Goal: Task Accomplishment & Management: Use online tool/utility

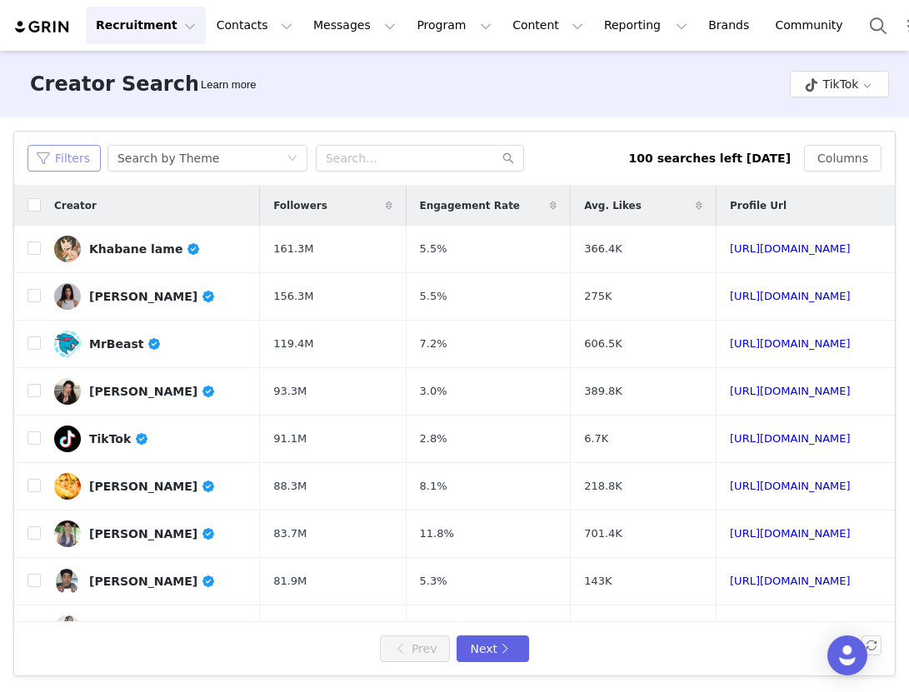
click at [61, 166] on button "Filters" at bounding box center [63, 158] width 73 height 27
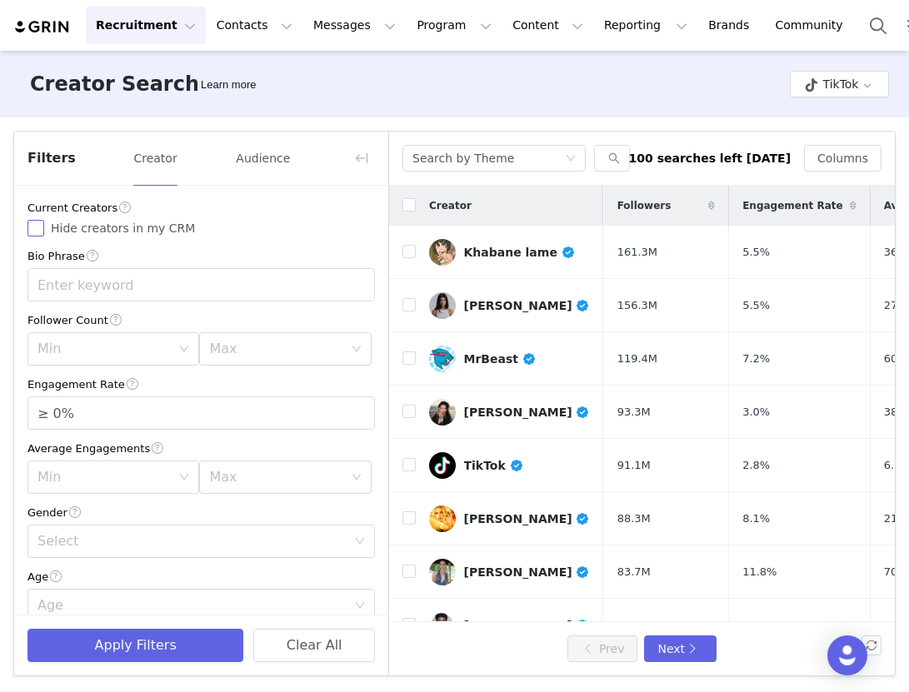
click at [37, 227] on input "Hide creators in my CRM" at bounding box center [35, 228] width 17 height 17
click at [482, 157] on div "Search by Theme" at bounding box center [463, 158] width 102 height 25
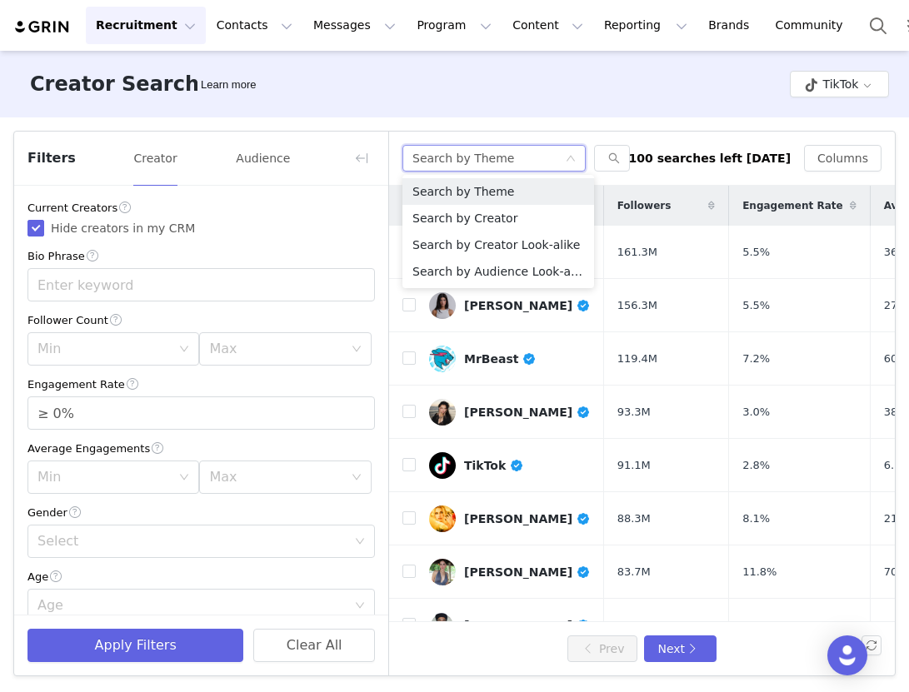
click at [485, 160] on div "Search by Theme" at bounding box center [463, 158] width 102 height 25
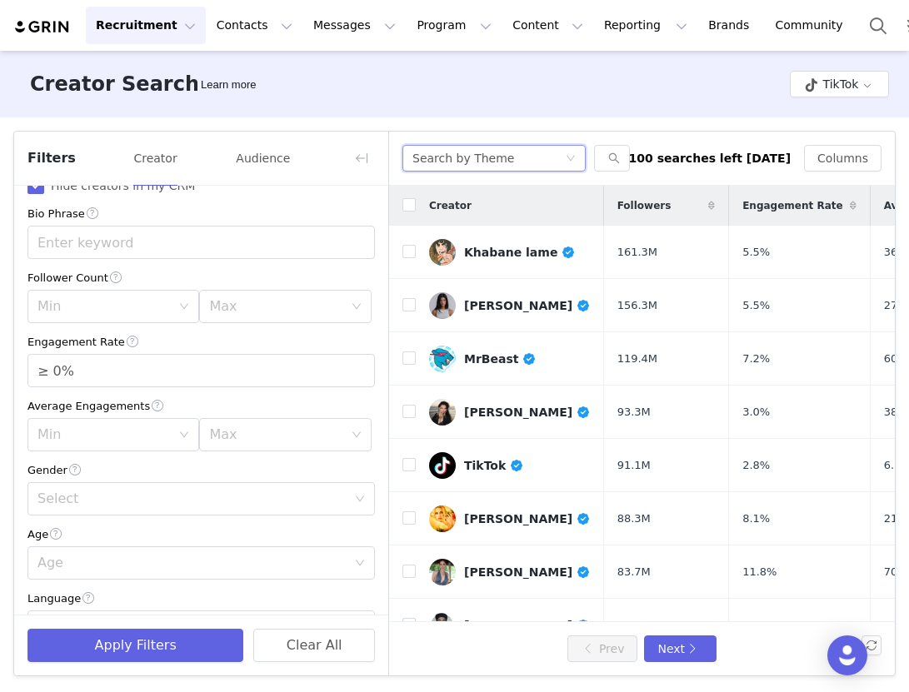
scroll to position [45, 0]
click at [449, 151] on div "Search by Theme" at bounding box center [463, 158] width 102 height 25
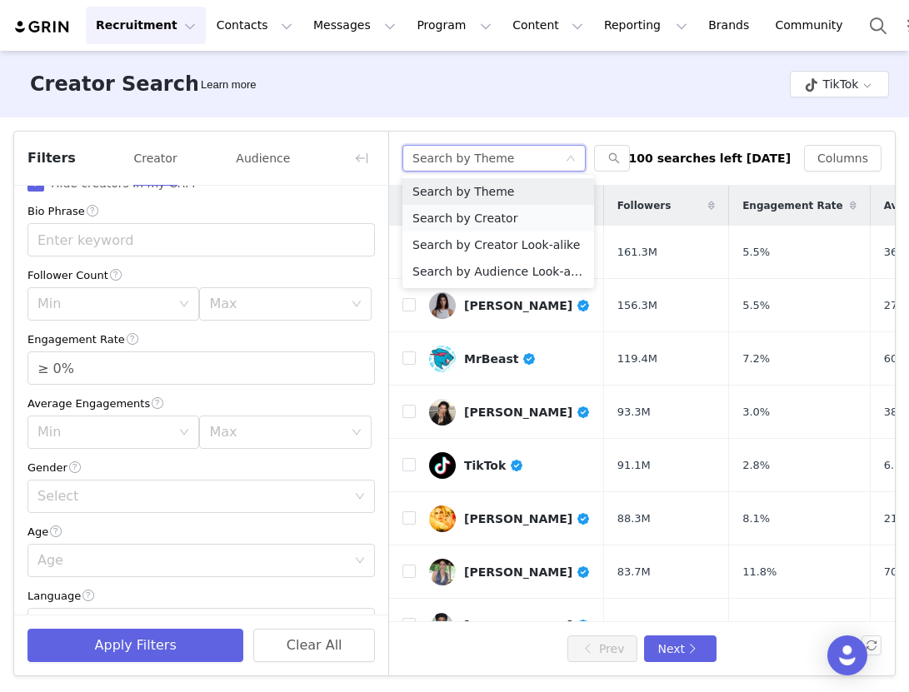
click at [447, 221] on li "Search by Creator" at bounding box center [498, 218] width 192 height 27
checkbox input "false"
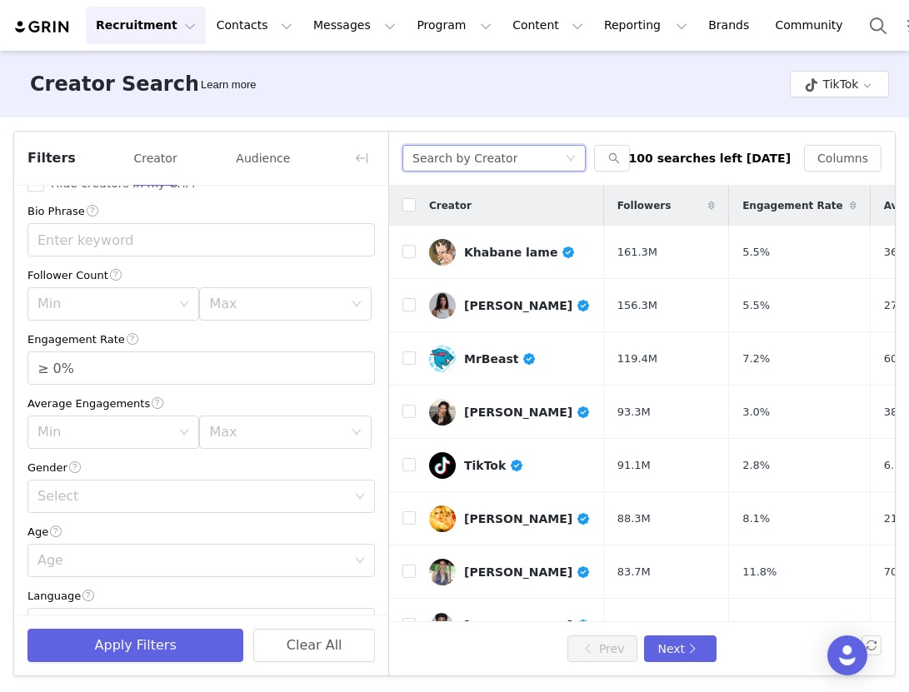
scroll to position [0, 0]
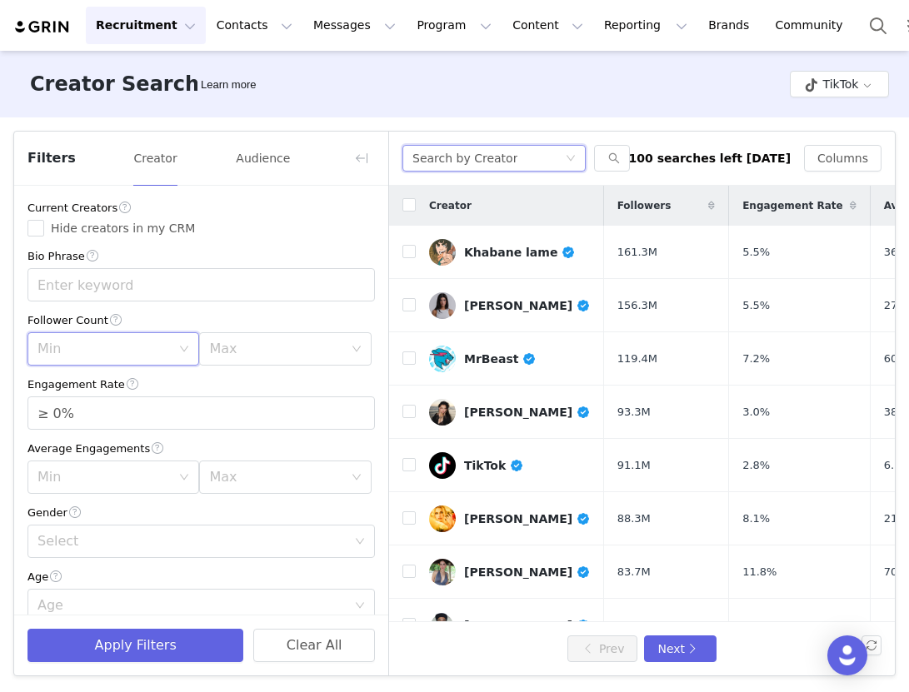
click at [100, 359] on div "Min" at bounding box center [107, 349] width 141 height 32
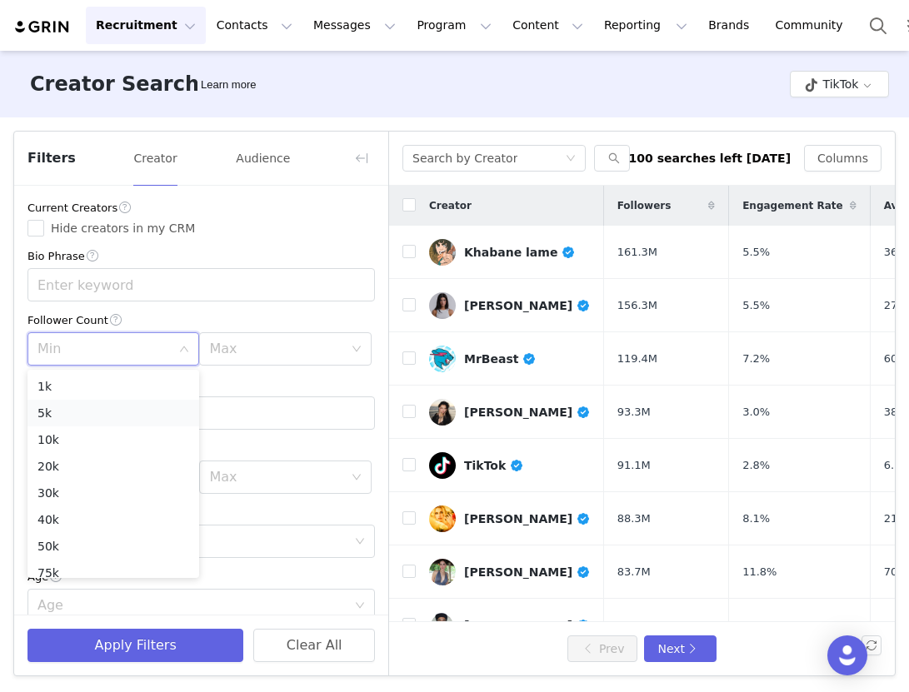
click at [90, 422] on li "5k" at bounding box center [113, 413] width 172 height 27
click at [227, 366] on div "Max" at bounding box center [285, 348] width 172 height 33
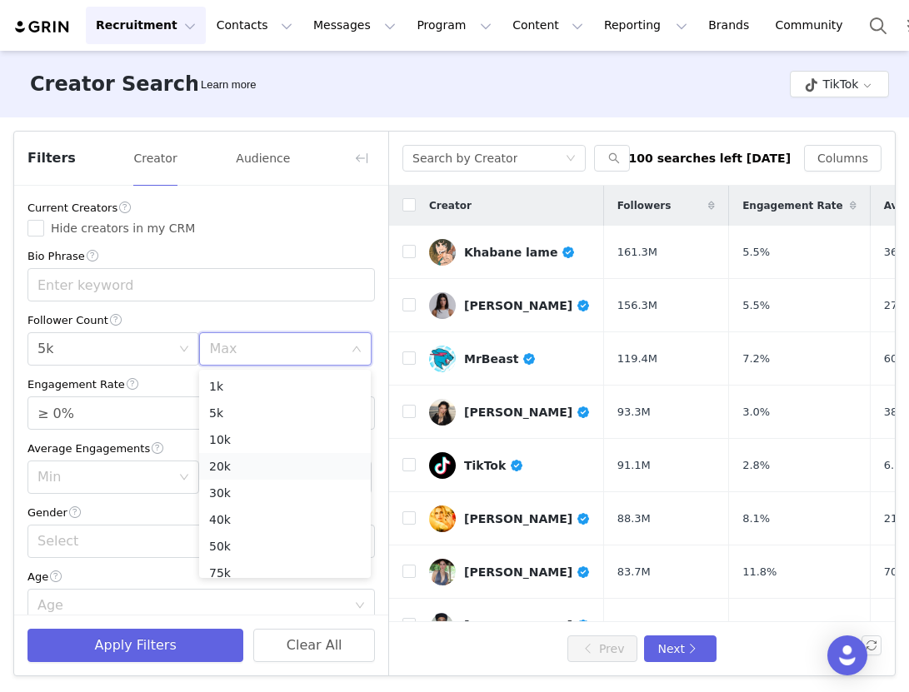
click at [230, 475] on li "20k" at bounding box center [285, 466] width 172 height 27
click at [61, 415] on input "≥ 0%" at bounding box center [201, 413] width 346 height 32
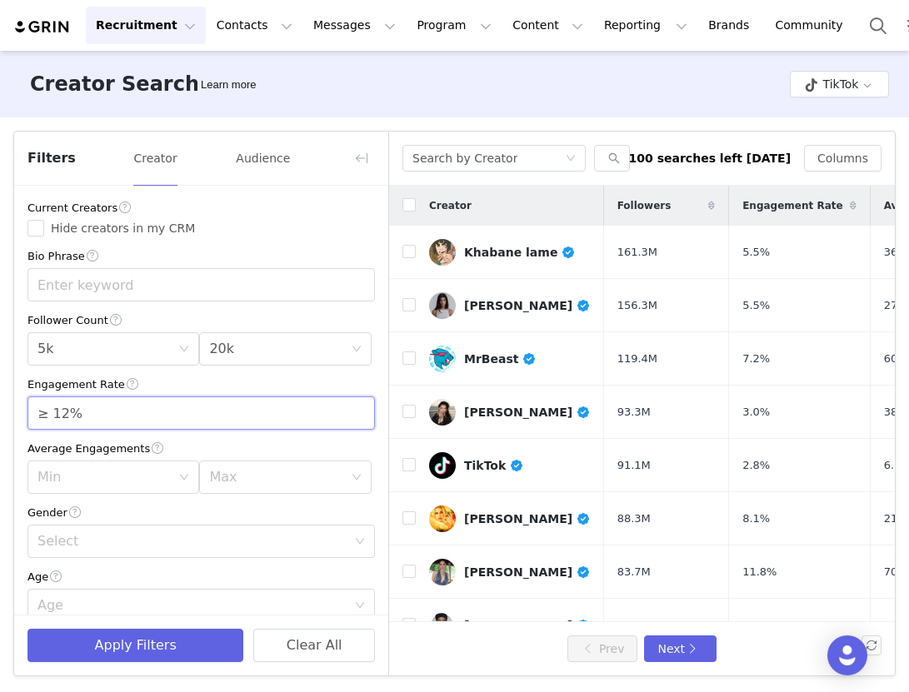
type input "≥ 12%"
click at [80, 524] on div "Gender Select" at bounding box center [200, 531] width 347 height 54
click at [80, 535] on div "Select" at bounding box center [191, 541] width 309 height 17
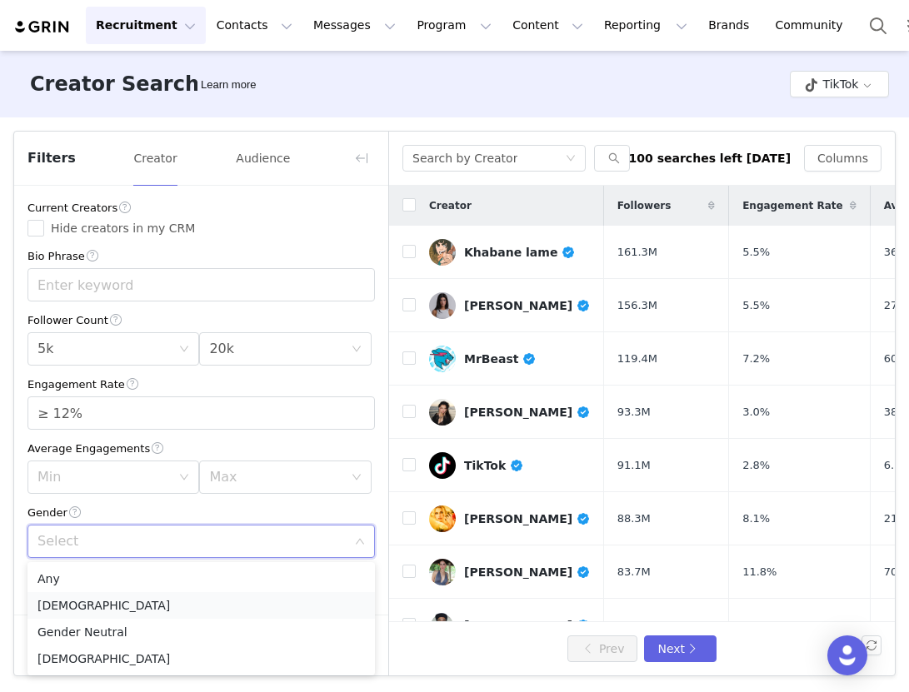
click at [77, 607] on li "[DEMOGRAPHIC_DATA]" at bounding box center [200, 605] width 347 height 27
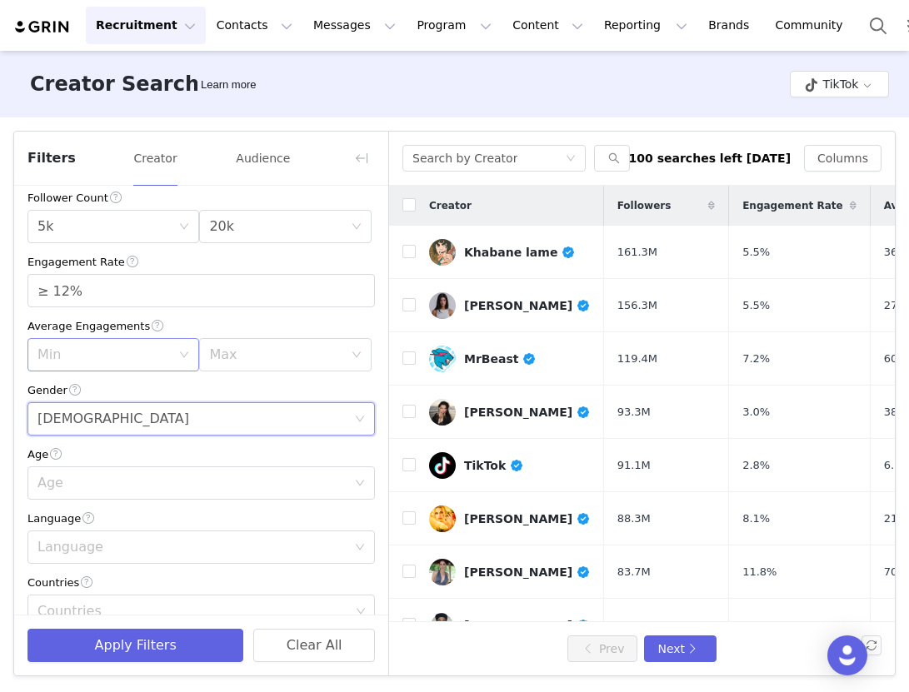
scroll to position [152, 0]
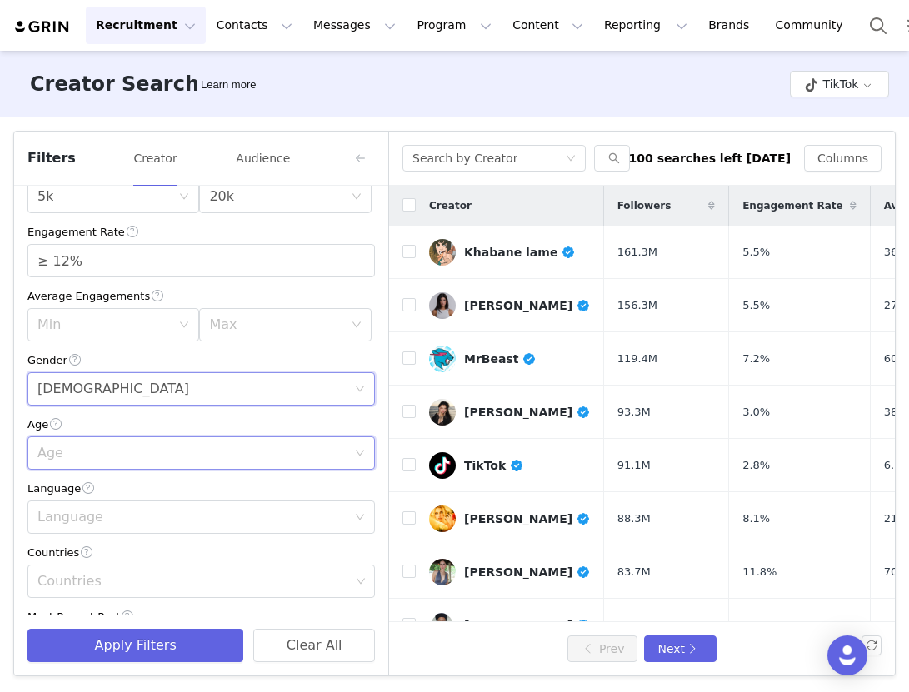
click at [112, 465] on div "Age" at bounding box center [195, 453] width 317 height 32
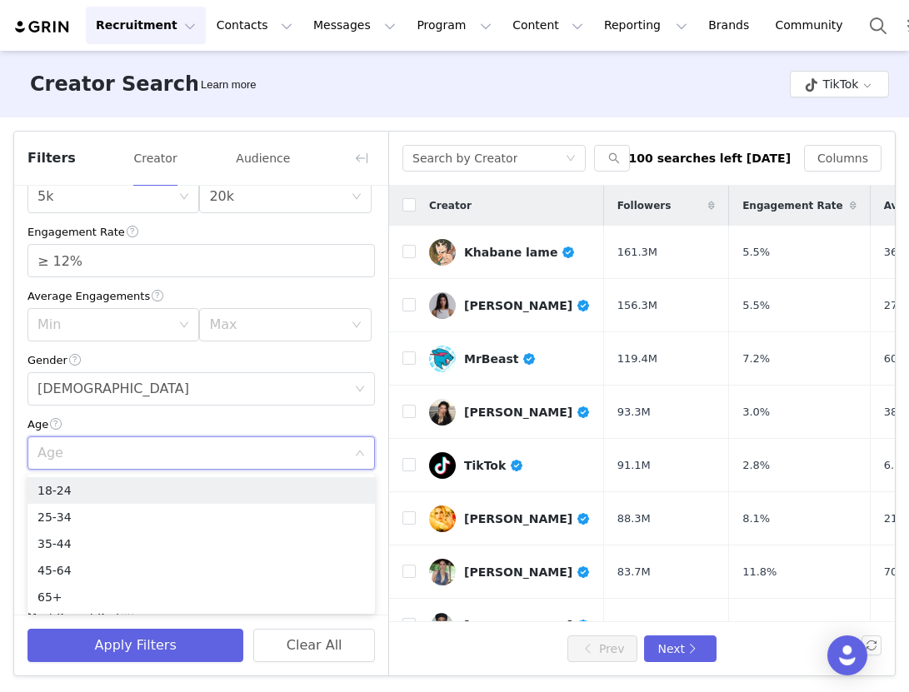
click at [112, 465] on div "Age" at bounding box center [195, 453] width 317 height 32
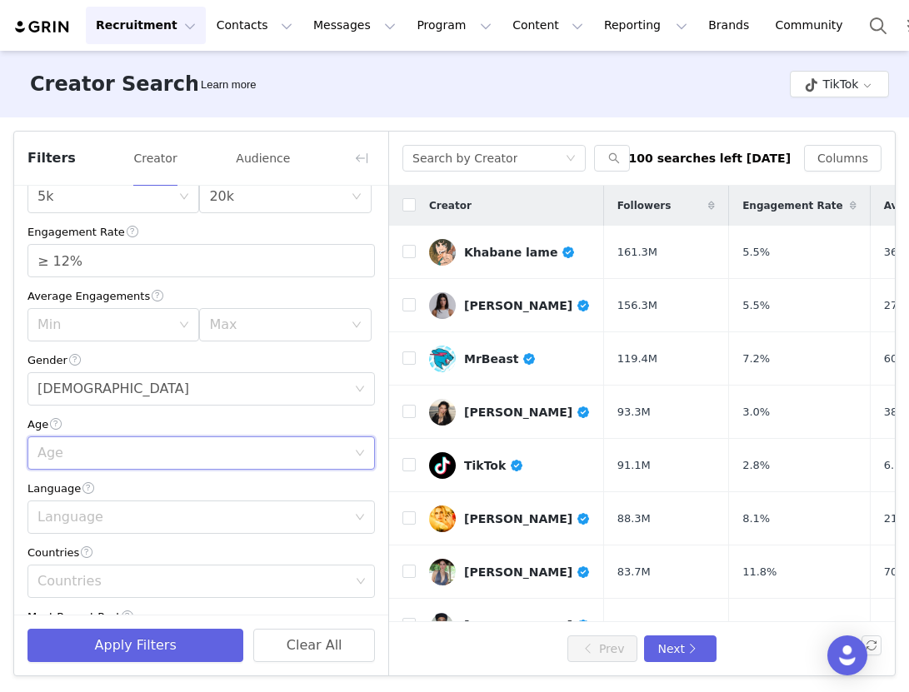
click at [93, 463] on div "Age" at bounding box center [195, 453] width 317 height 32
click at [92, 495] on li "18-24" at bounding box center [200, 490] width 347 height 27
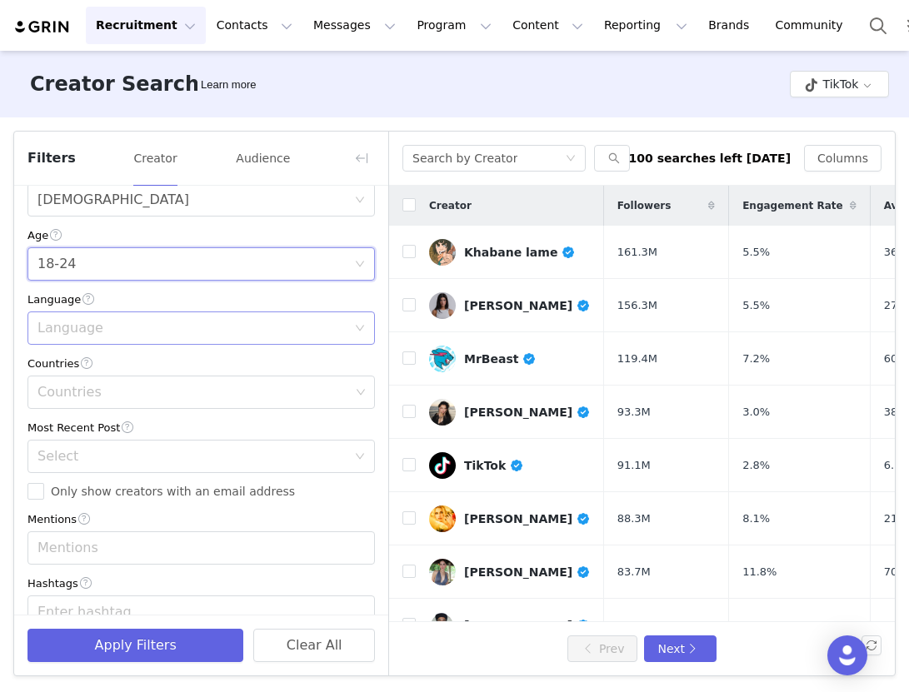
scroll to position [370, 0]
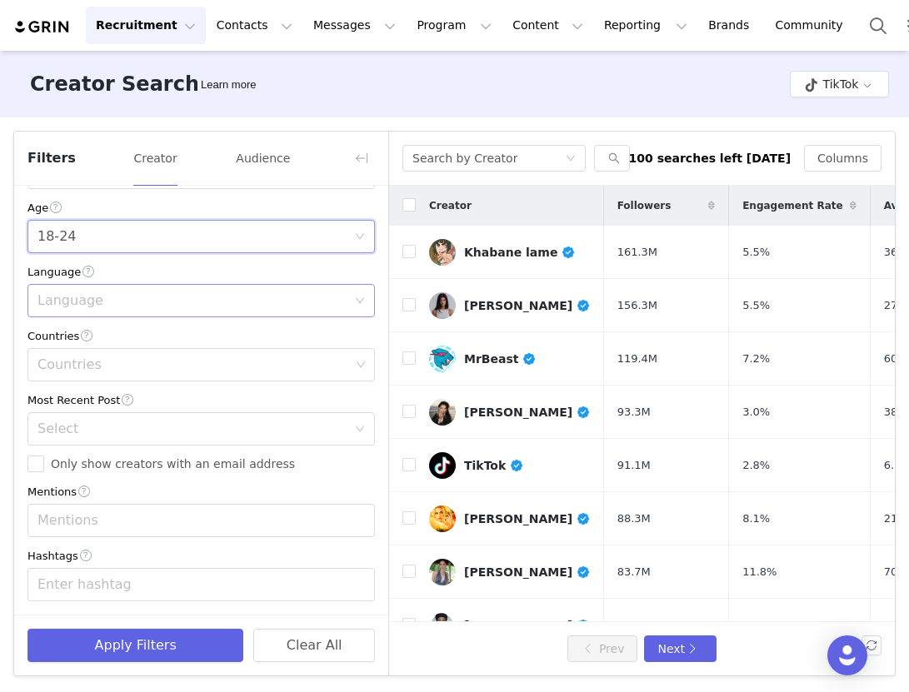
click at [88, 306] on div "Language" at bounding box center [191, 300] width 309 height 17
click at [177, 258] on div "Current Creators Hide creators in my CRM Bio Phrase Follower Count Min 5k Max 2…" at bounding box center [201, 216] width 374 height 798
click at [91, 369] on div "Countries" at bounding box center [193, 365] width 312 height 17
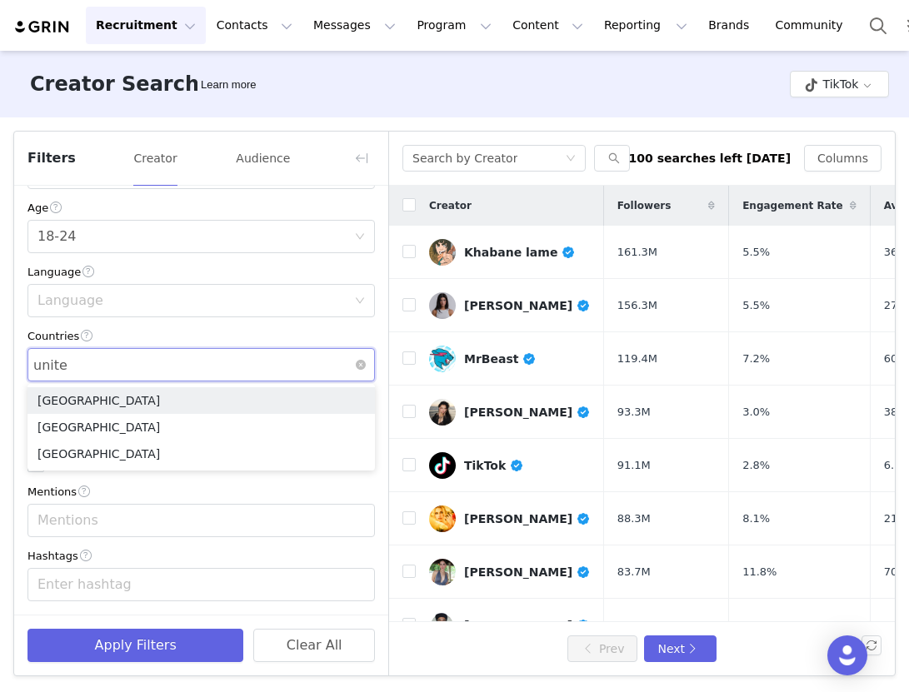
type input "united"
click at [99, 423] on li "[GEOGRAPHIC_DATA]" at bounding box center [200, 427] width 347 height 27
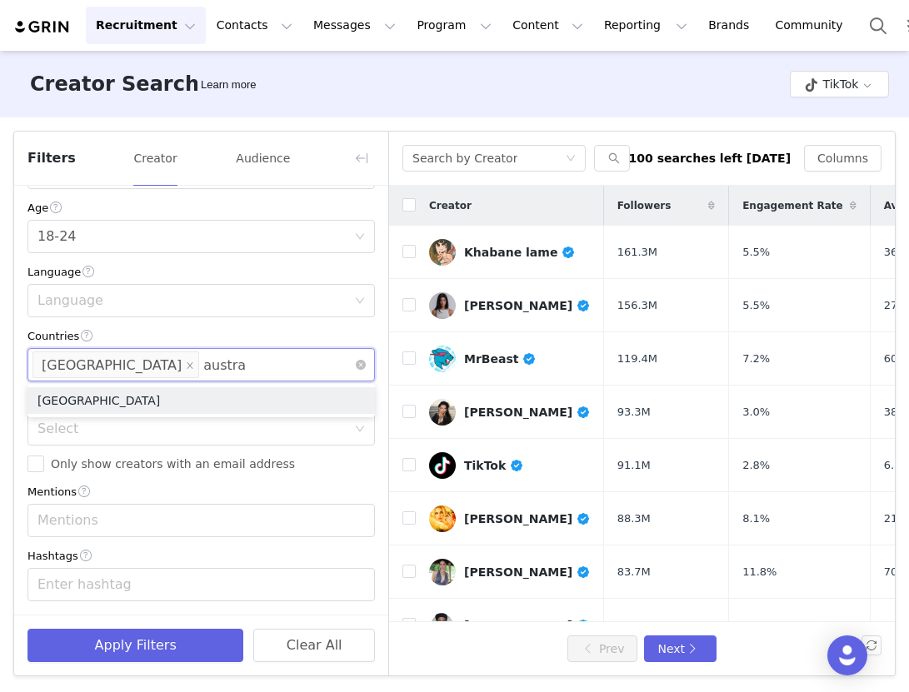
type input "austral"
click at [179, 395] on li "[GEOGRAPHIC_DATA]" at bounding box center [200, 400] width 347 height 27
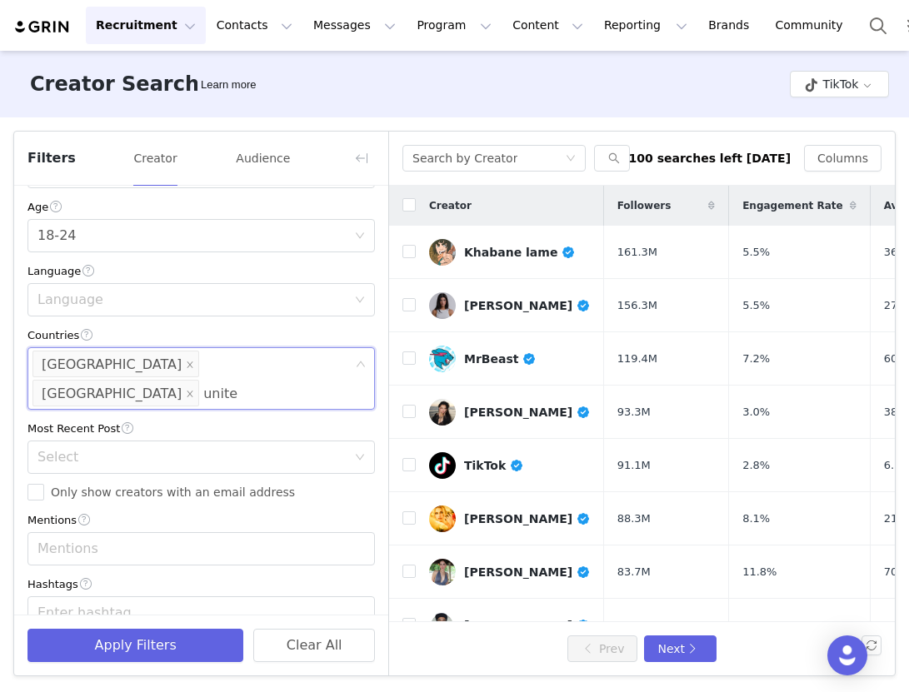
type input "united"
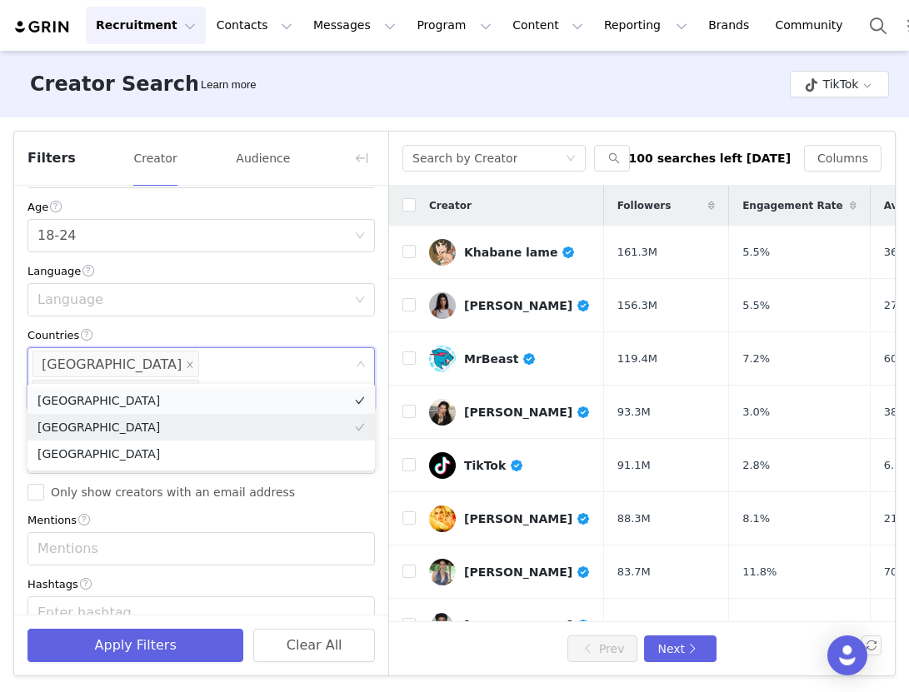
click at [172, 402] on li "[GEOGRAPHIC_DATA]" at bounding box center [200, 400] width 347 height 27
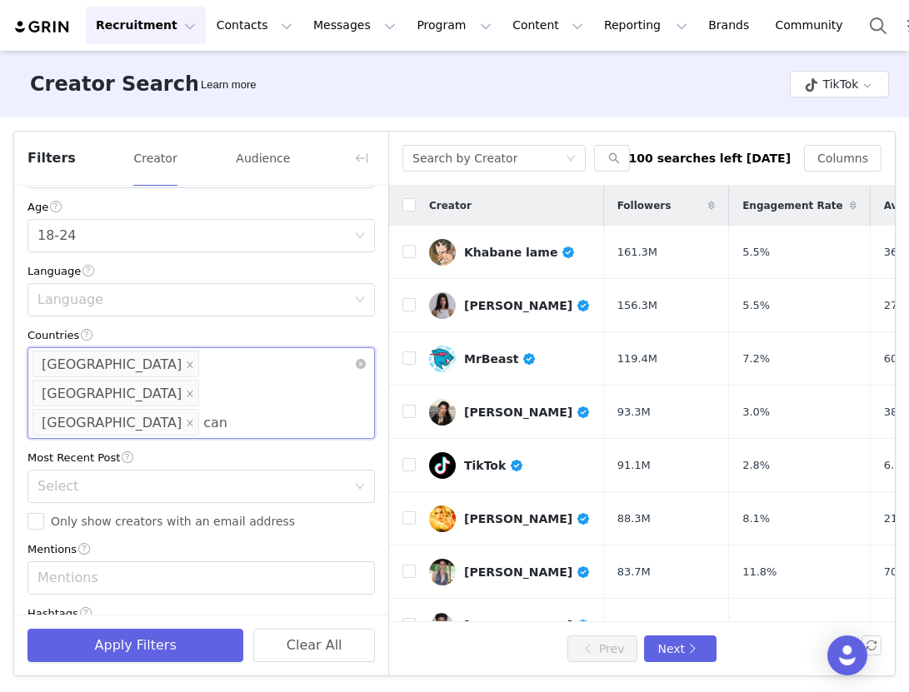
type input "cana"
click at [162, 422] on li "[GEOGRAPHIC_DATA]" at bounding box center [200, 430] width 347 height 27
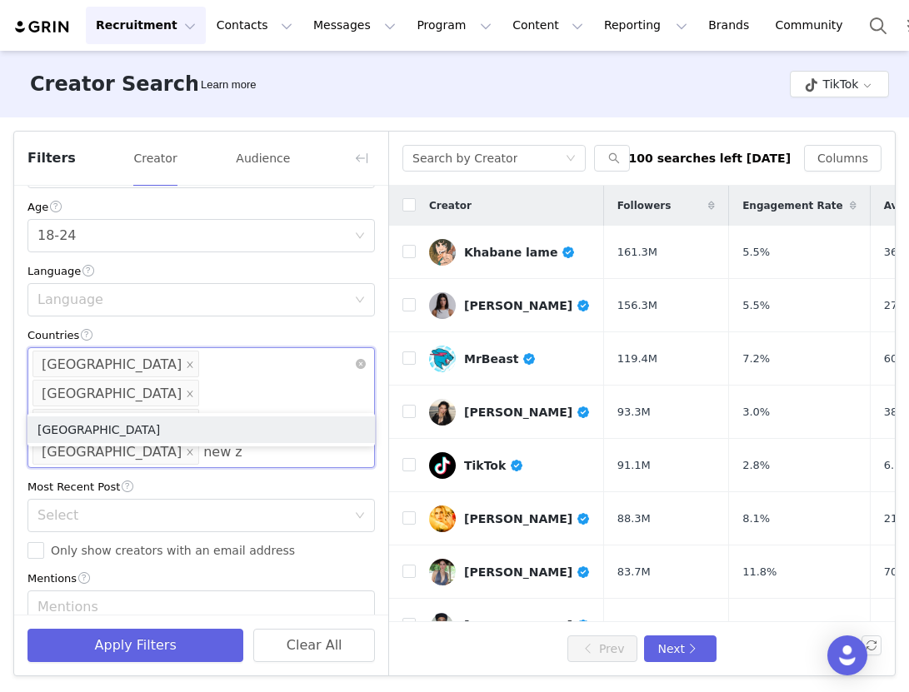
type input "new ze"
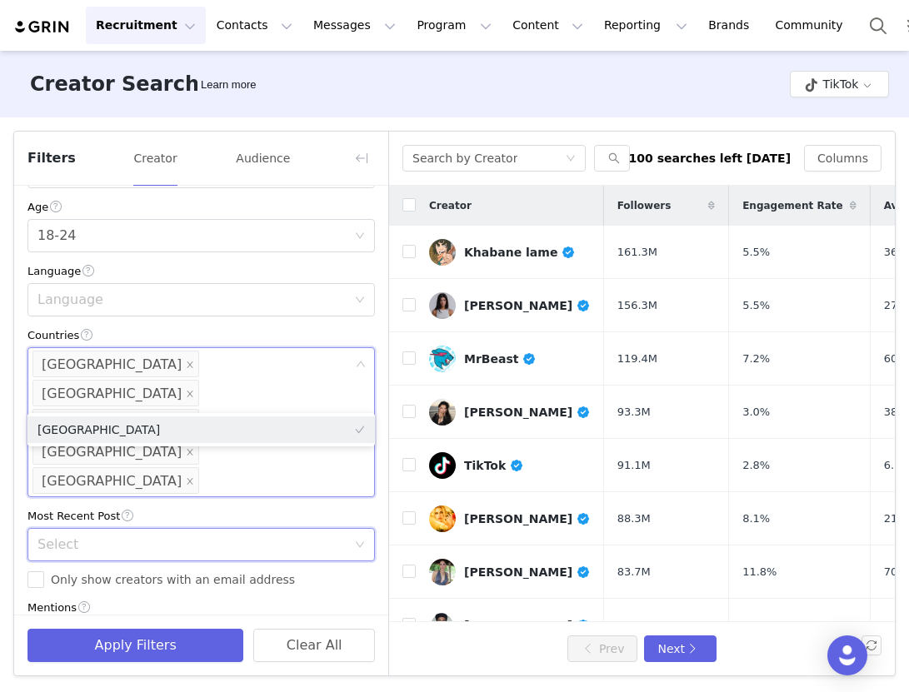
click at [74, 529] on div "Select" at bounding box center [195, 545] width 317 height 32
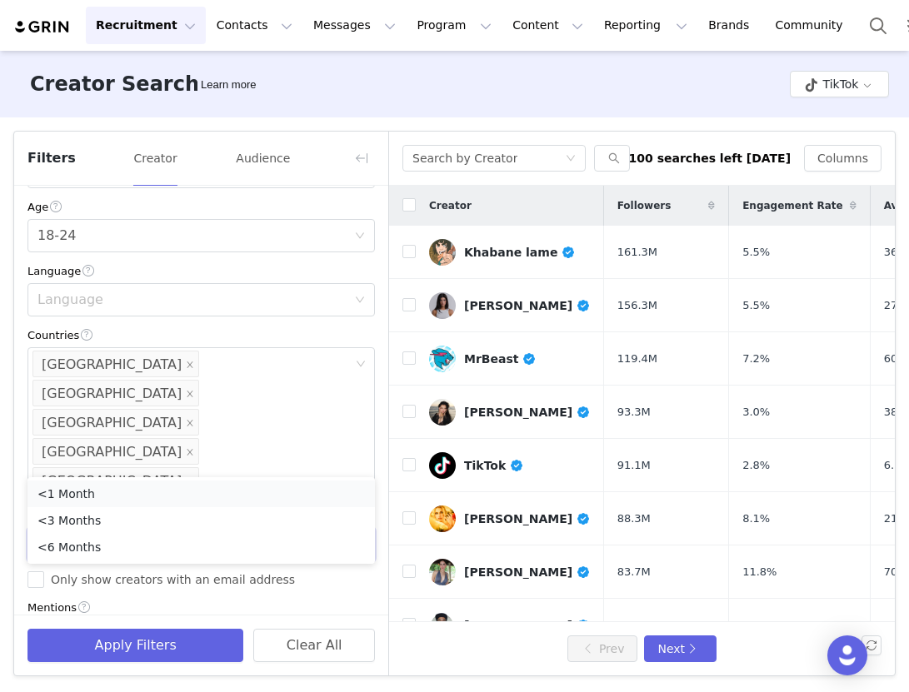
click at [81, 500] on li "<1 Month" at bounding box center [200, 494] width 347 height 27
click at [42, 572] on input "Only show creators with an email address" at bounding box center [35, 580] width 17 height 17
checkbox input "true"
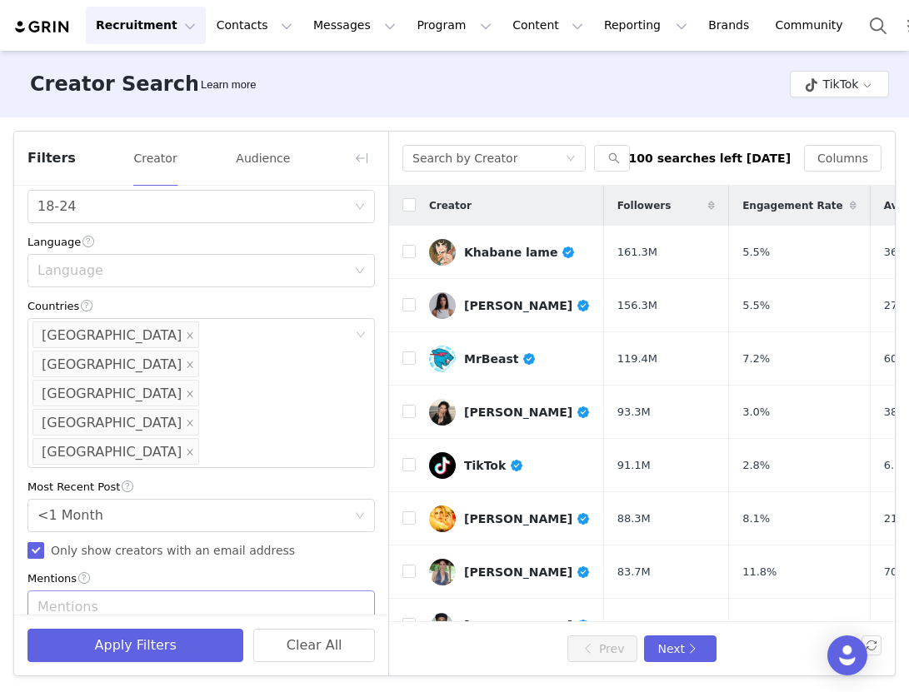
click at [127, 599] on div "Mentions" at bounding box center [193, 607] width 312 height 17
click at [210, 663] on div "Enter hashtag" at bounding box center [193, 671] width 312 height 17
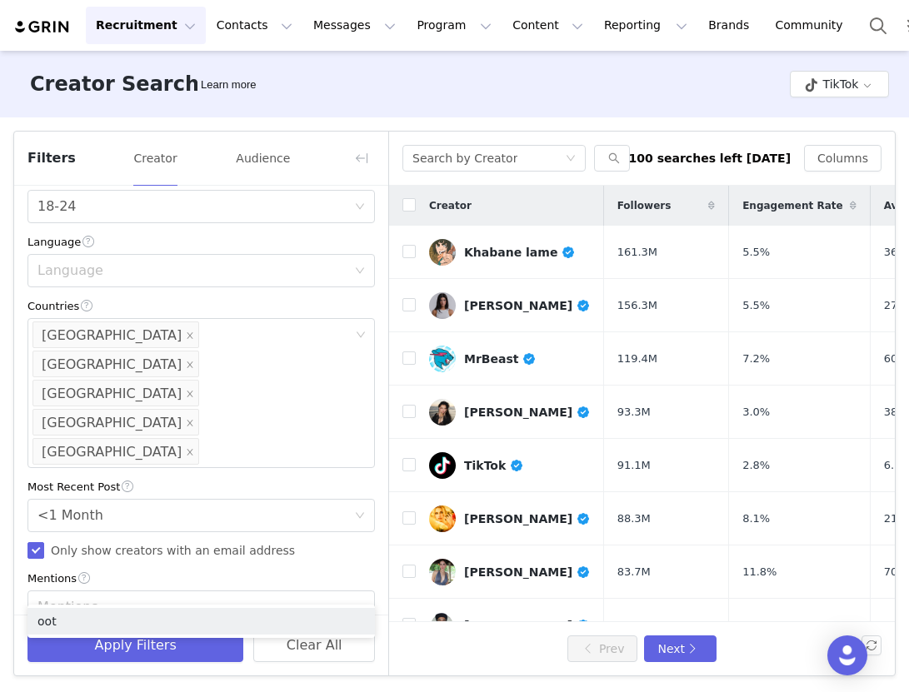
type input "ootd"
click at [158, 655] on button "Apply Filters" at bounding box center [135, 645] width 216 height 33
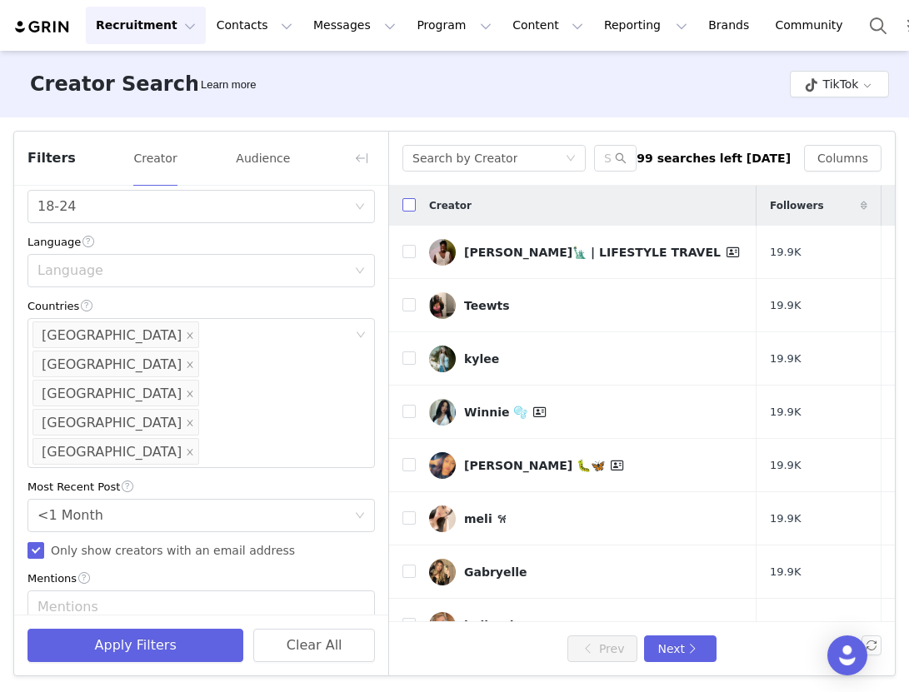
click at [406, 203] on input "checkbox" at bounding box center [408, 204] width 13 height 13
checkbox input "true"
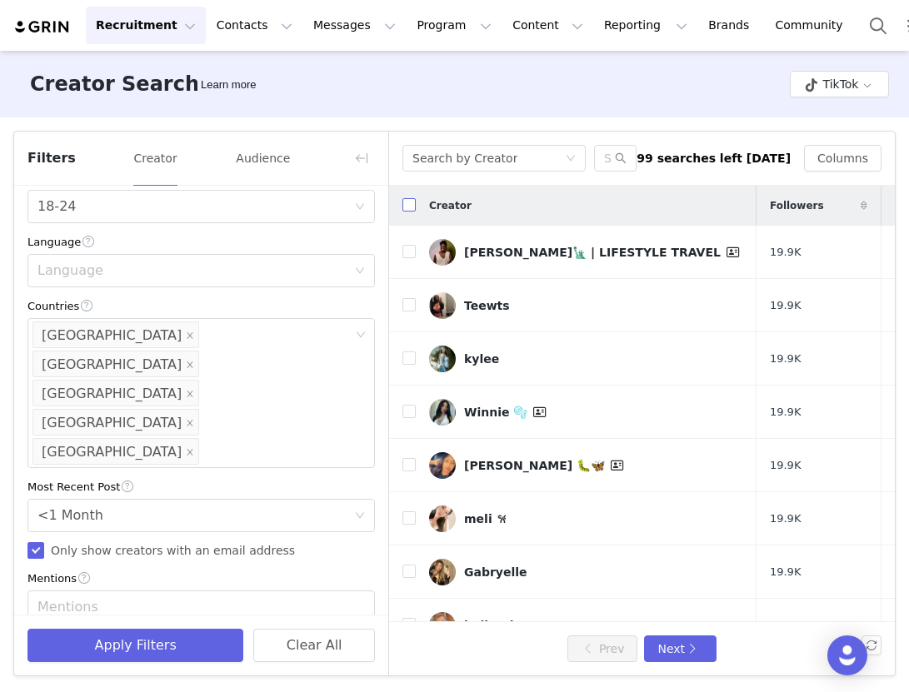
checkbox input "true"
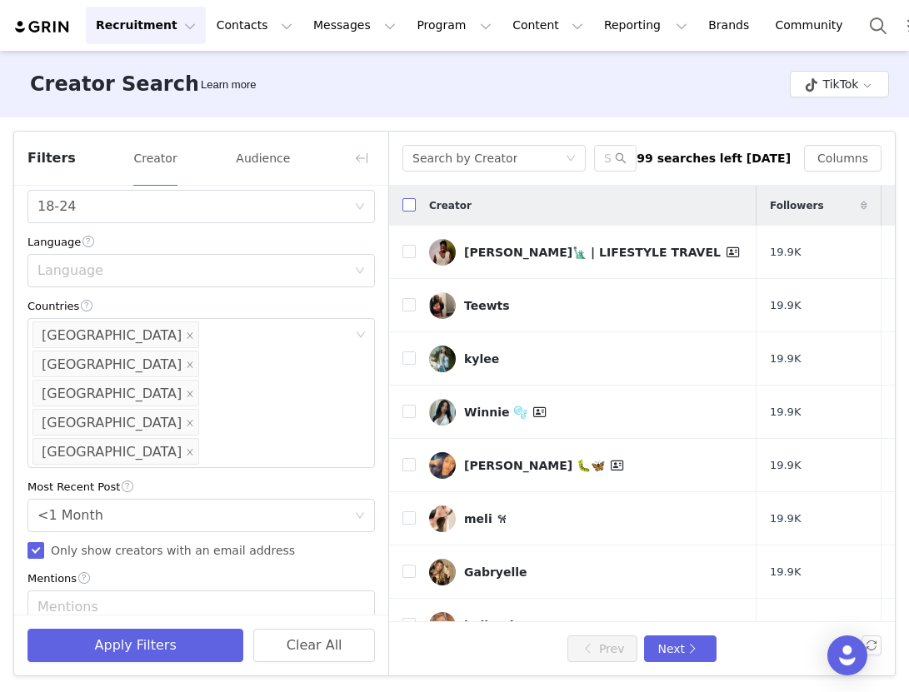
checkbox input "true"
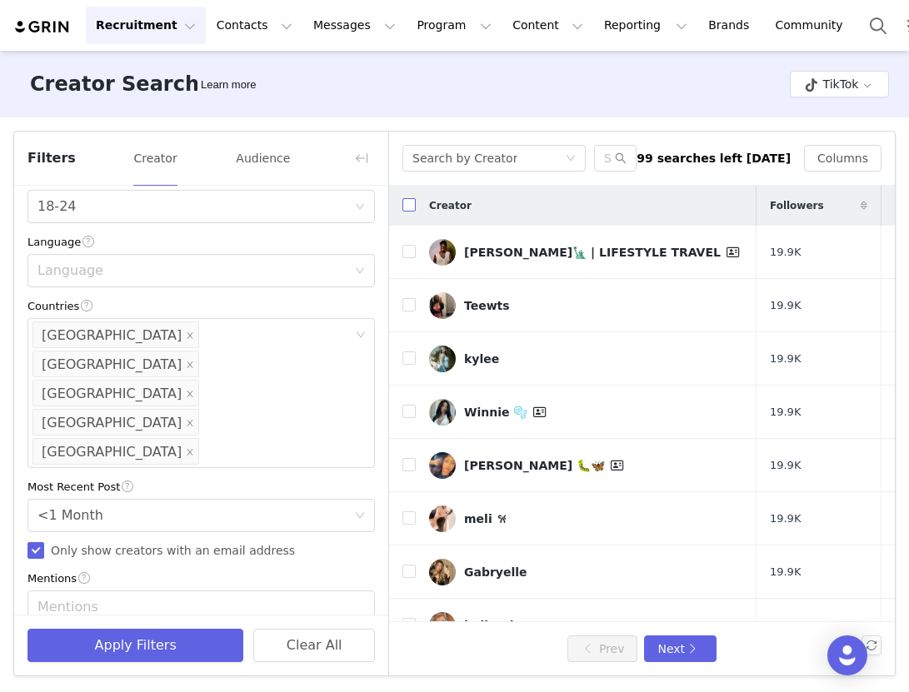
checkbox input "true"
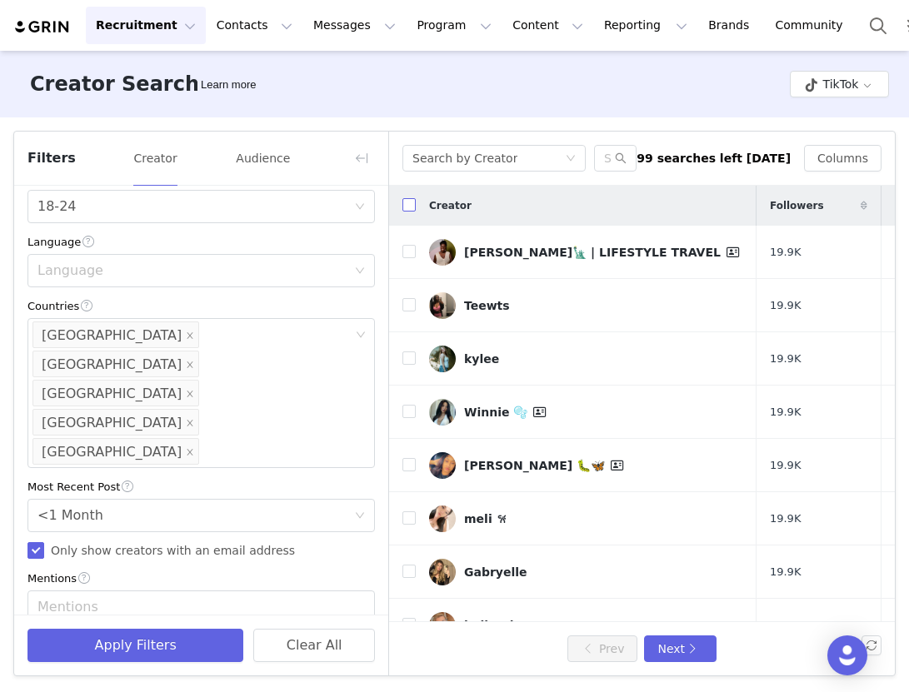
checkbox input "true"
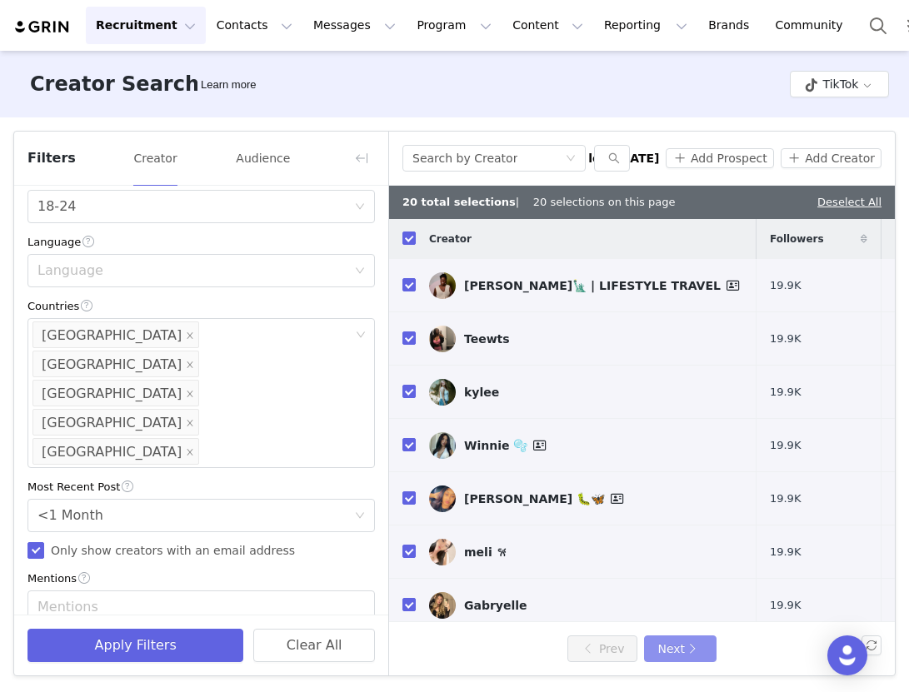
click at [683, 642] on button "Next" at bounding box center [680, 649] width 72 height 27
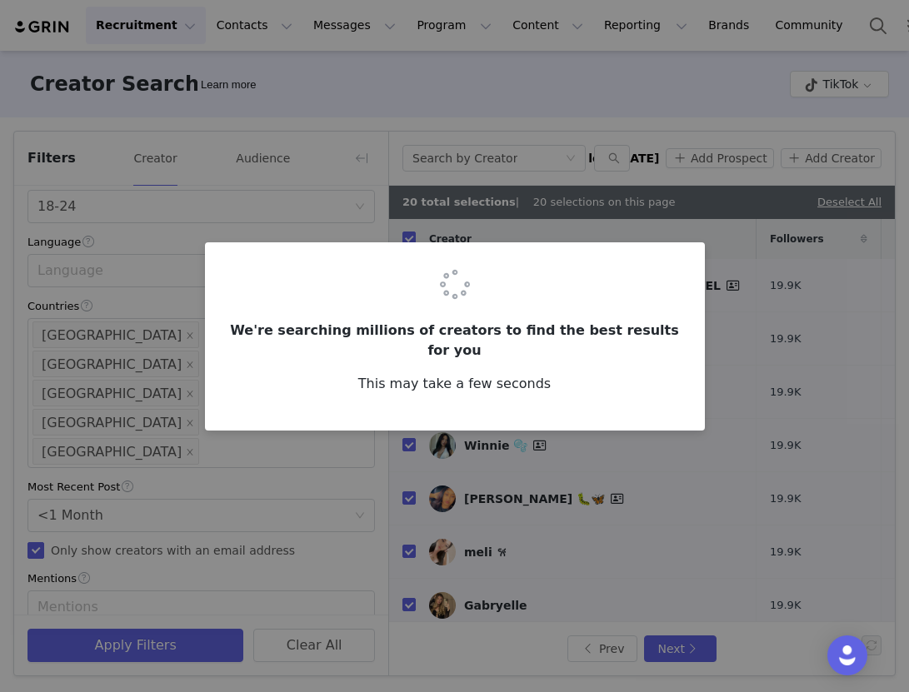
checkbox input "false"
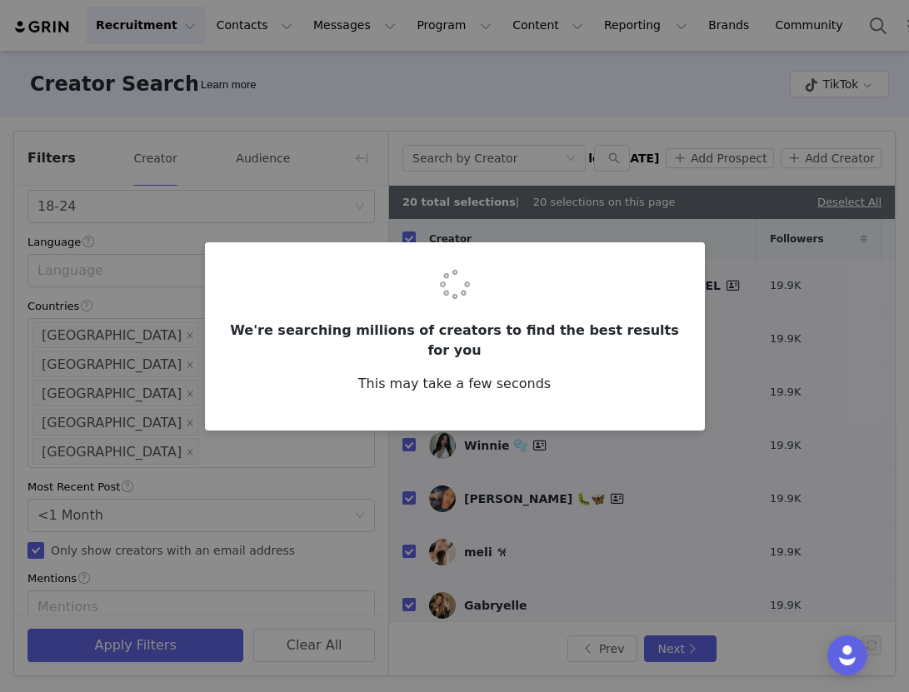
checkbox input "false"
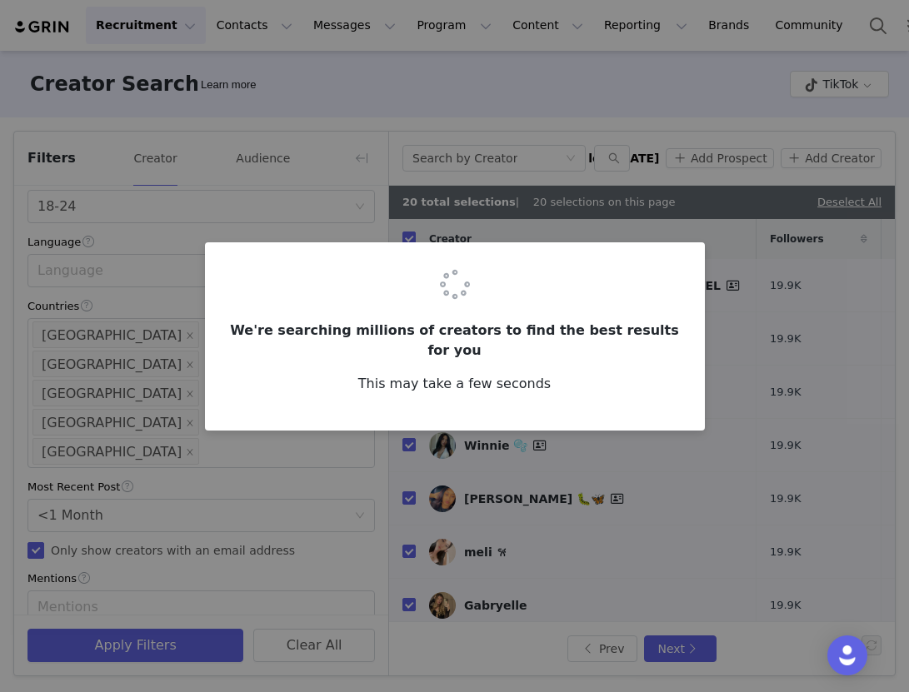
checkbox input "false"
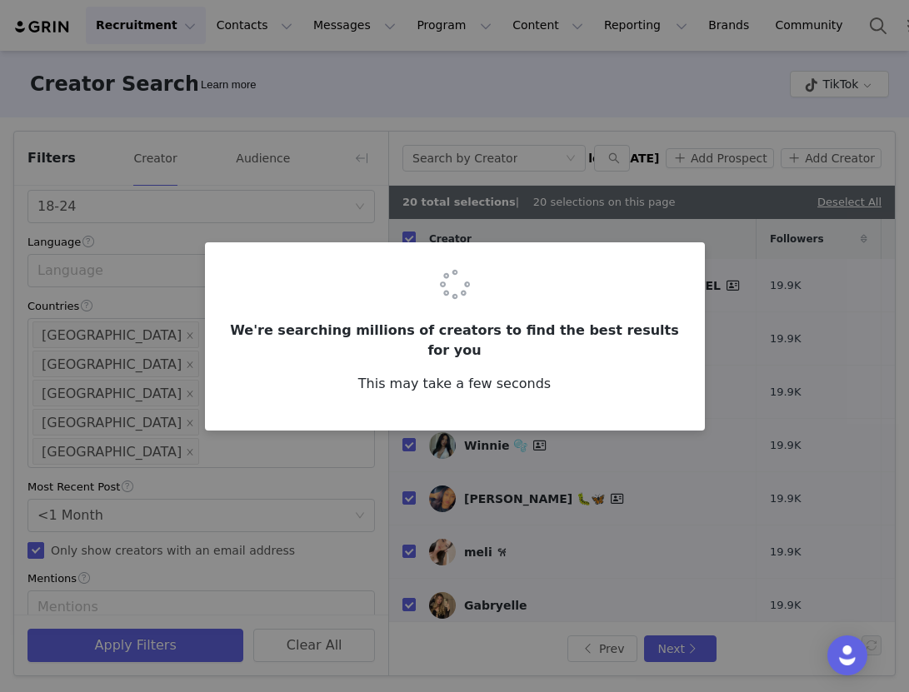
checkbox input "false"
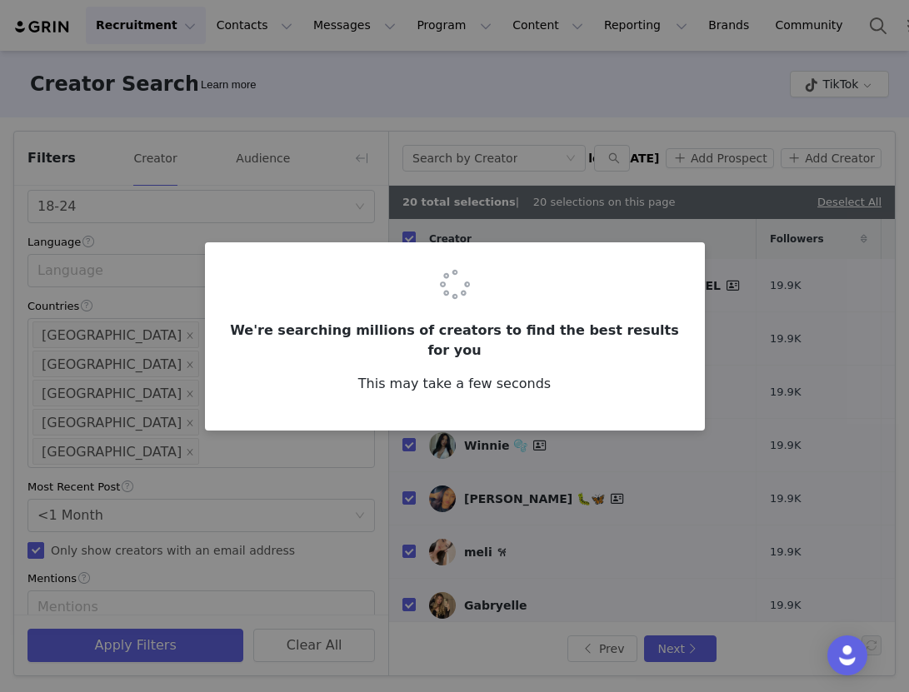
checkbox input "false"
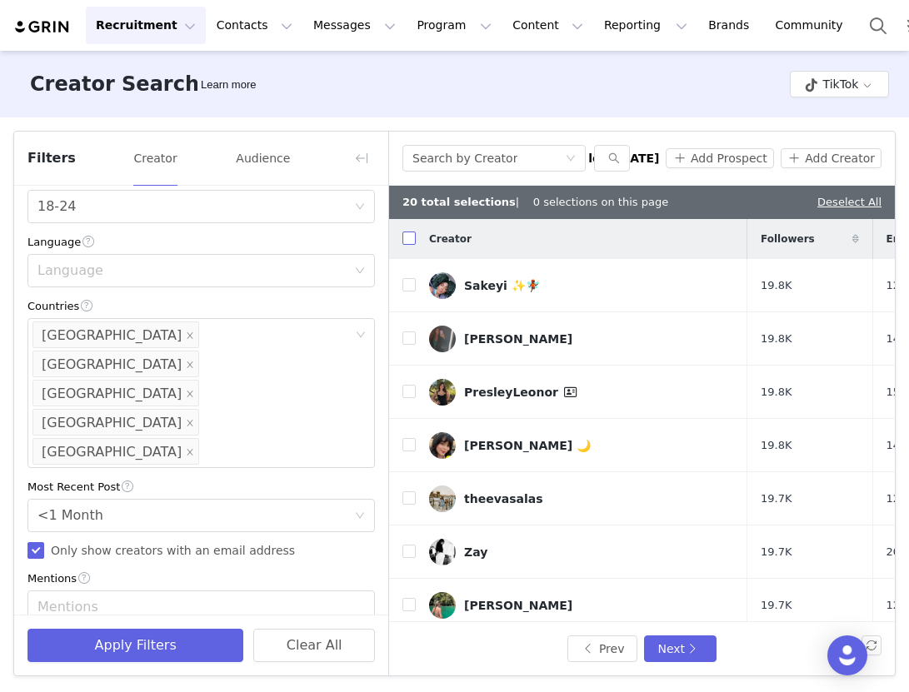
click at [410, 236] on input "checkbox" at bounding box center [408, 238] width 13 height 13
checkbox input "true"
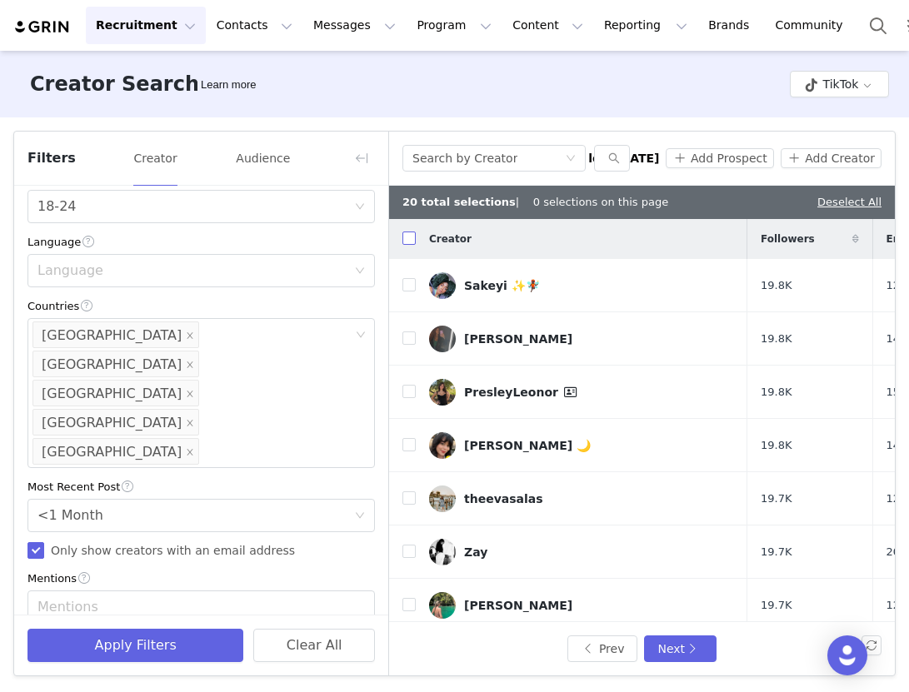
checkbox input "true"
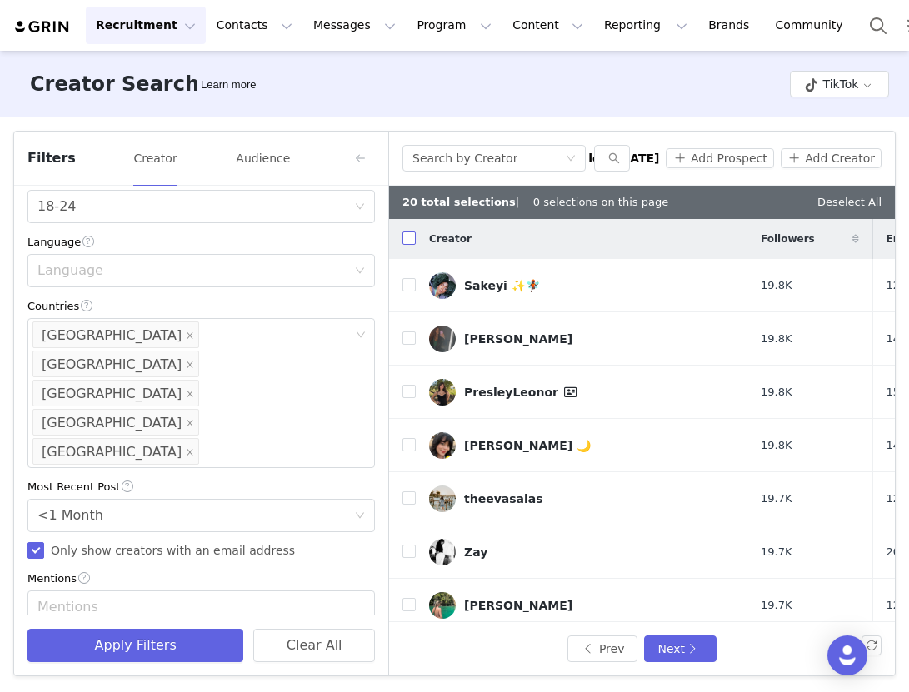
checkbox input "true"
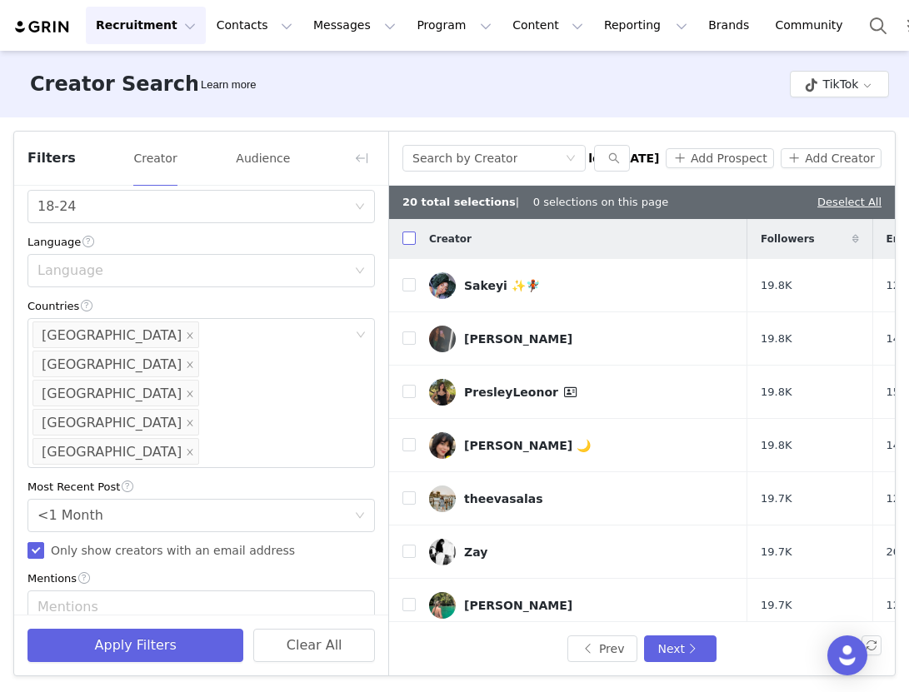
checkbox input "true"
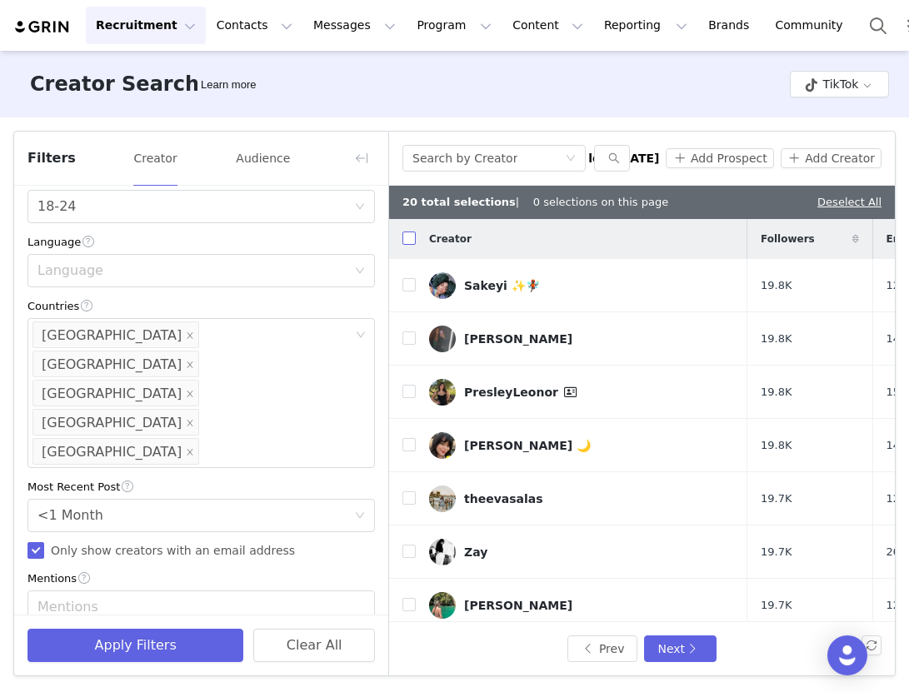
checkbox input "true"
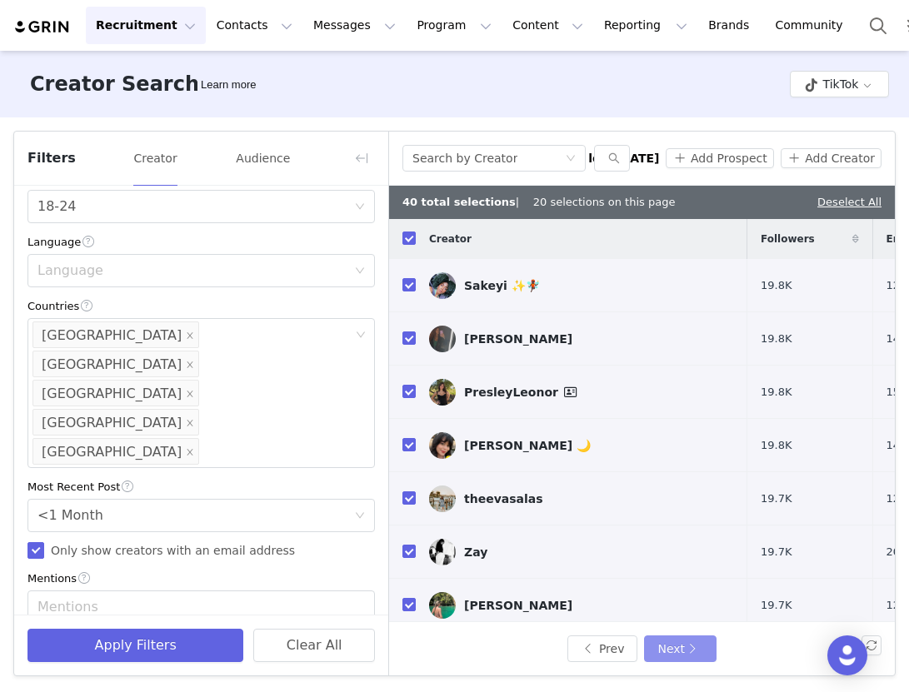
click at [689, 646] on button "Next" at bounding box center [680, 649] width 72 height 27
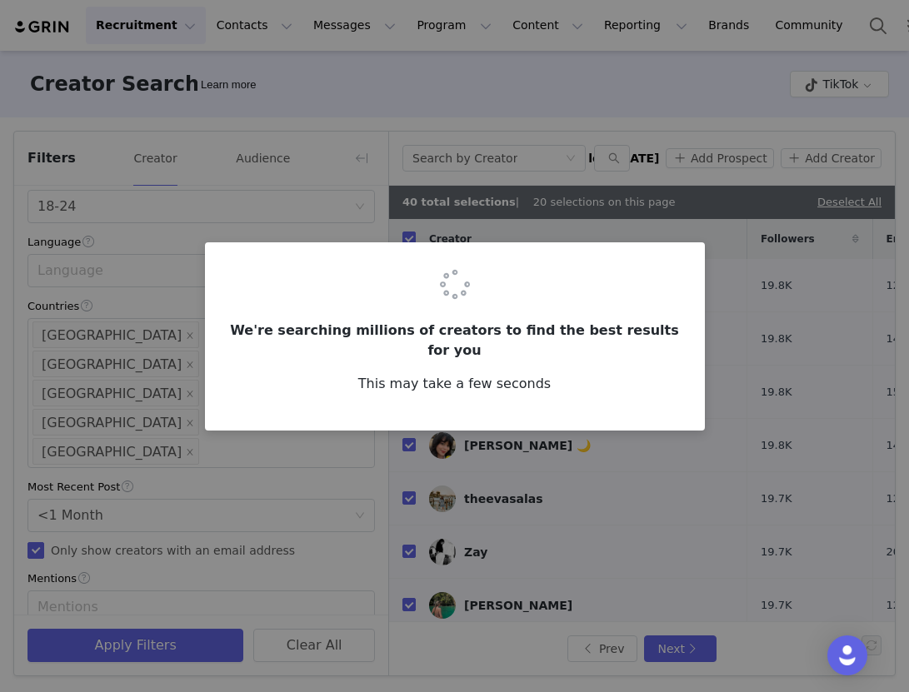
checkbox input "false"
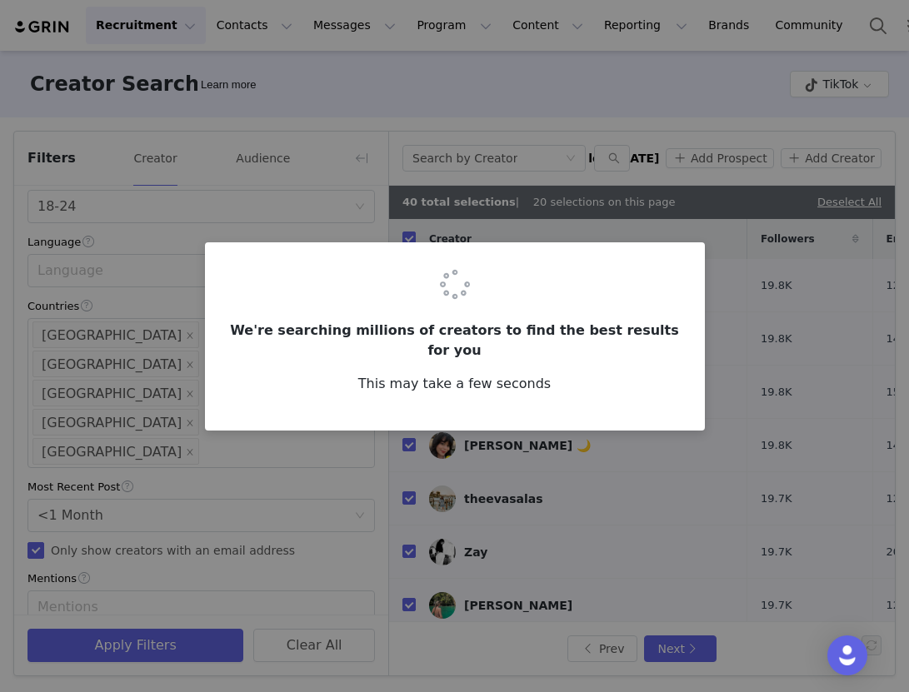
checkbox input "false"
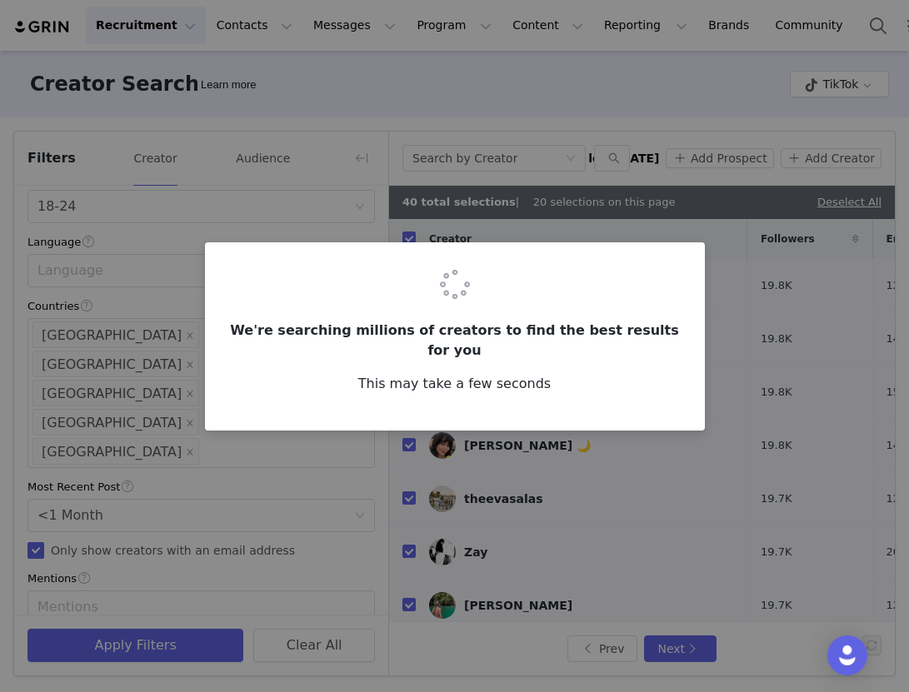
checkbox input "false"
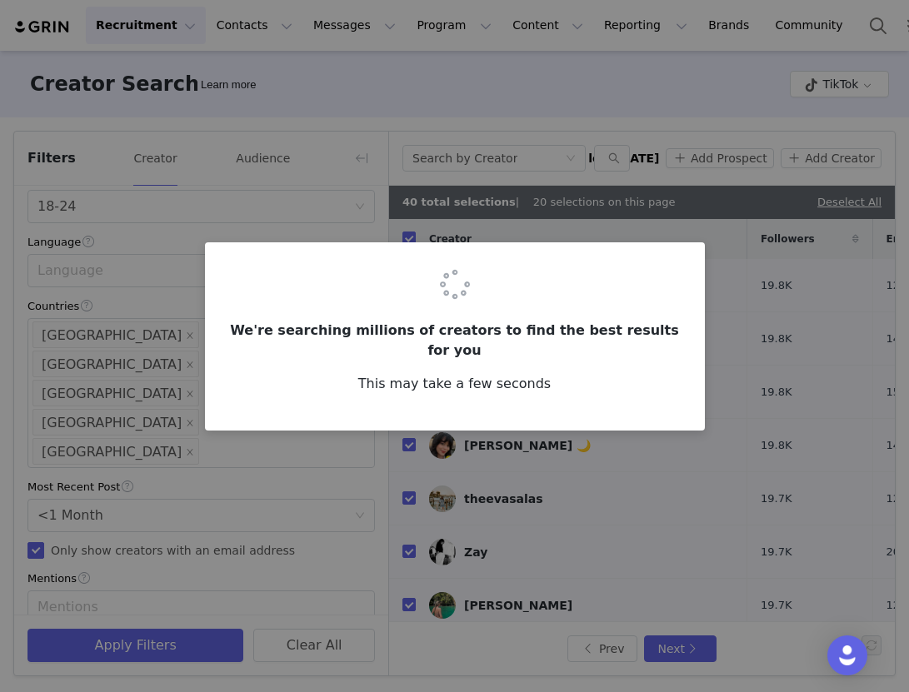
checkbox input "false"
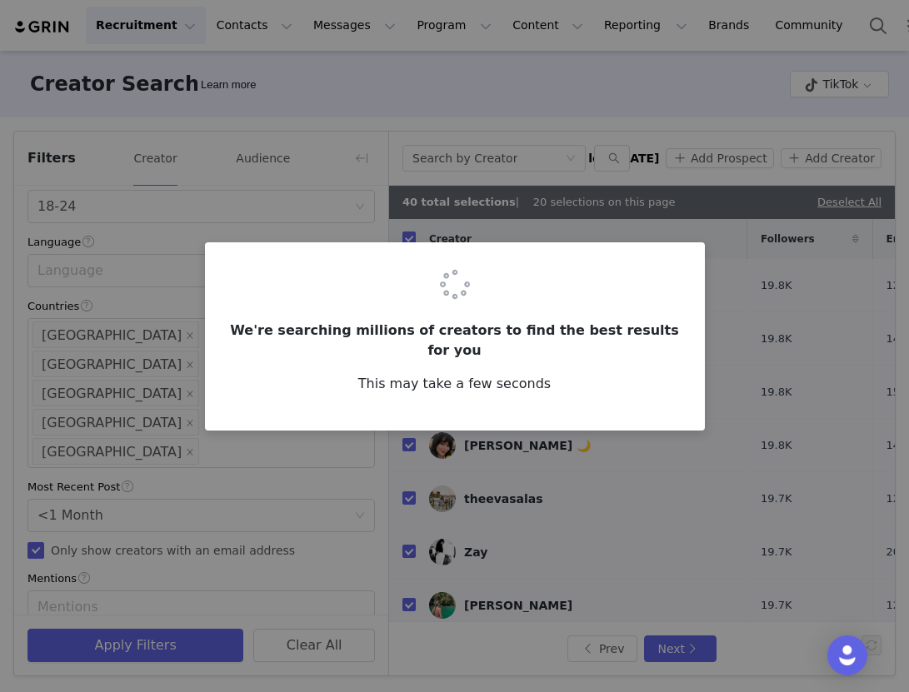
checkbox input "false"
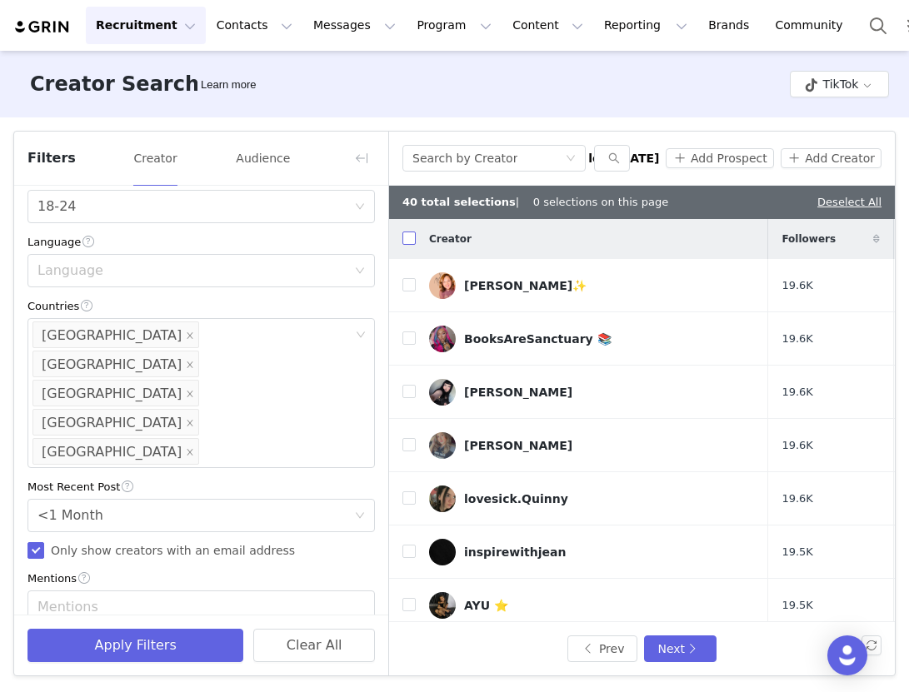
click at [407, 242] on input "checkbox" at bounding box center [408, 238] width 13 height 13
checkbox input "true"
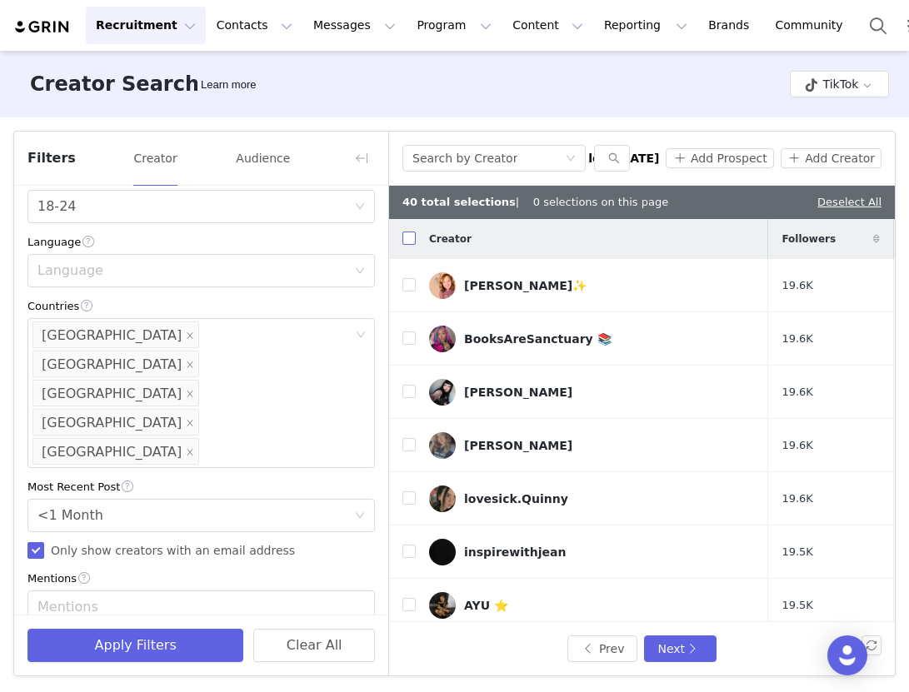
checkbox input "true"
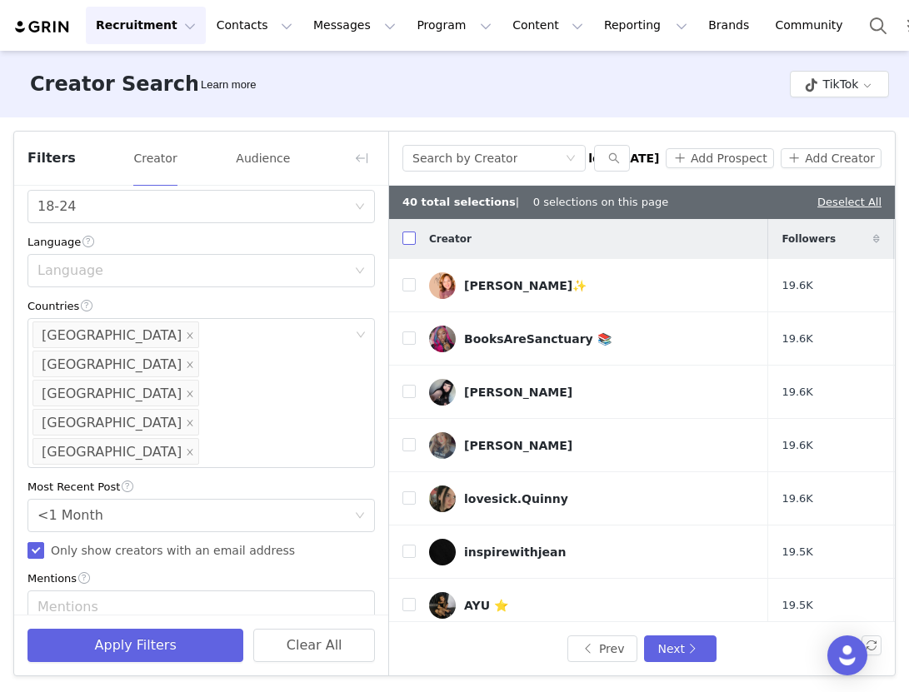
checkbox input "true"
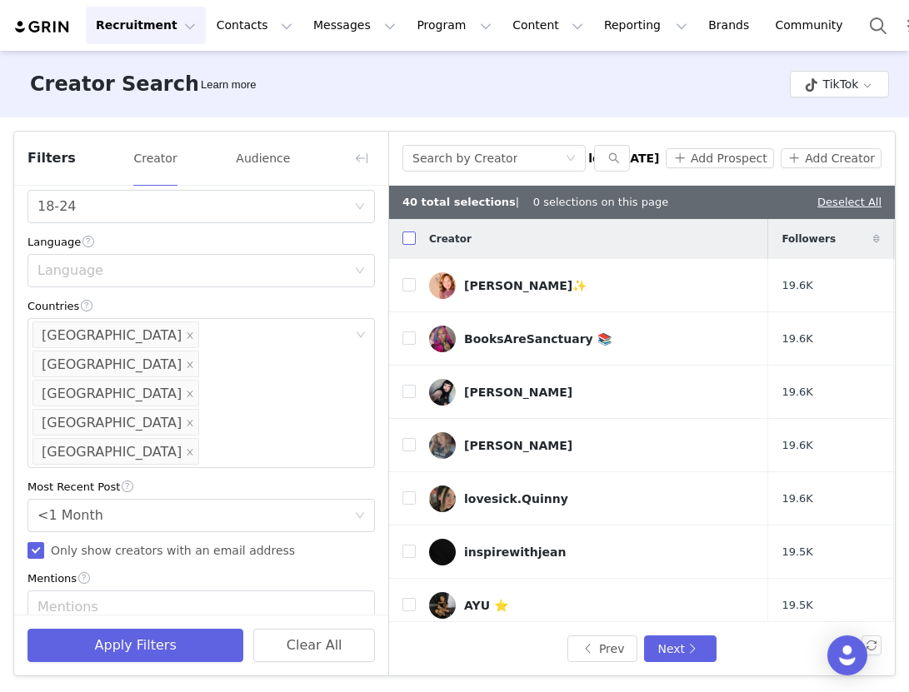
checkbox input "true"
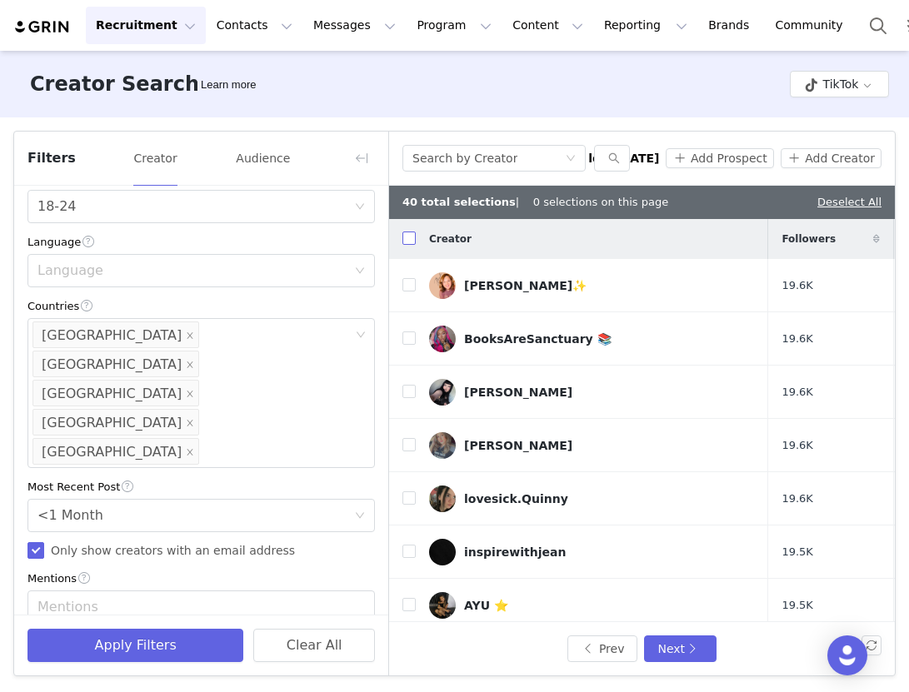
checkbox input "true"
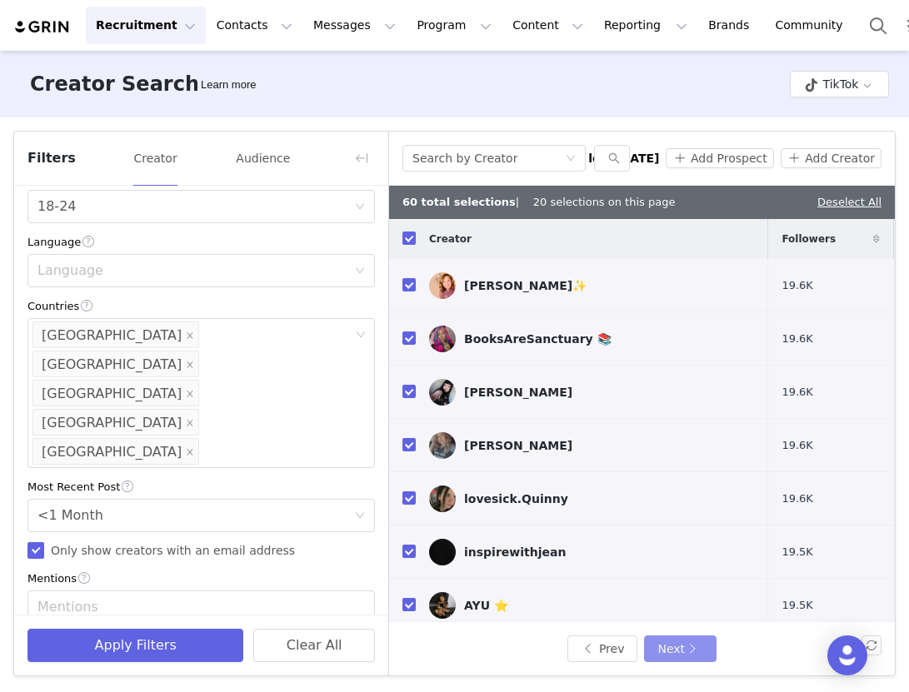
click at [690, 661] on button "Next" at bounding box center [680, 649] width 72 height 27
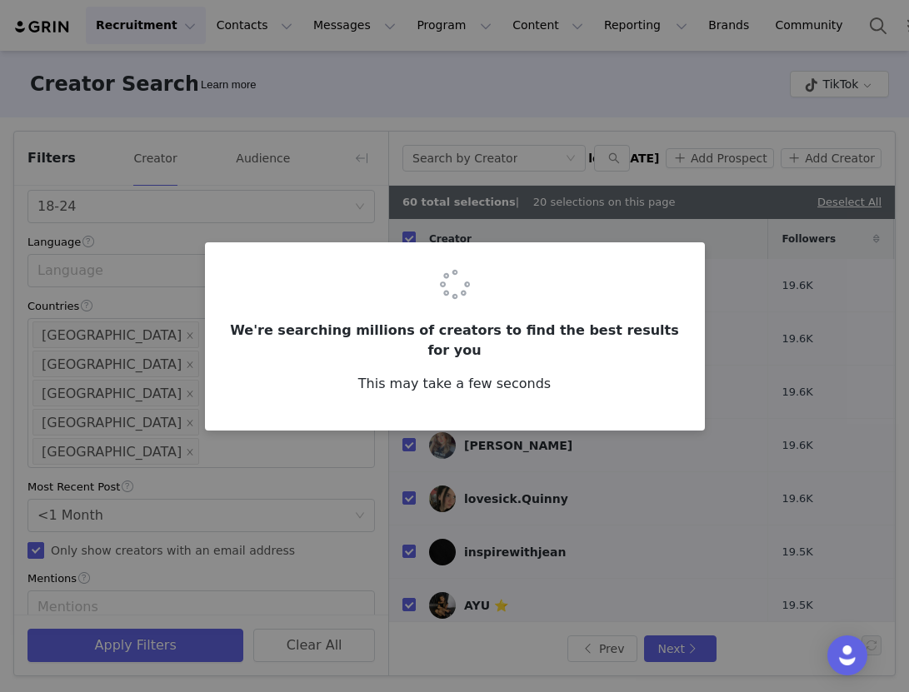
checkbox input "false"
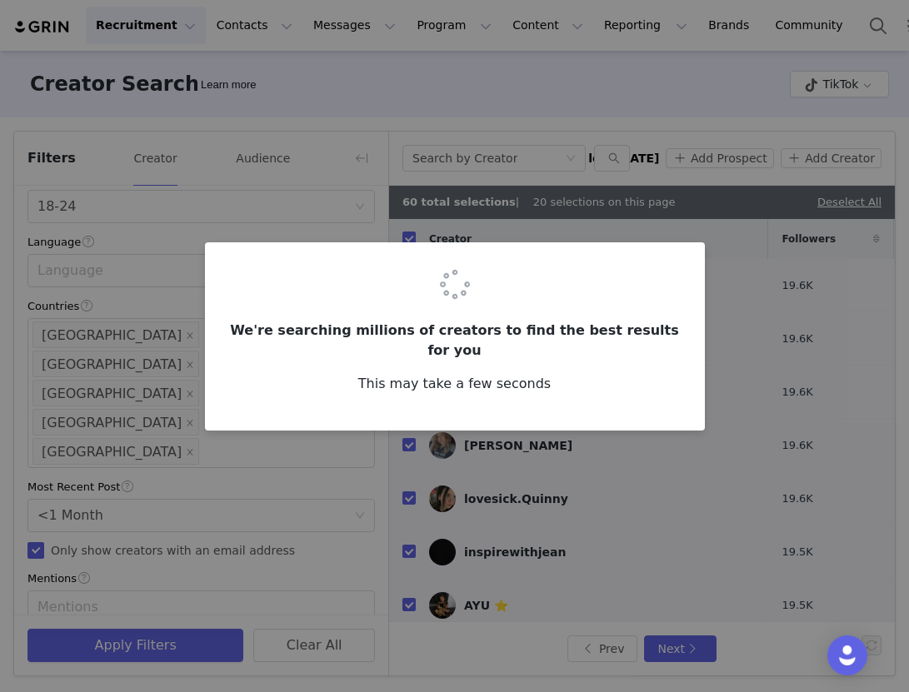
checkbox input "false"
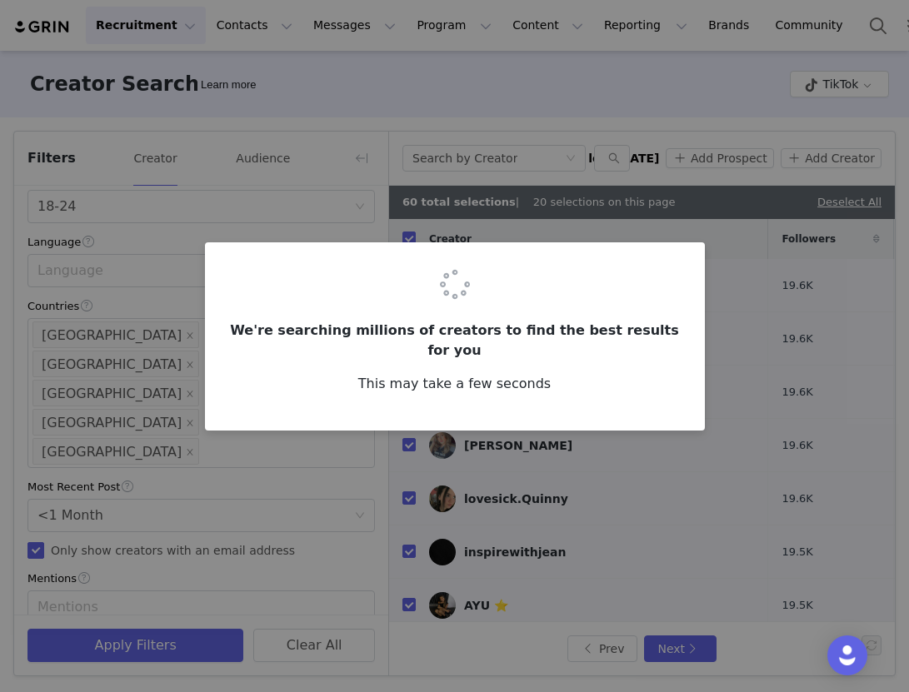
checkbox input "false"
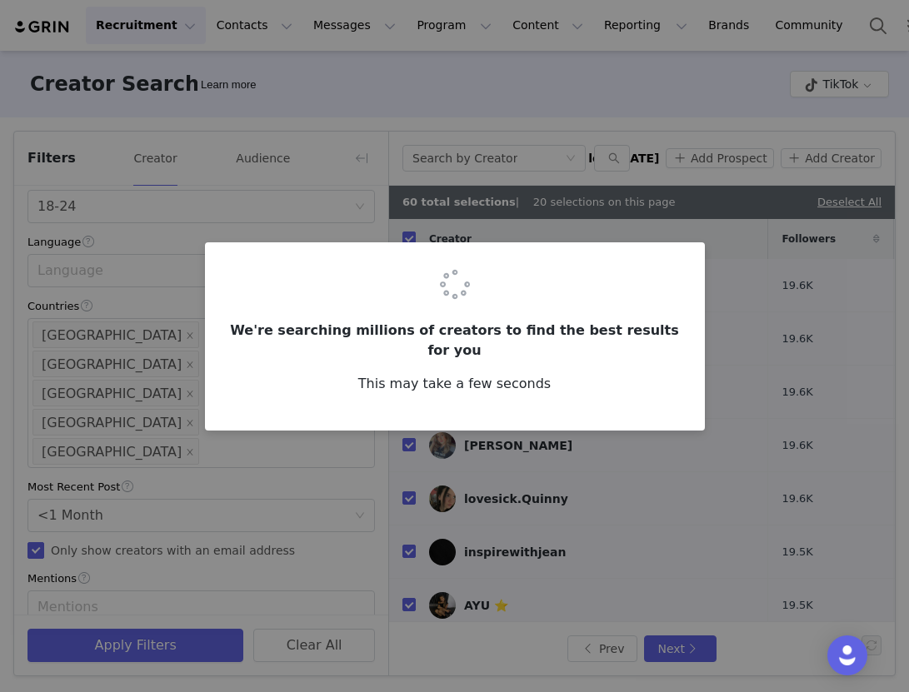
checkbox input "false"
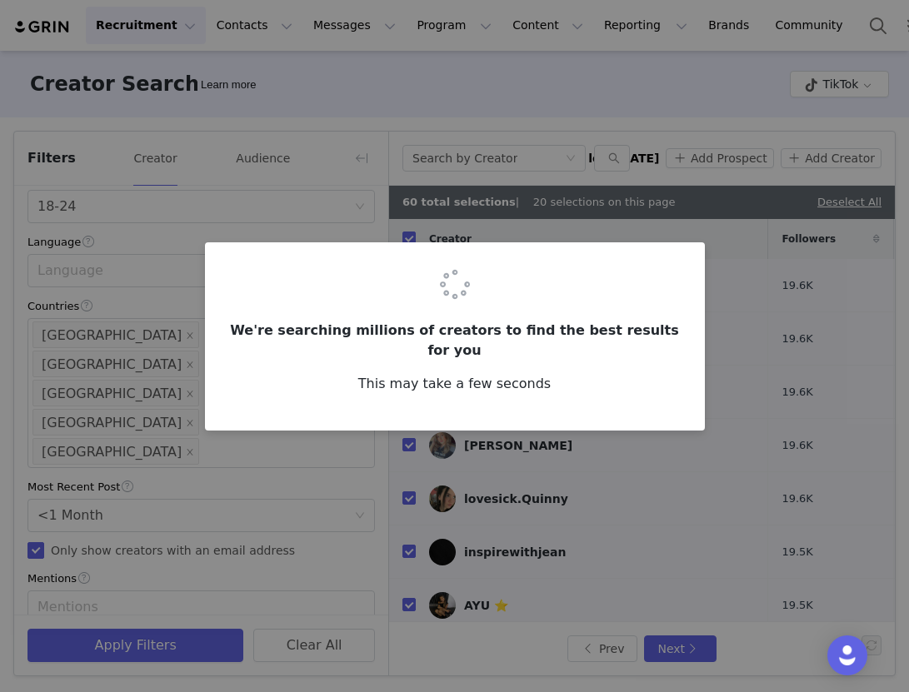
checkbox input "false"
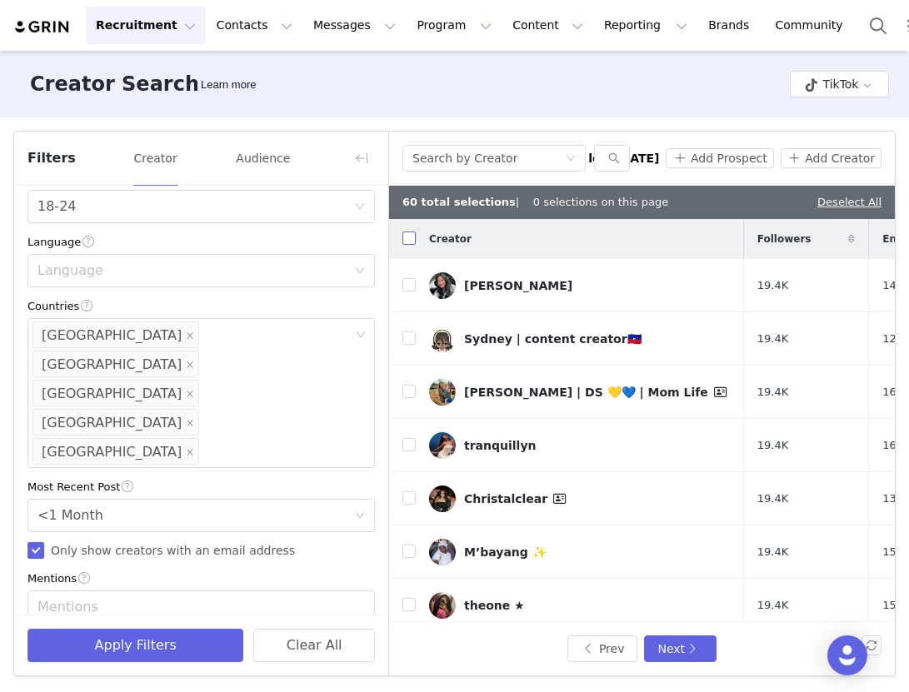
click at [407, 244] on input "checkbox" at bounding box center [408, 238] width 13 height 13
checkbox input "true"
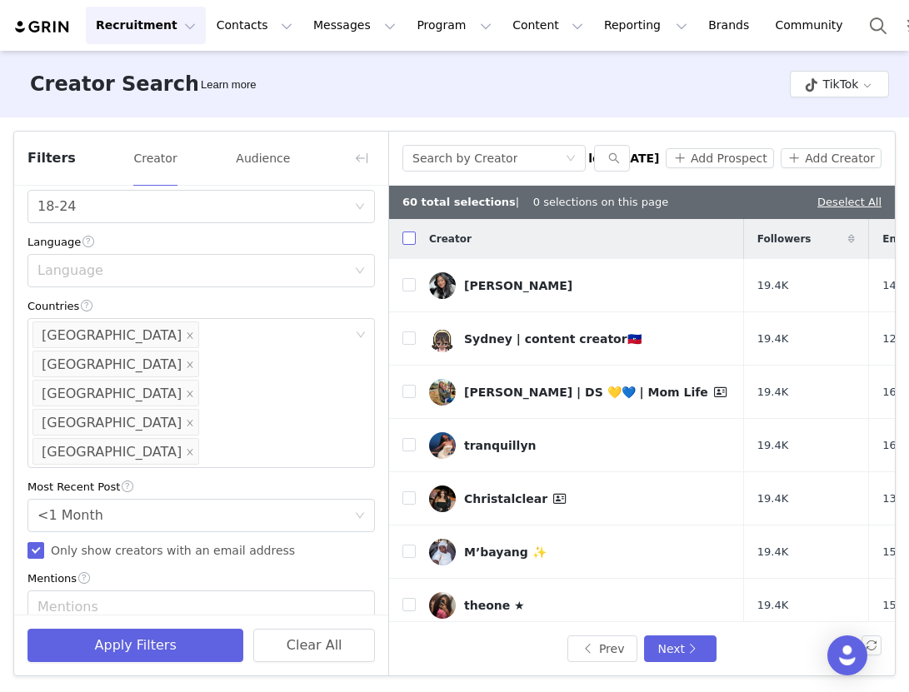
checkbox input "true"
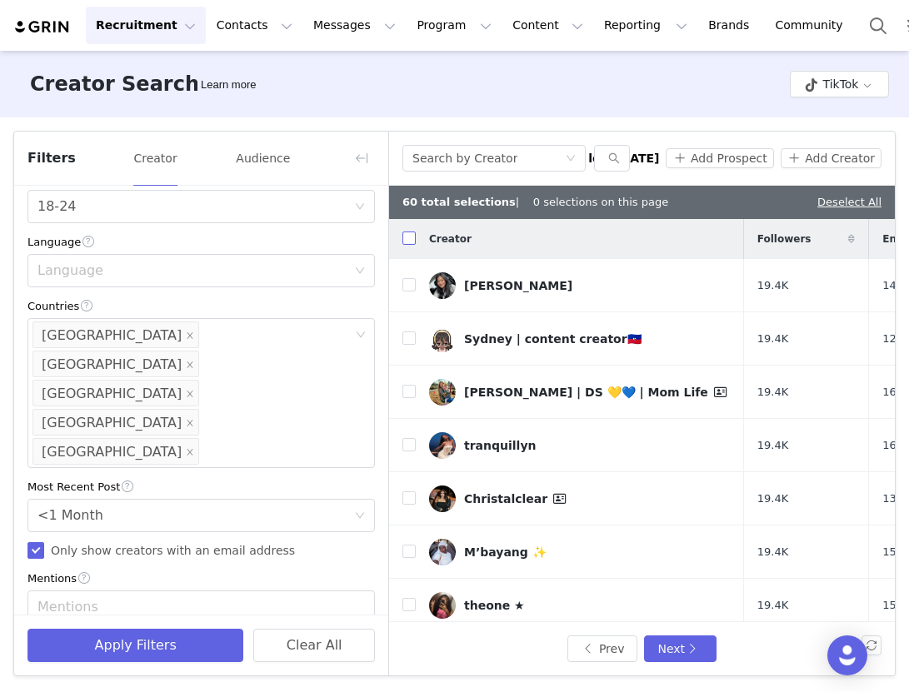
checkbox input "true"
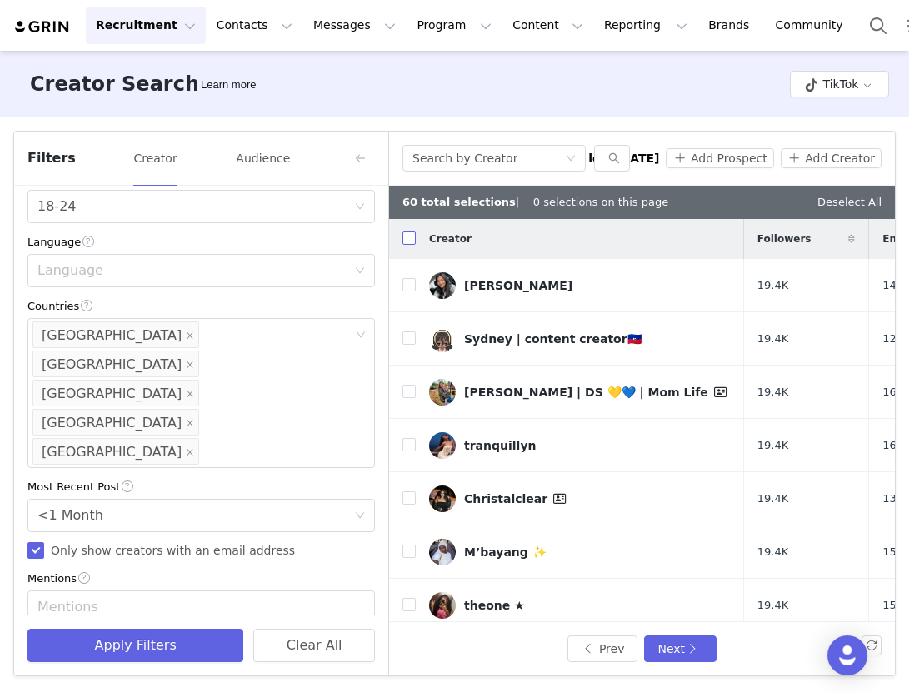
checkbox input "true"
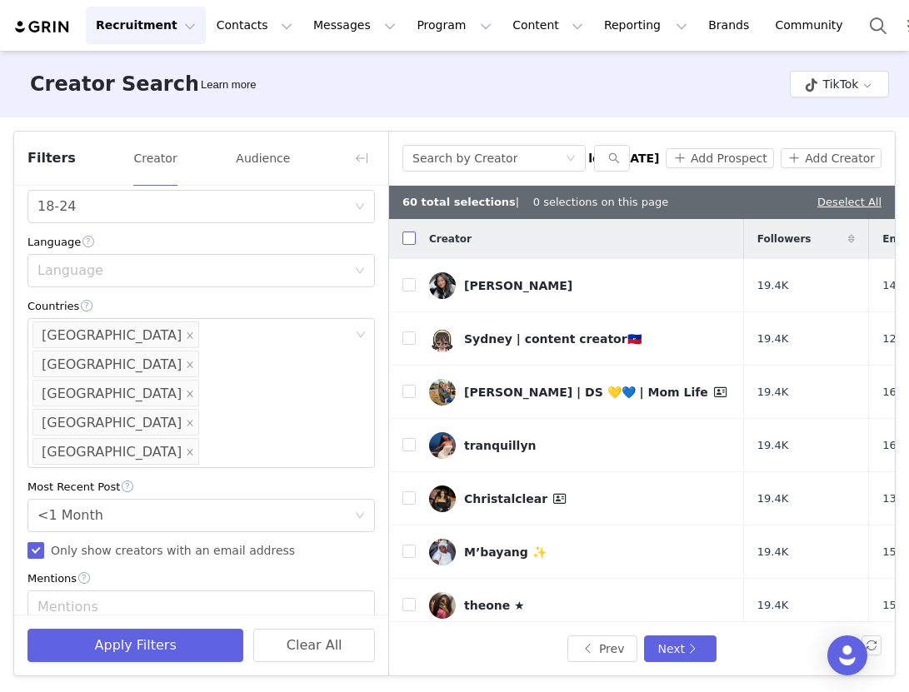
checkbox input "true"
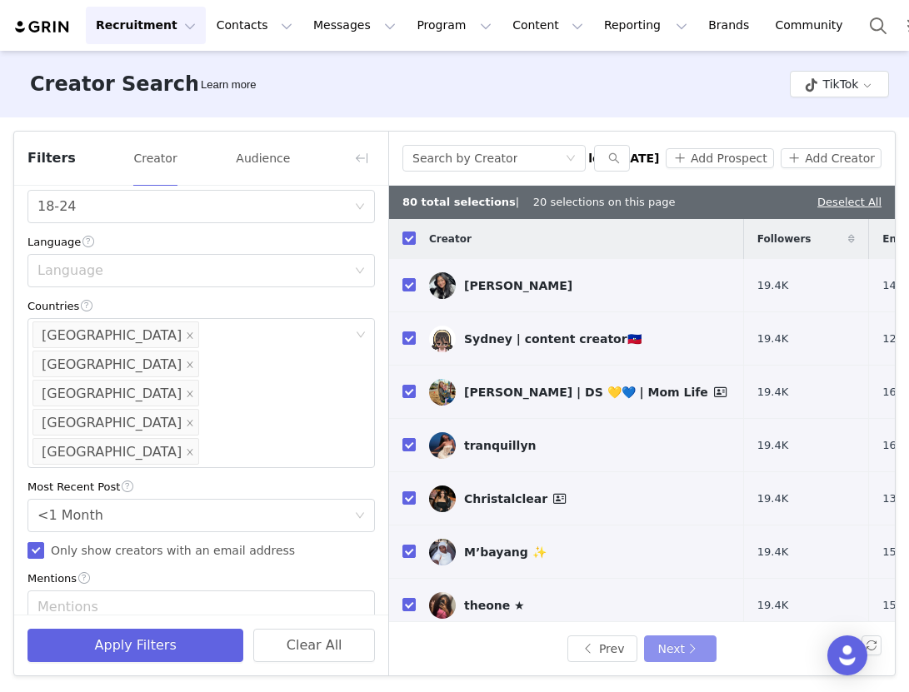
click at [688, 655] on button "Next" at bounding box center [680, 649] width 72 height 27
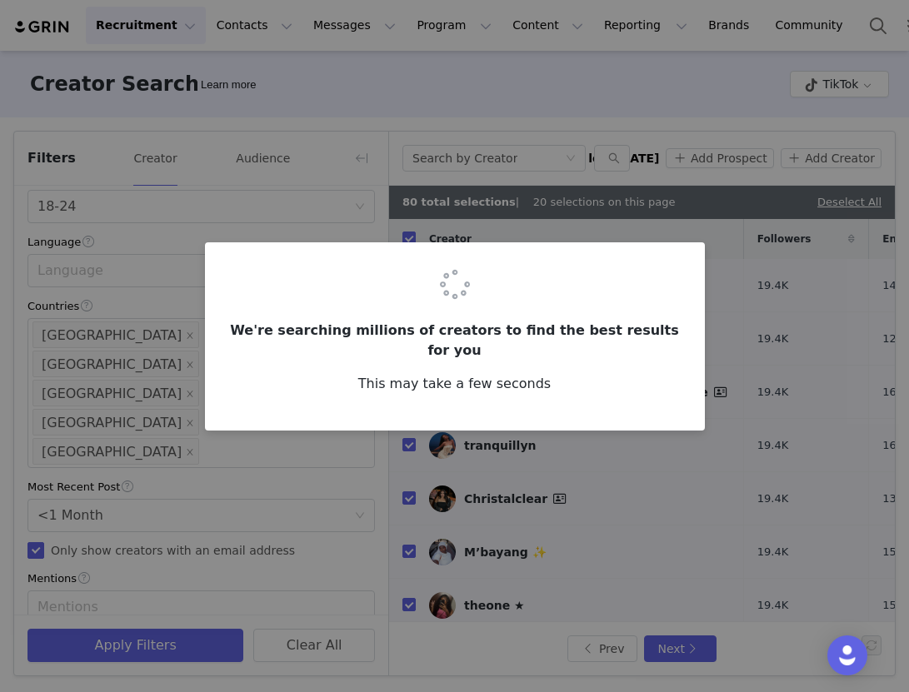
checkbox input "false"
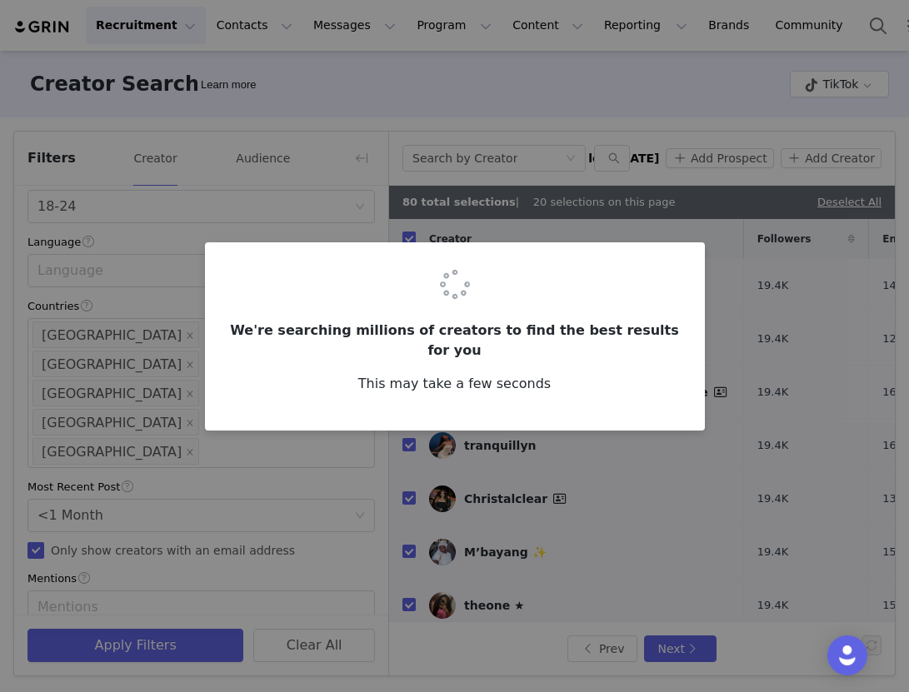
checkbox input "false"
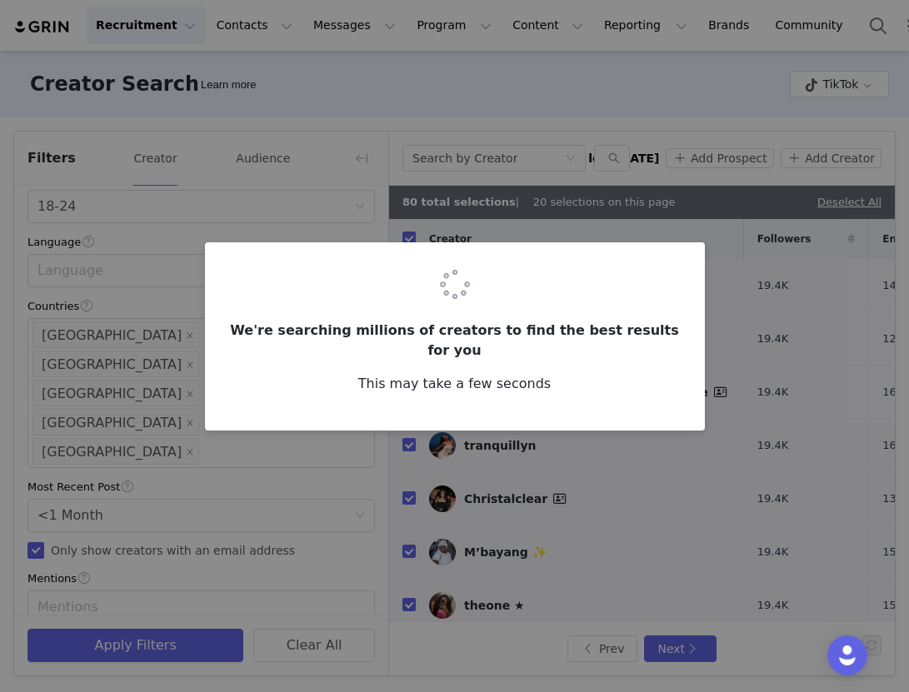
checkbox input "false"
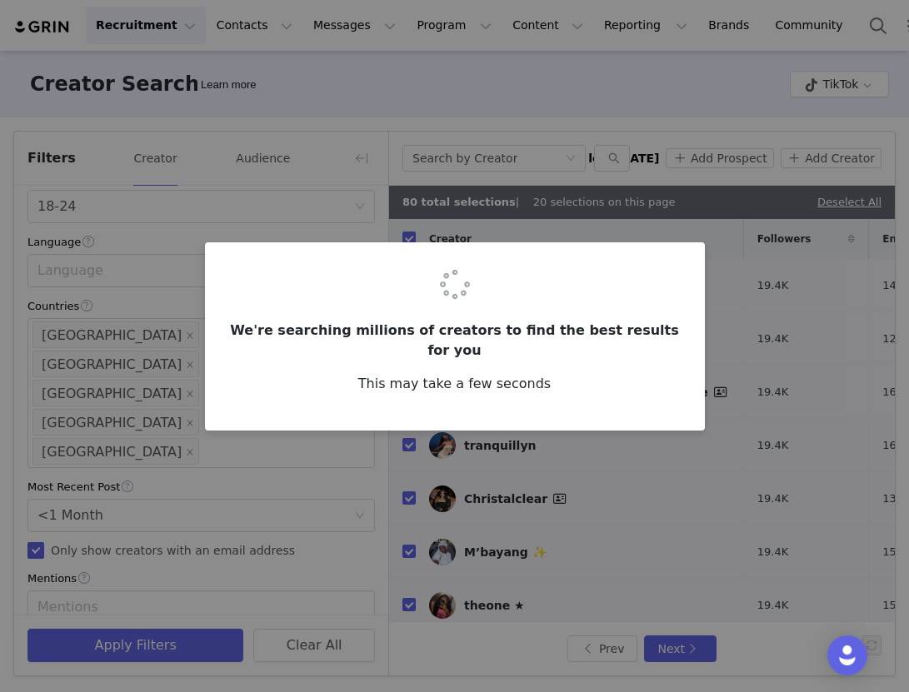
checkbox input "false"
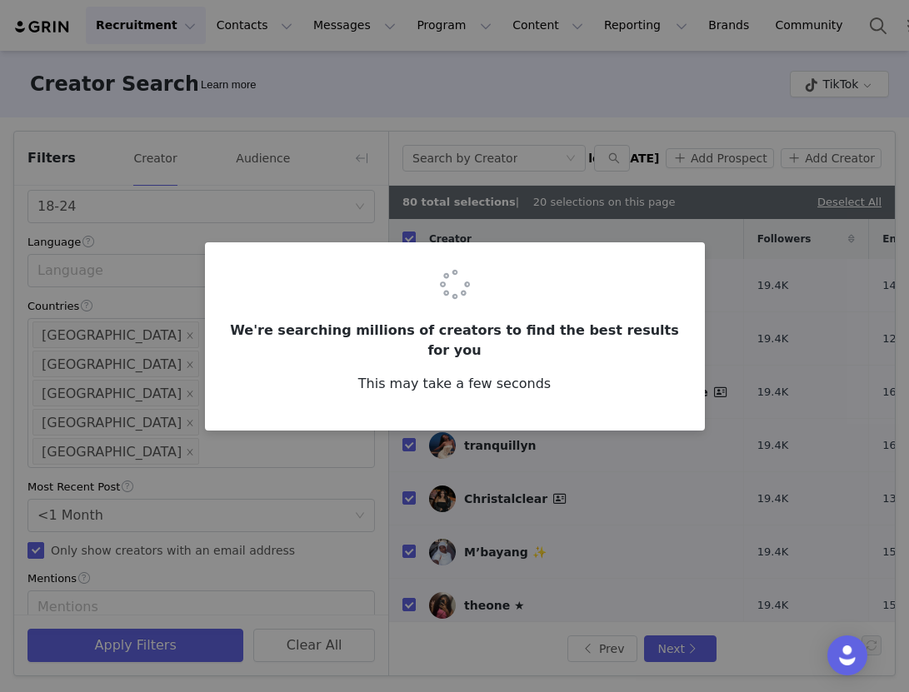
checkbox input "false"
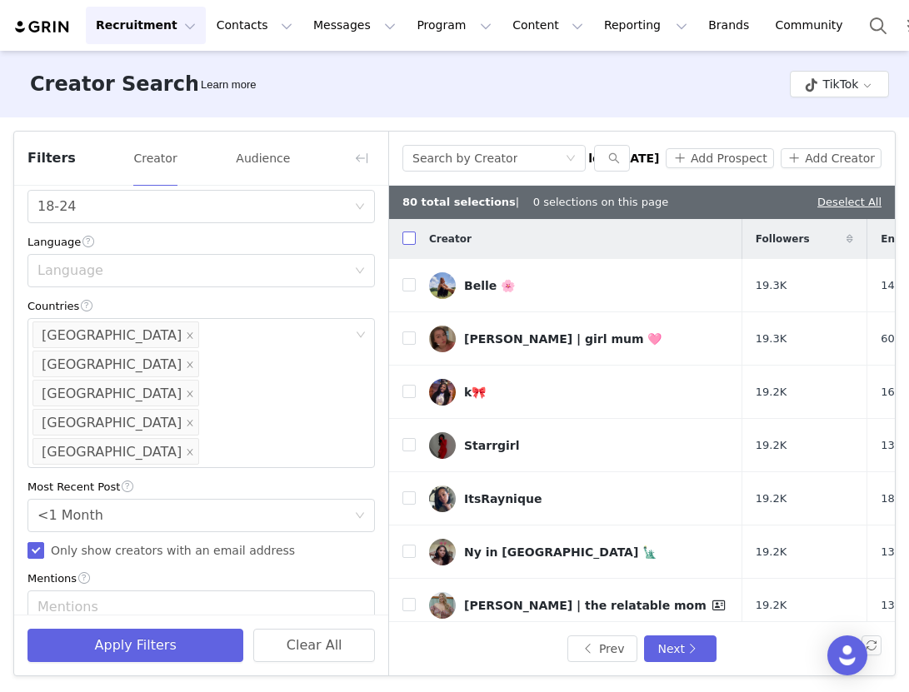
click at [406, 235] on input "checkbox" at bounding box center [408, 238] width 13 height 13
checkbox input "true"
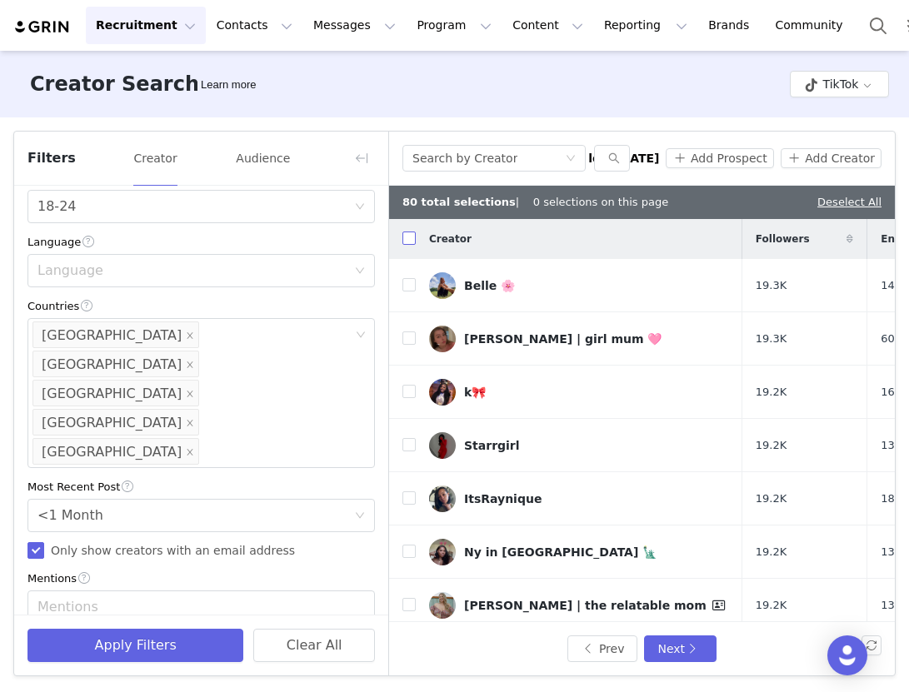
checkbox input "true"
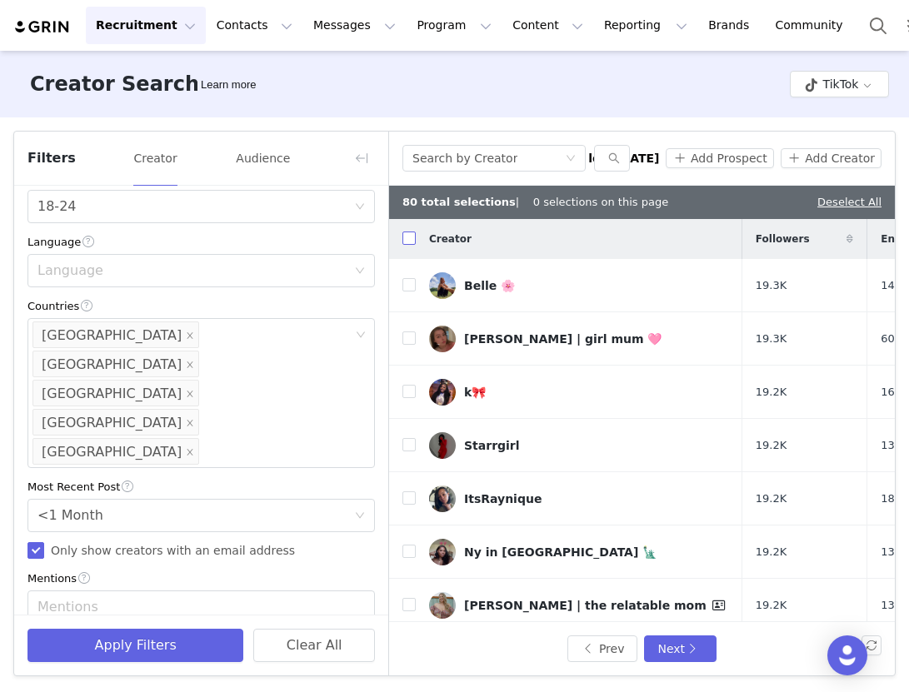
checkbox input "true"
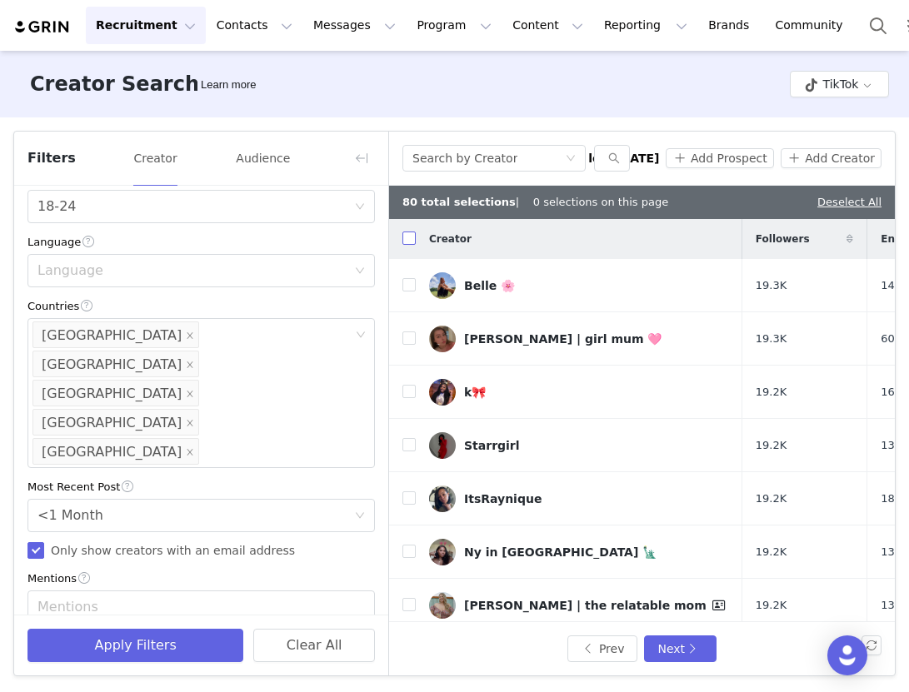
checkbox input "true"
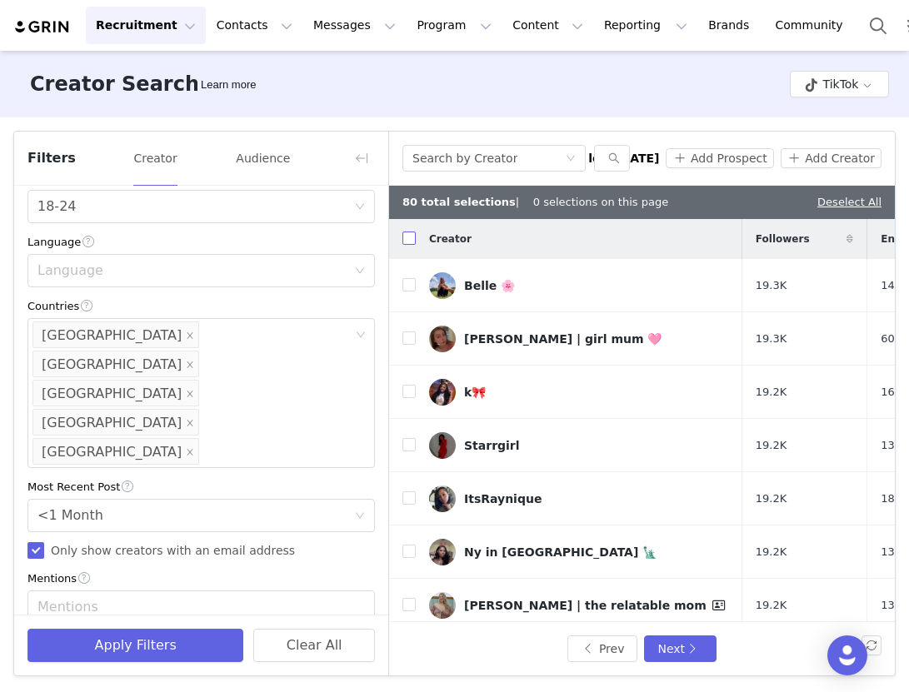
checkbox input "true"
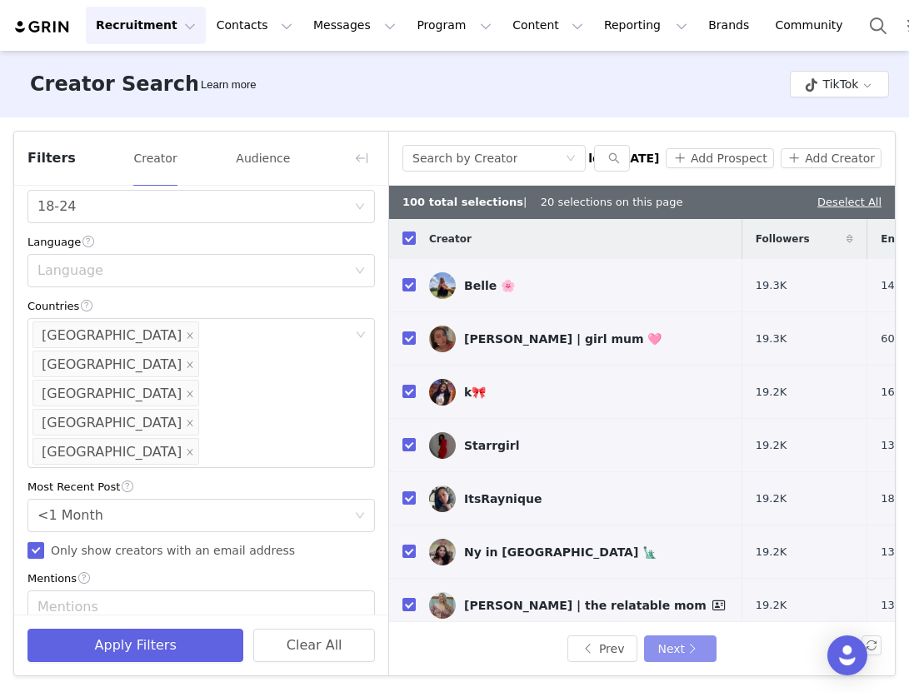
click at [676, 651] on button "Next" at bounding box center [680, 649] width 72 height 27
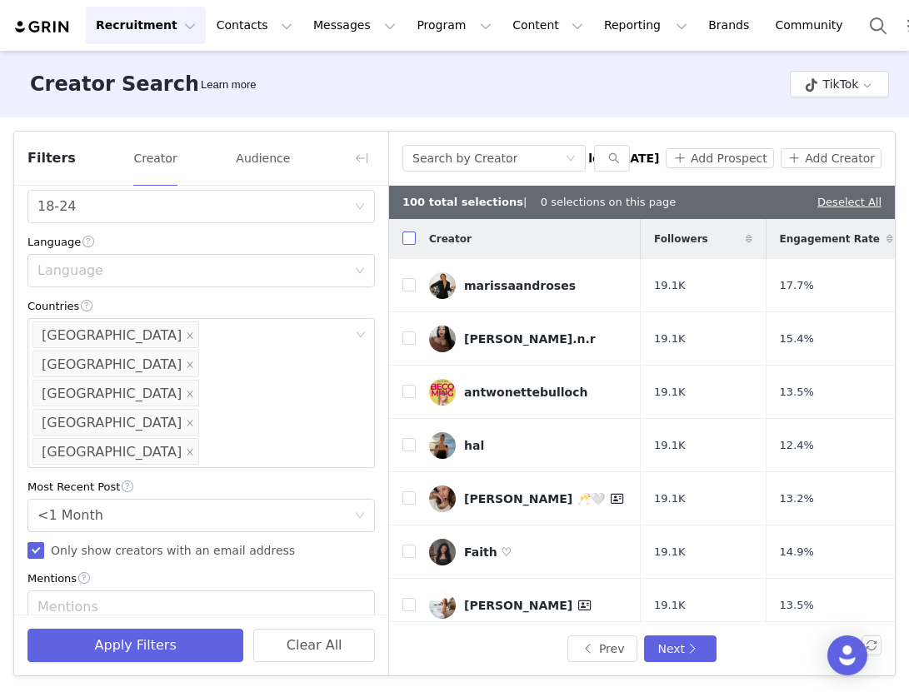
click at [406, 242] on input "checkbox" at bounding box center [408, 238] width 13 height 13
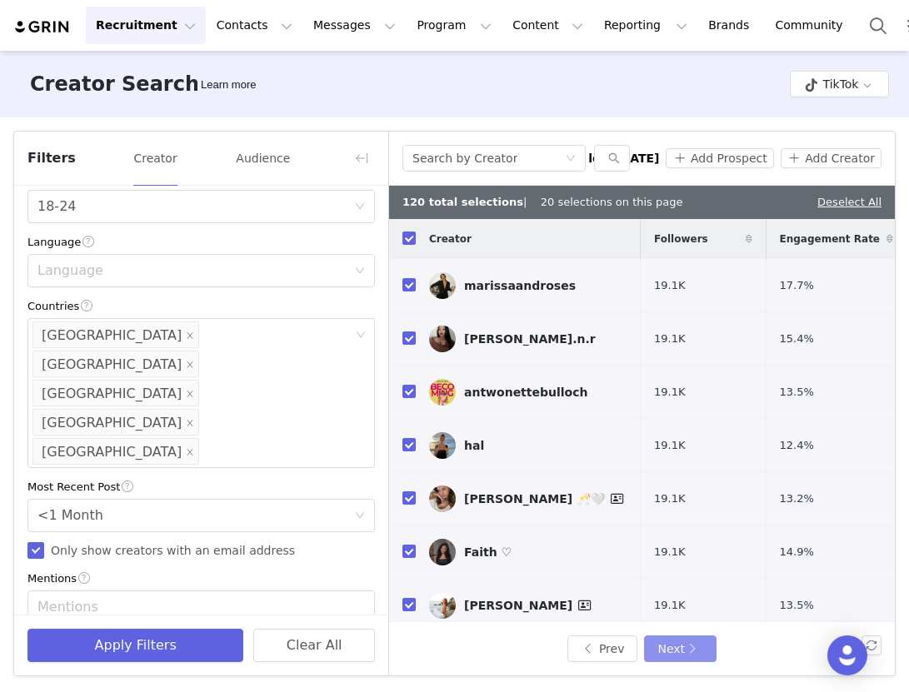
click at [679, 640] on button "Next" at bounding box center [680, 649] width 72 height 27
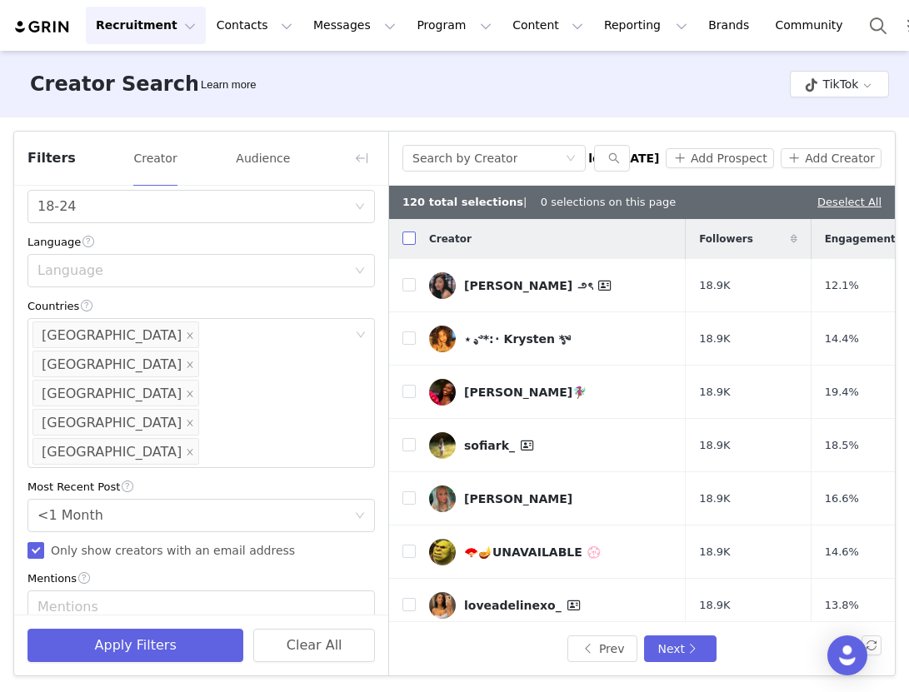
click at [408, 239] on input "checkbox" at bounding box center [408, 238] width 13 height 13
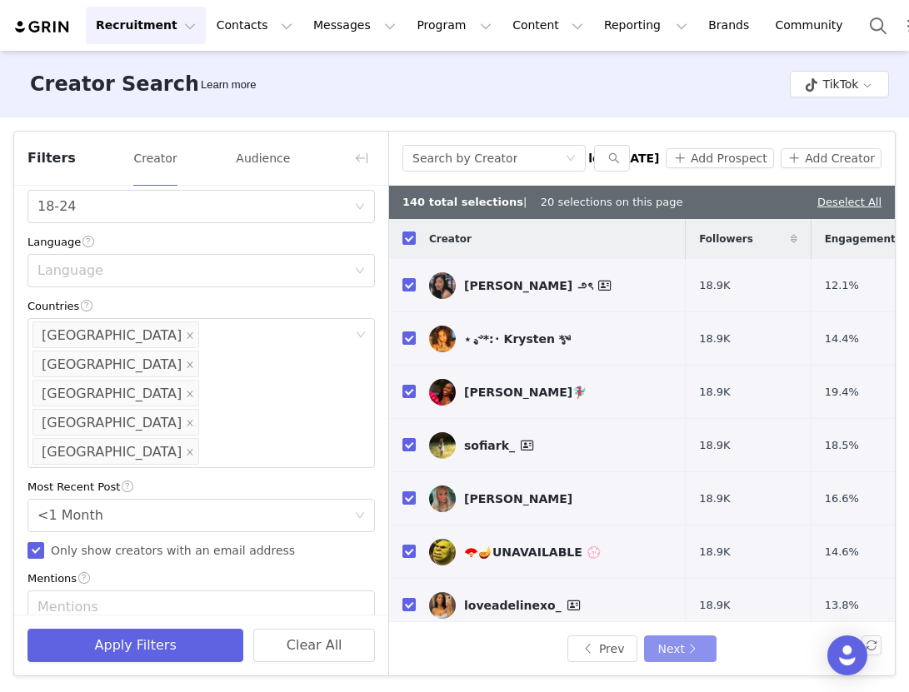
click at [673, 647] on button "Next" at bounding box center [680, 649] width 72 height 27
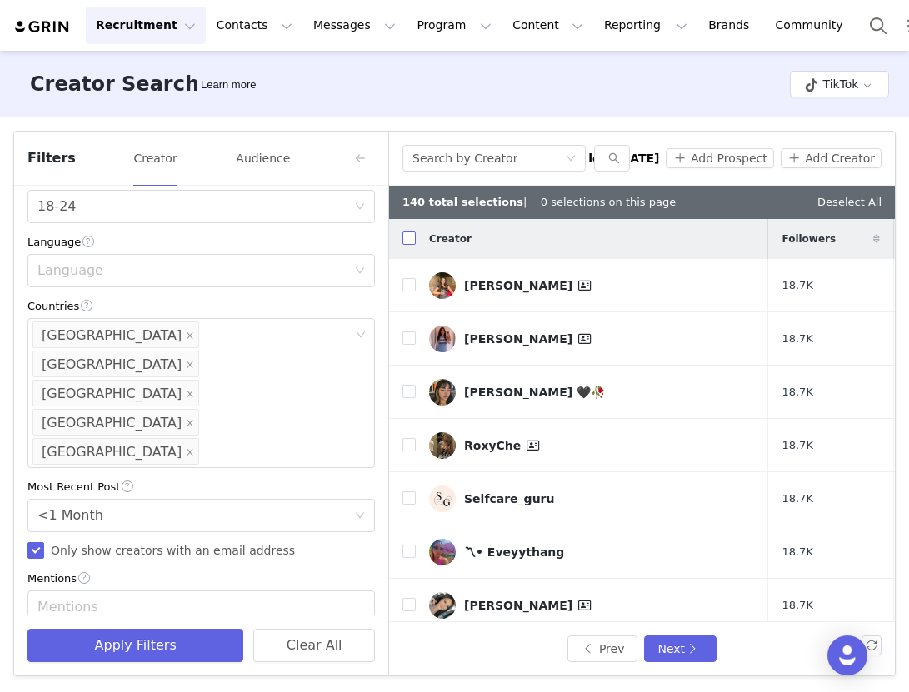
click at [406, 242] on input "checkbox" at bounding box center [408, 238] width 13 height 13
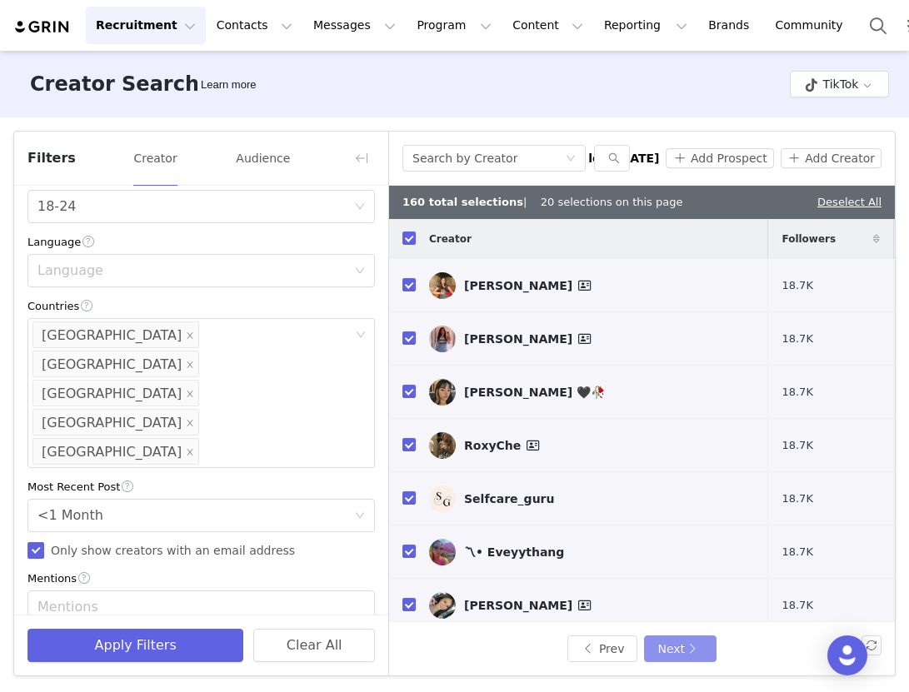
click at [660, 647] on button "Next" at bounding box center [680, 649] width 72 height 27
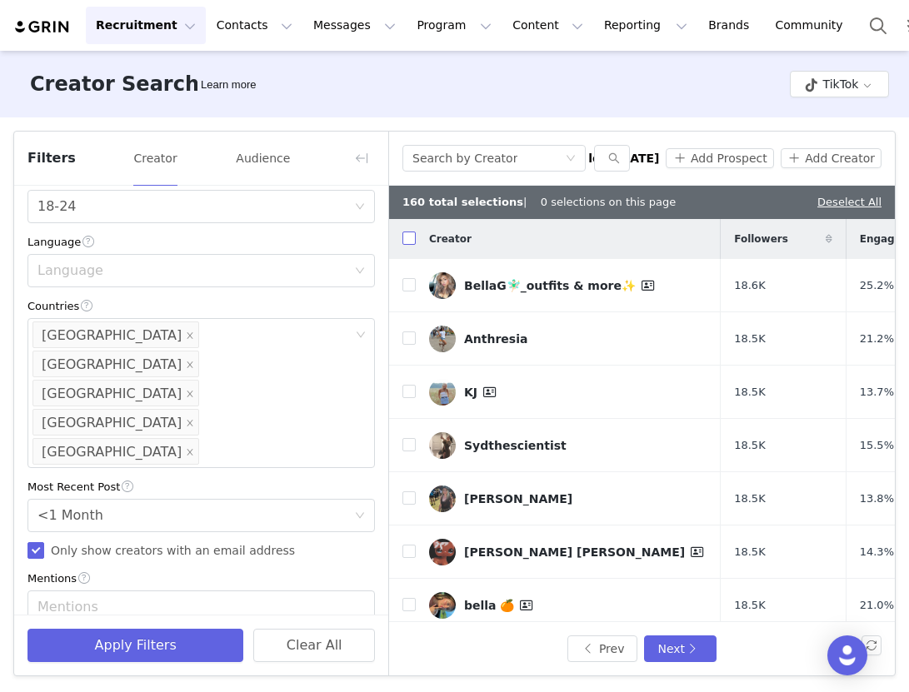
click at [408, 241] on input "checkbox" at bounding box center [408, 238] width 13 height 13
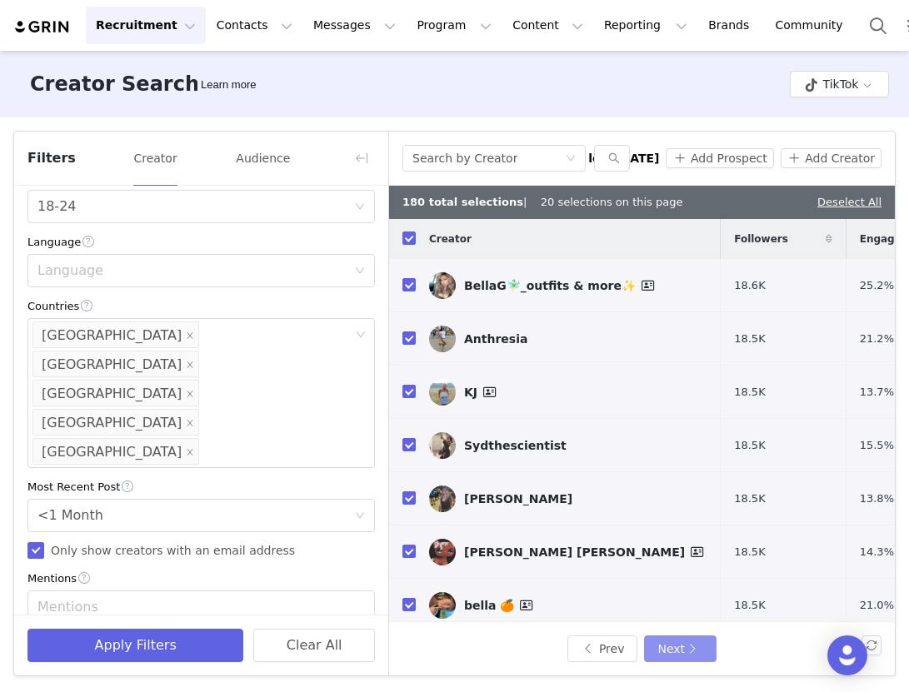
click at [668, 645] on button "Next" at bounding box center [680, 649] width 72 height 27
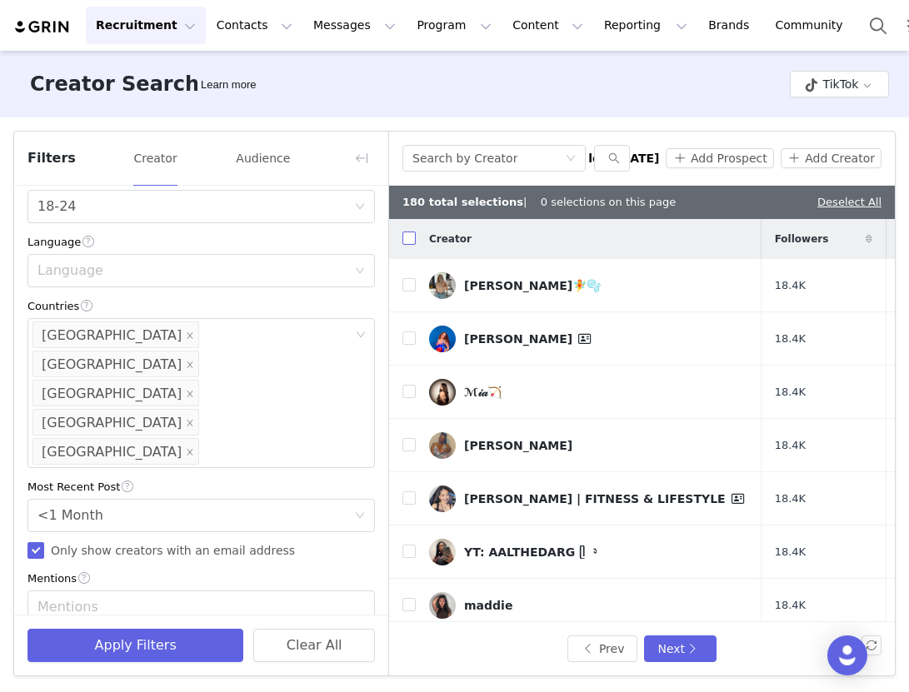
click at [410, 244] on input "checkbox" at bounding box center [408, 238] width 13 height 13
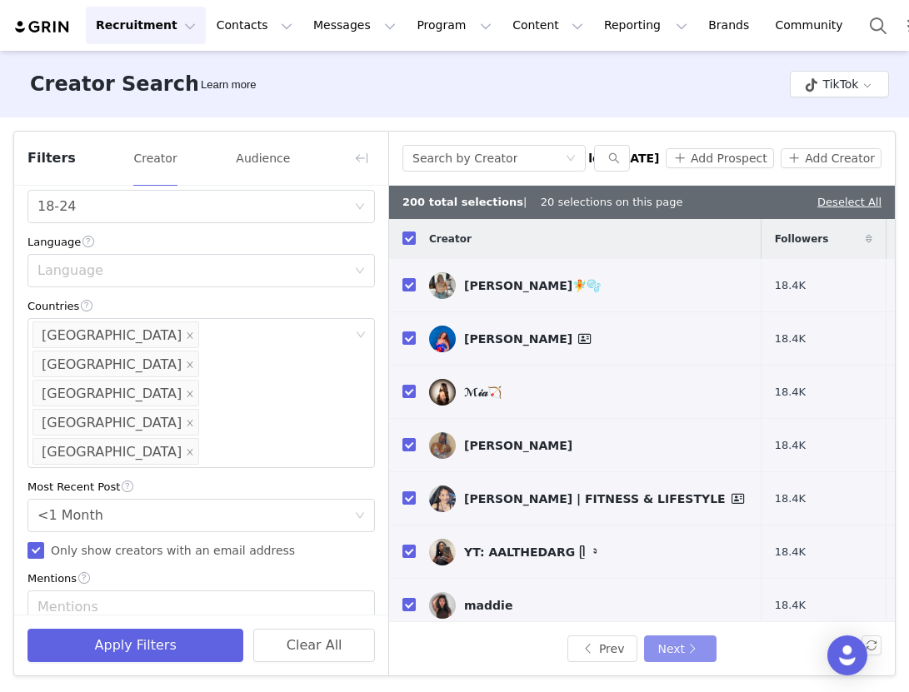
click at [693, 662] on button "Next" at bounding box center [680, 649] width 72 height 27
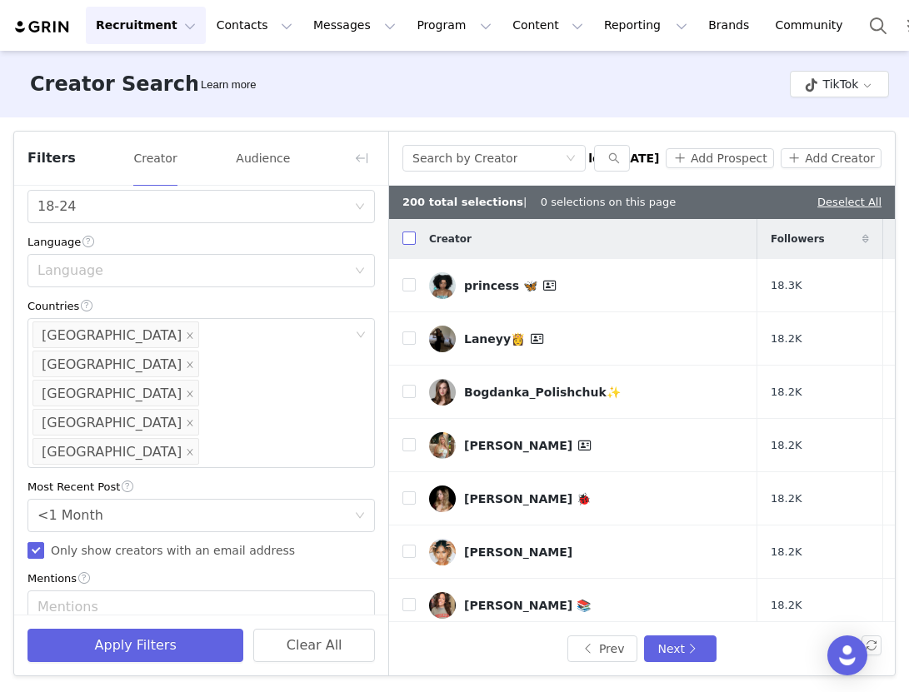
click at [410, 246] on label at bounding box center [408, 239] width 13 height 17
click at [410, 245] on input "checkbox" at bounding box center [408, 238] width 13 height 13
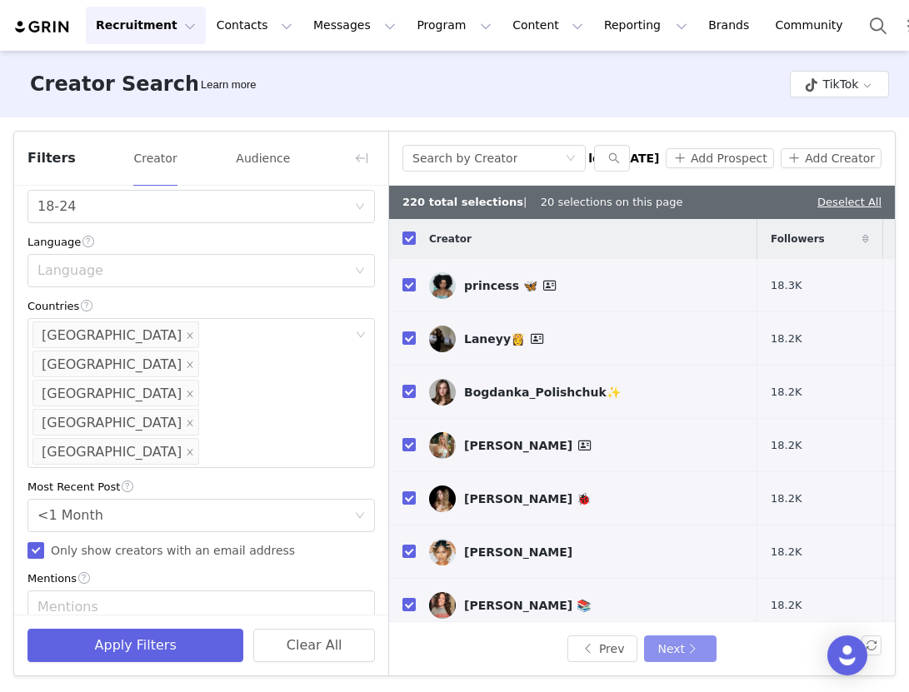
click at [686, 659] on button "Next" at bounding box center [680, 649] width 72 height 27
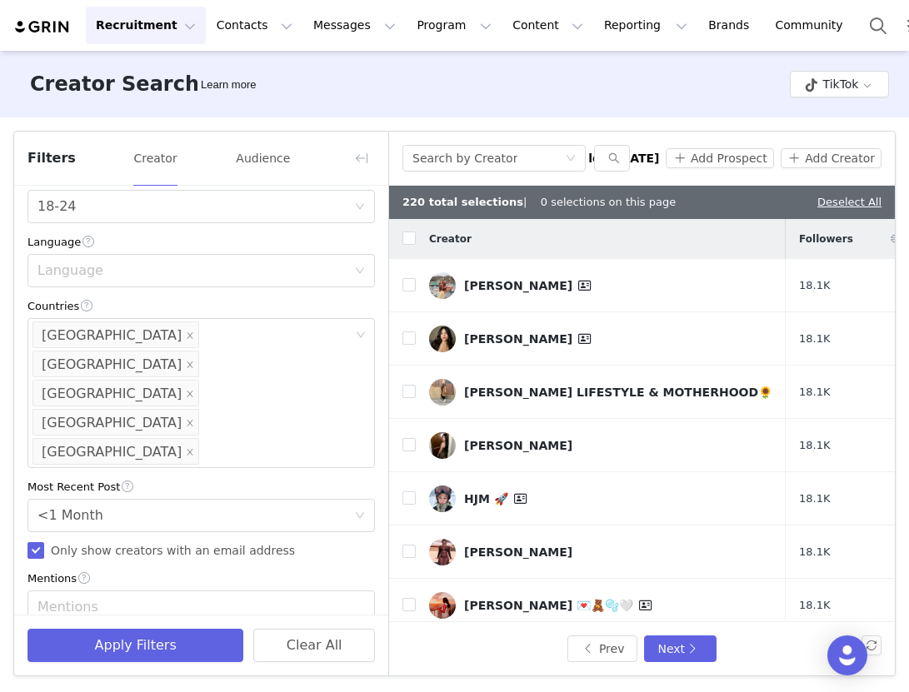
click at [401, 242] on th at bounding box center [402, 239] width 27 height 40
click at [407, 242] on input "checkbox" at bounding box center [408, 238] width 13 height 13
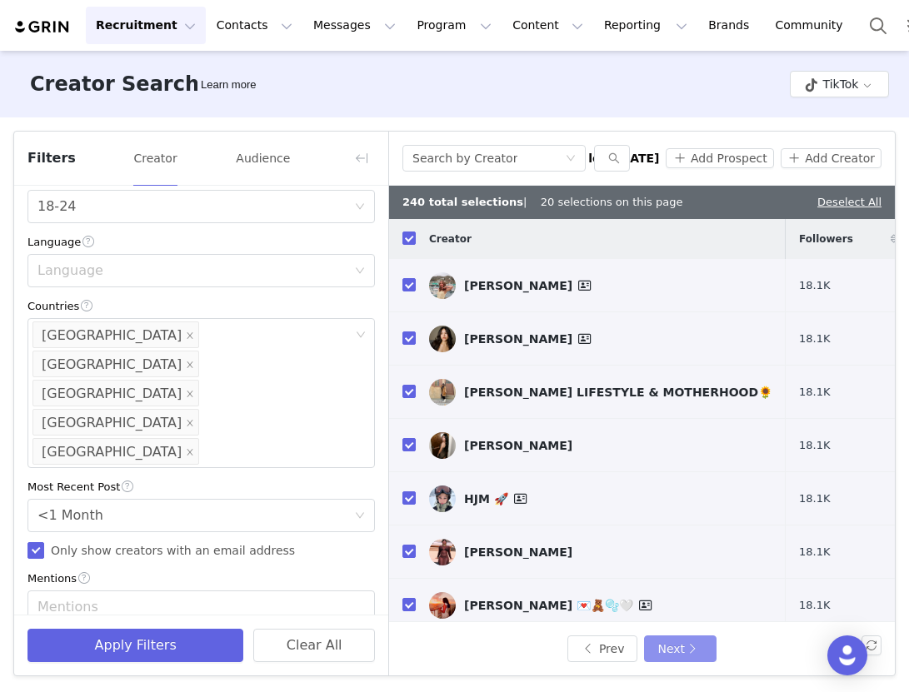
click at [687, 637] on button "Next" at bounding box center [680, 649] width 72 height 27
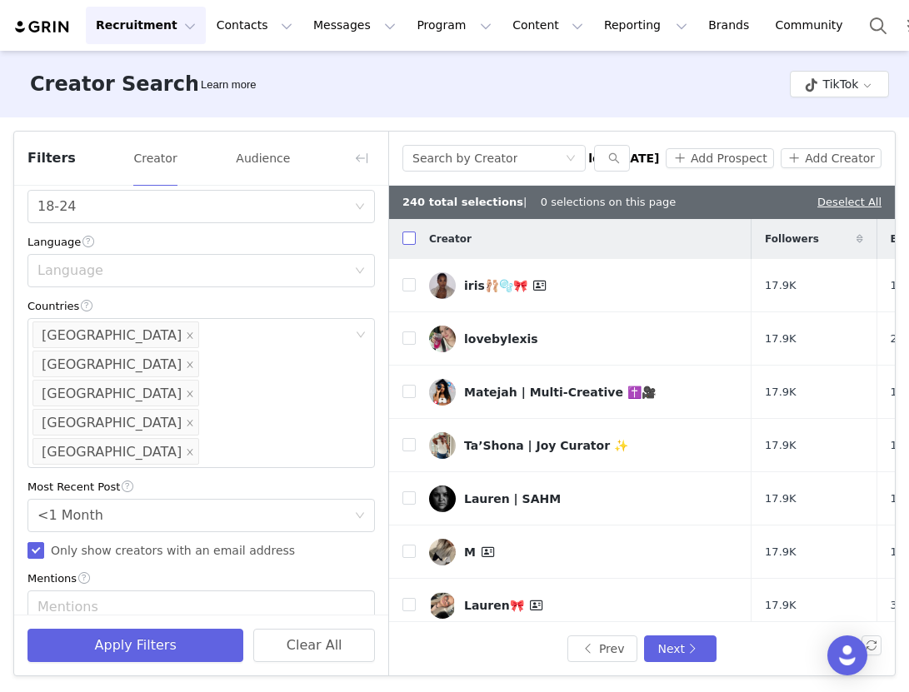
click at [407, 243] on input "checkbox" at bounding box center [408, 238] width 13 height 13
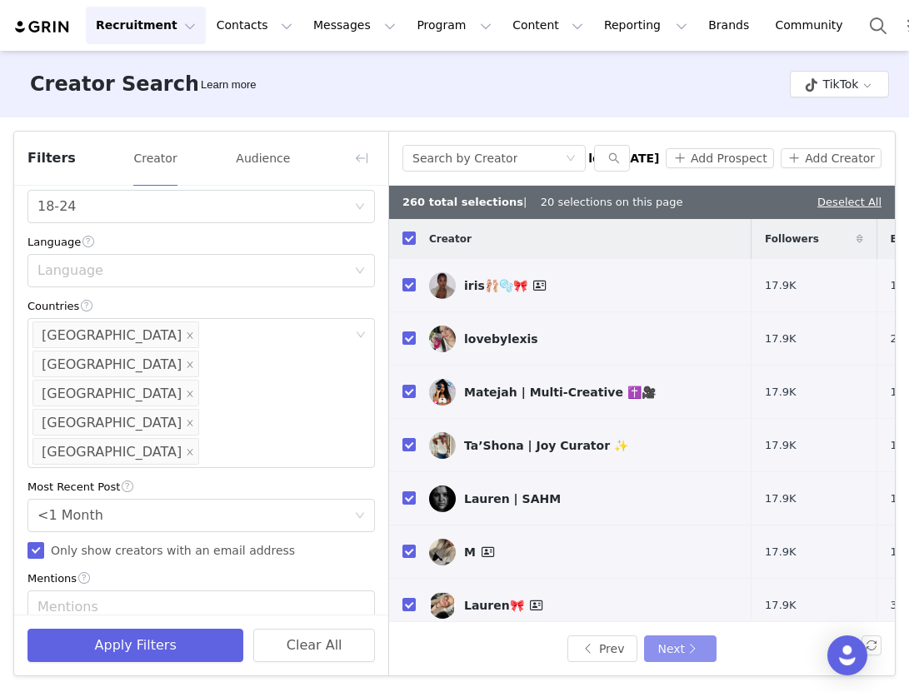
click at [684, 648] on button "Next" at bounding box center [680, 649] width 72 height 27
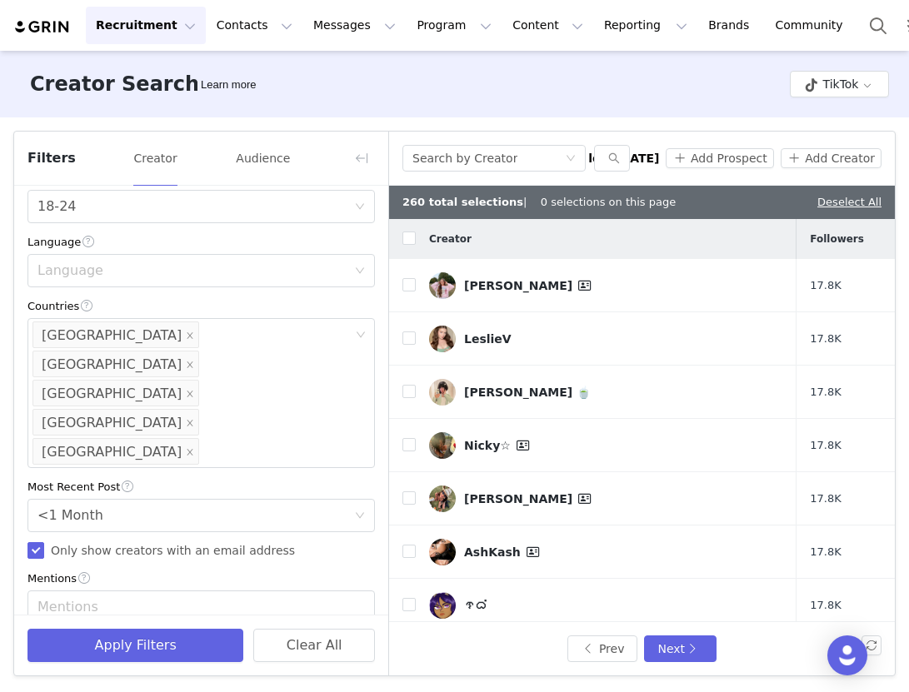
click at [413, 247] on th at bounding box center [402, 239] width 27 height 40
click at [403, 236] on input "checkbox" at bounding box center [408, 238] width 13 height 13
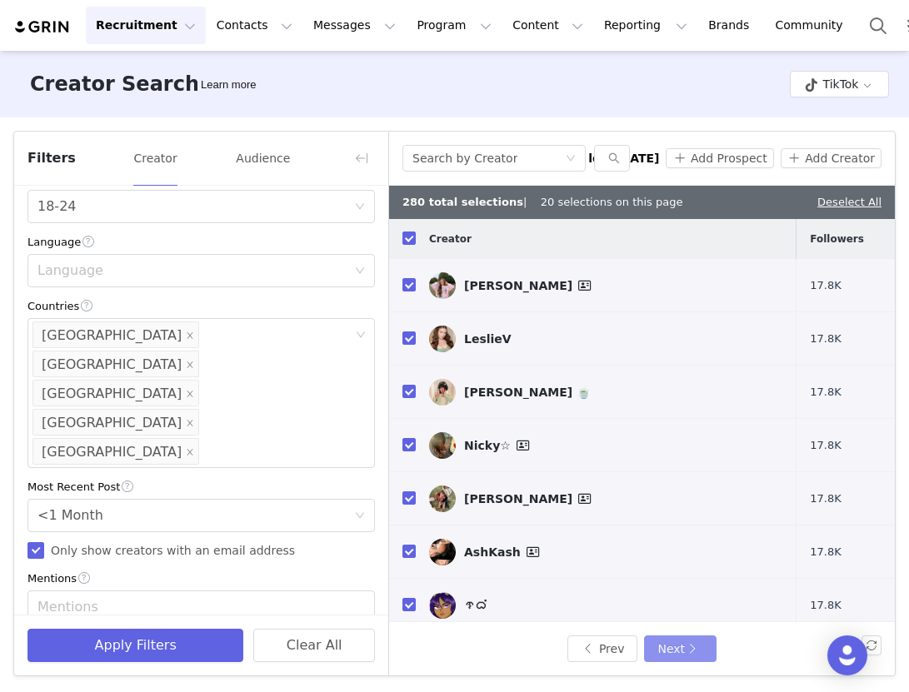
click at [672, 640] on button "Next" at bounding box center [680, 649] width 72 height 27
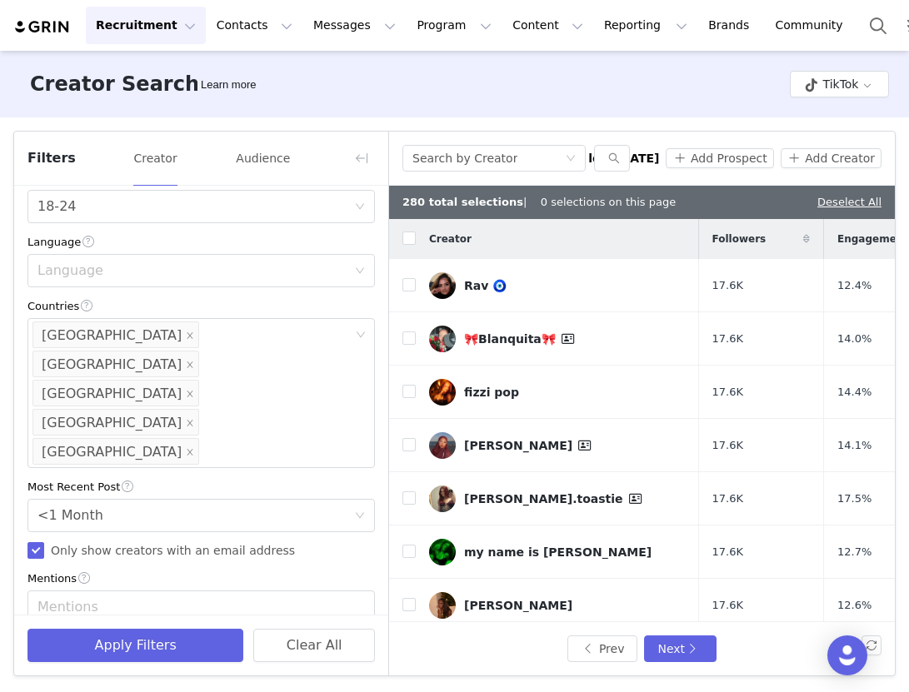
click at [416, 244] on div "Creator" at bounding box center [557, 239] width 283 height 35
click at [411, 239] on input "checkbox" at bounding box center [408, 238] width 13 height 13
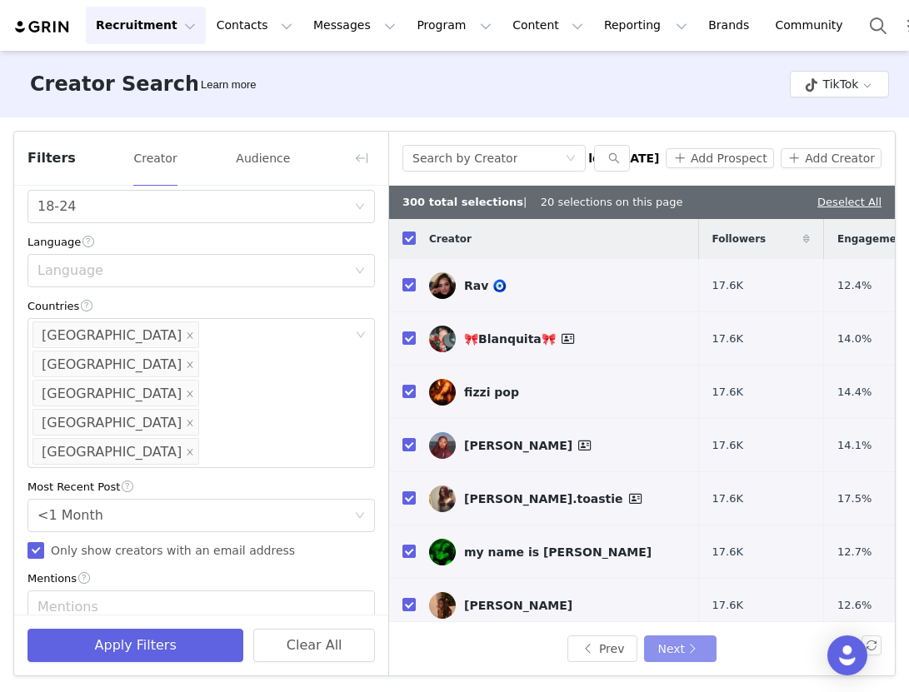
click at [678, 658] on button "Next" at bounding box center [680, 649] width 72 height 27
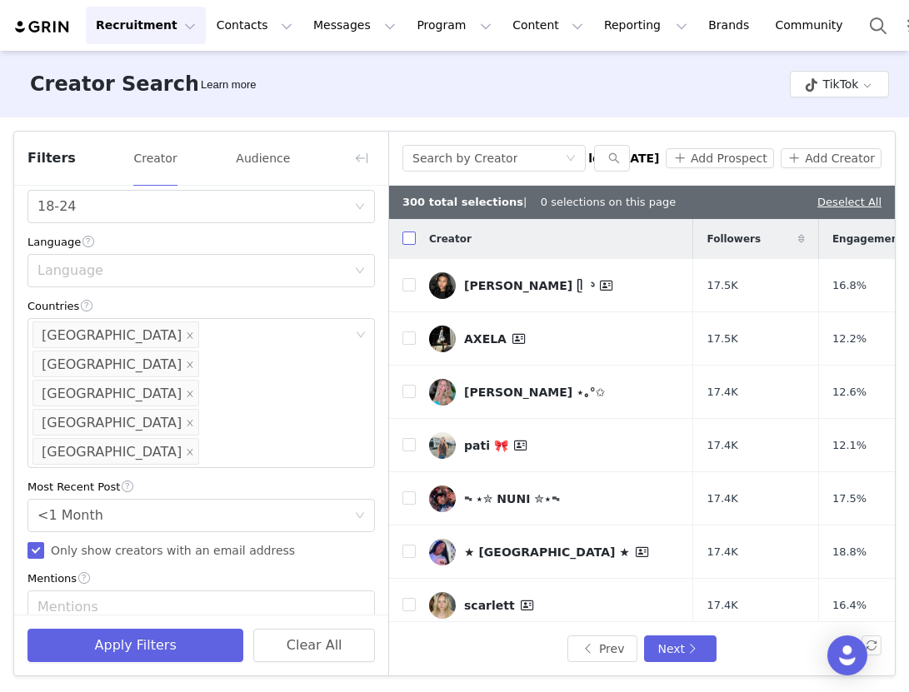
click at [408, 242] on input "checkbox" at bounding box center [408, 238] width 13 height 13
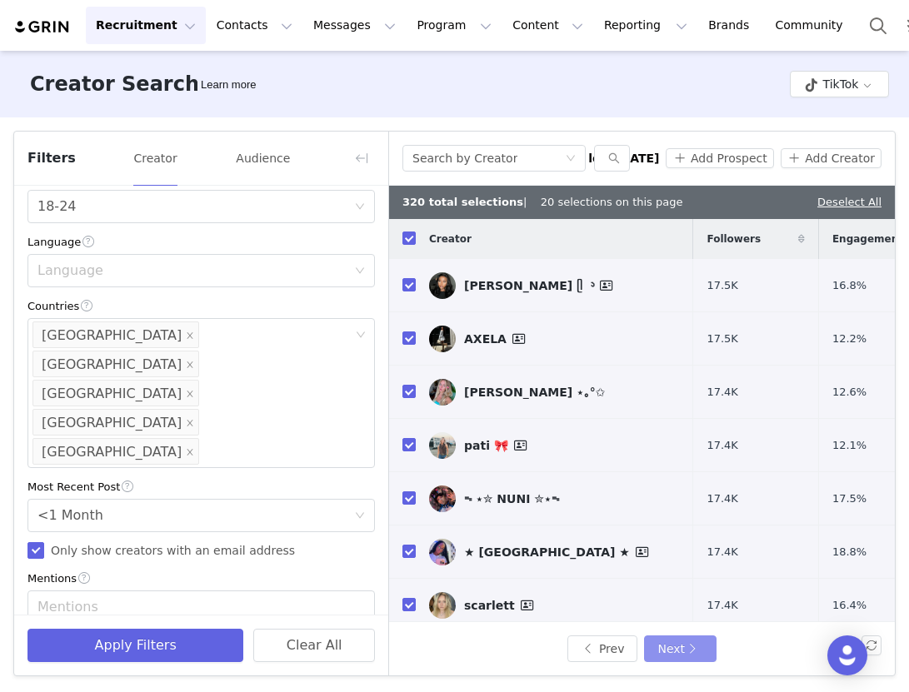
click at [669, 651] on button "Next" at bounding box center [680, 649] width 72 height 27
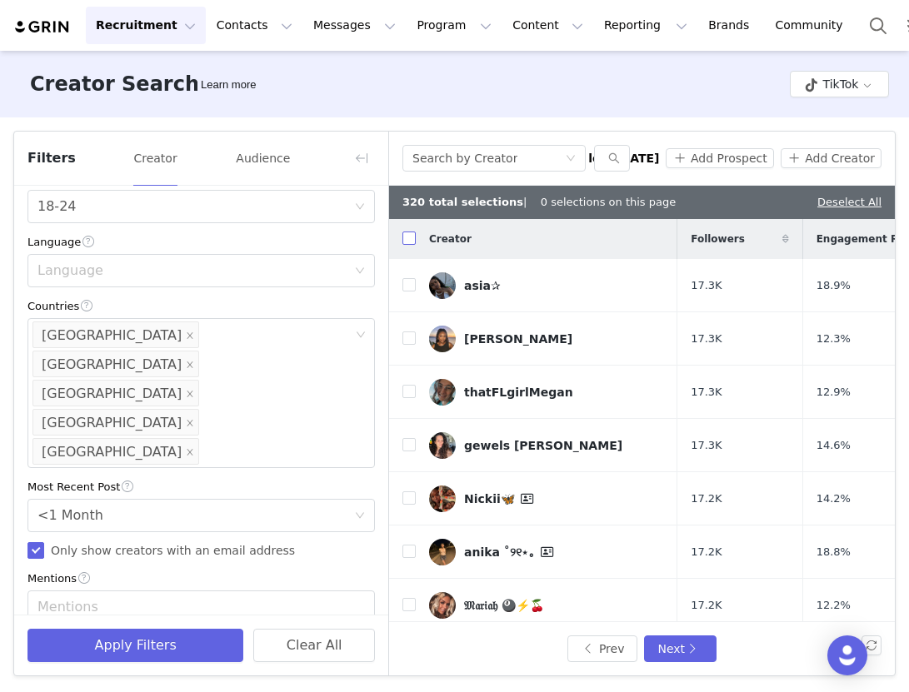
click at [405, 237] on input "checkbox" at bounding box center [408, 238] width 13 height 13
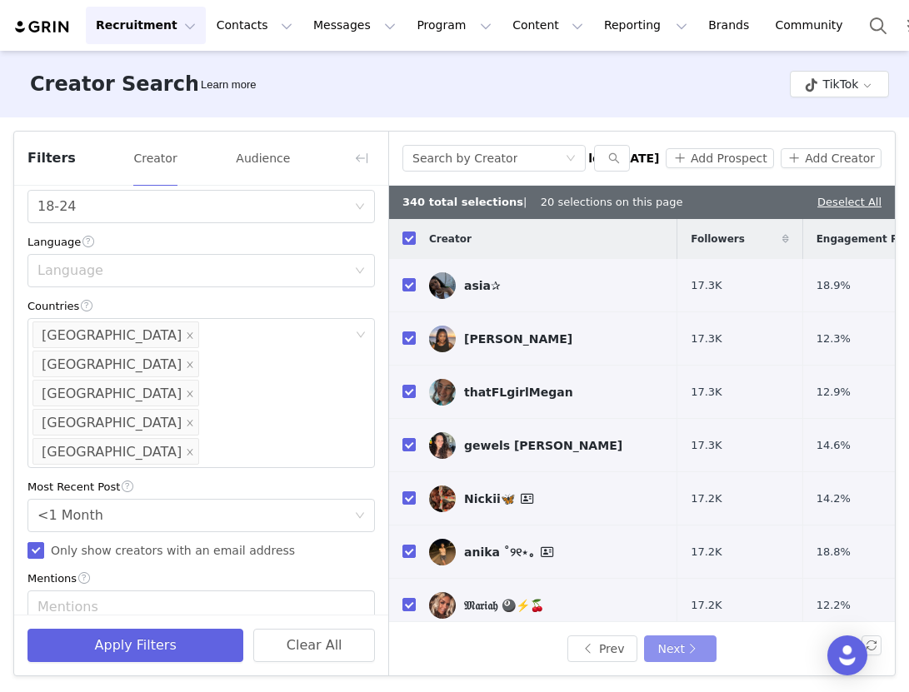
click at [661, 648] on button "Next" at bounding box center [680, 649] width 72 height 27
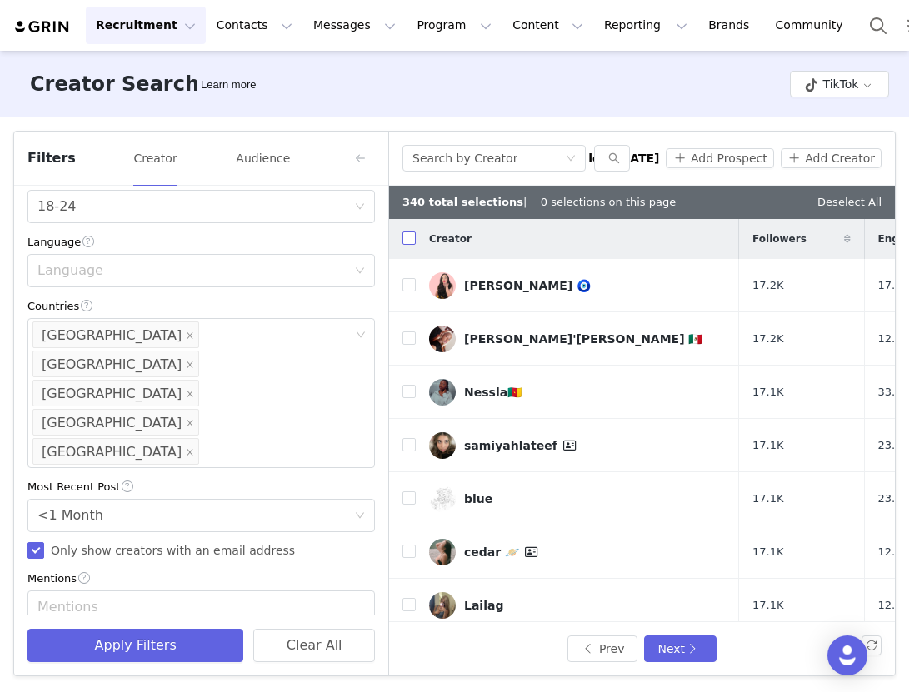
click at [412, 241] on input "checkbox" at bounding box center [408, 238] width 13 height 13
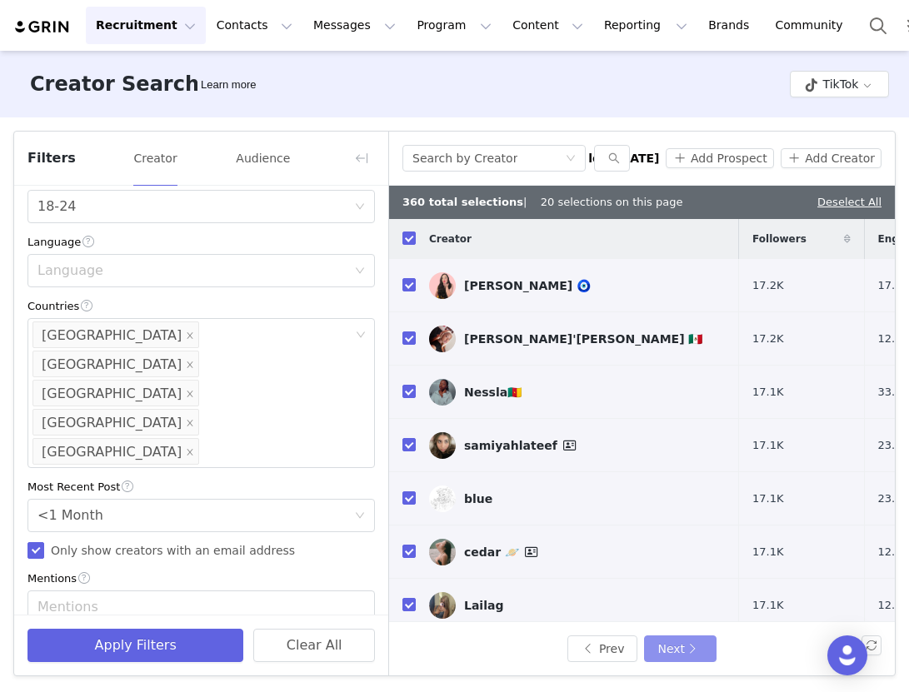
click at [707, 646] on button "Next" at bounding box center [680, 649] width 72 height 27
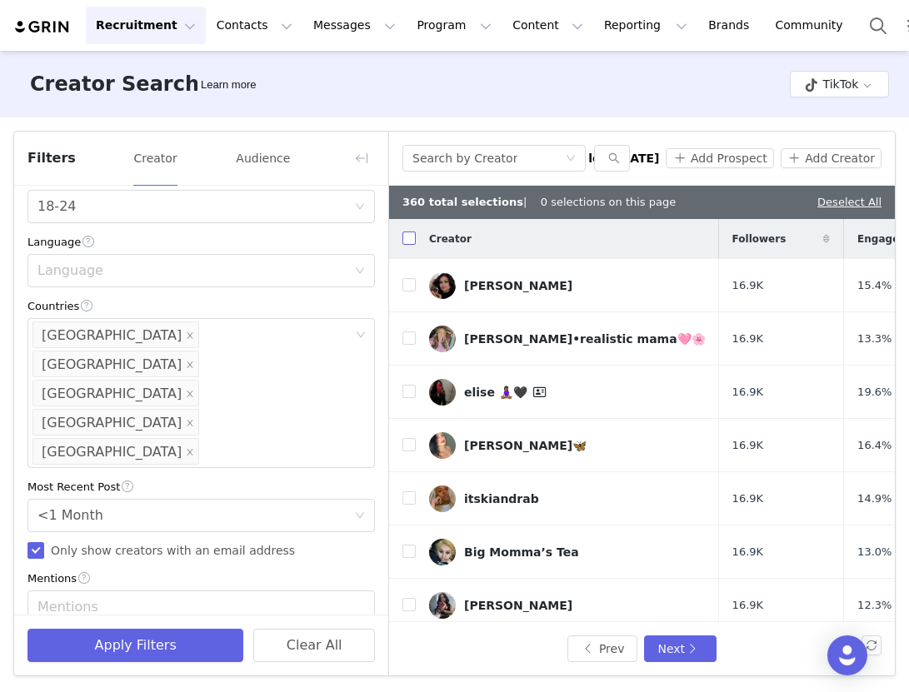
click at [412, 233] on input "checkbox" at bounding box center [408, 238] width 13 height 13
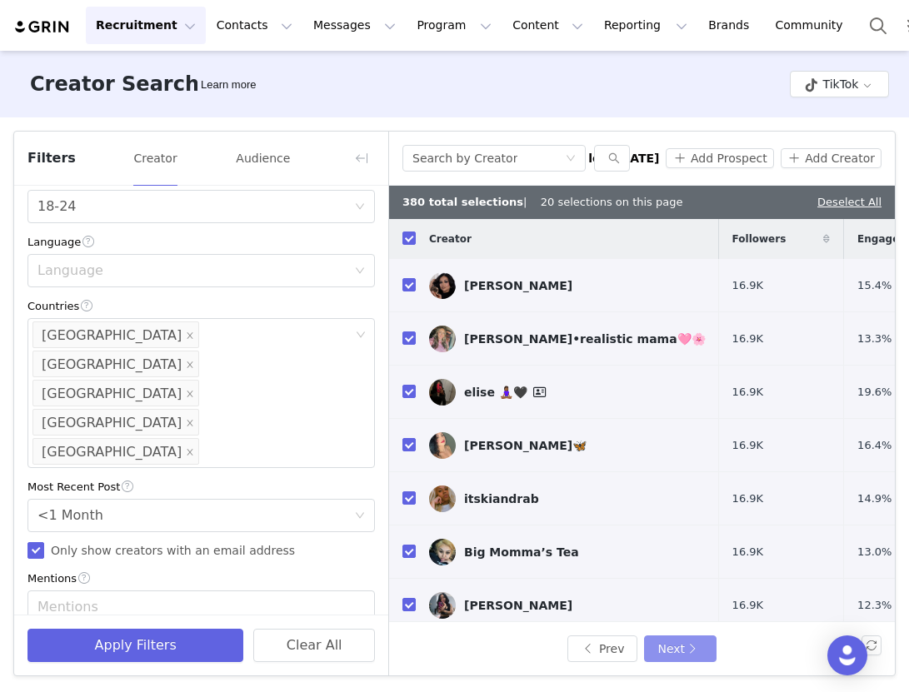
click at [663, 651] on button "Next" at bounding box center [680, 649] width 72 height 27
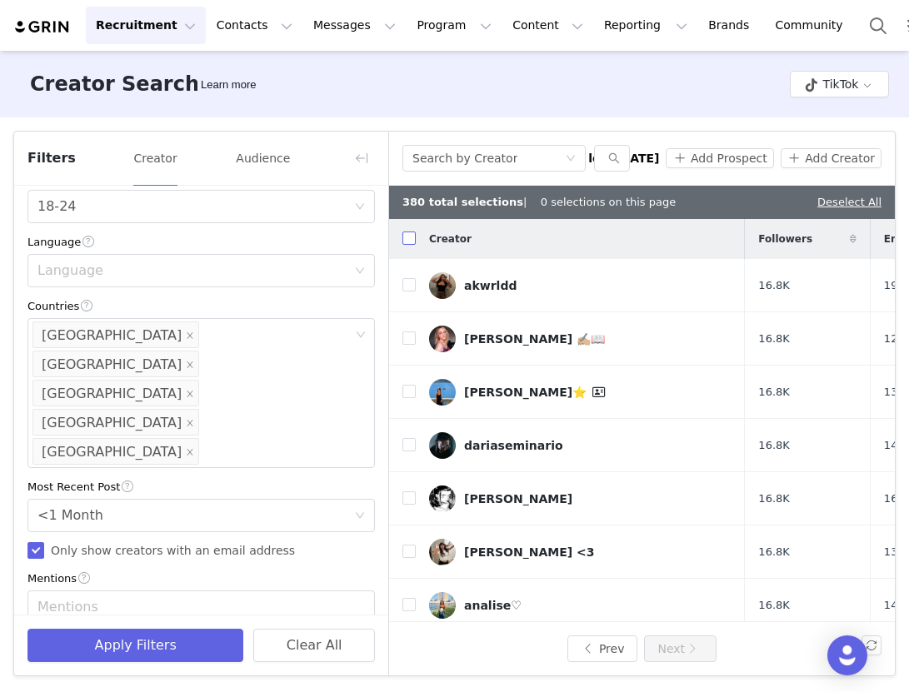
click at [407, 243] on input "checkbox" at bounding box center [408, 238] width 13 height 13
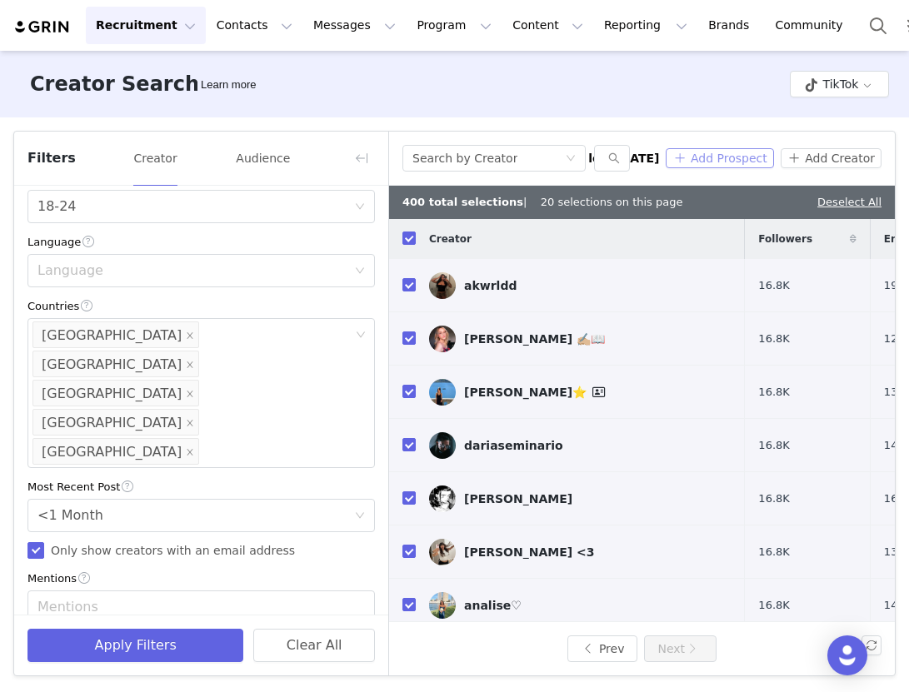
click at [712, 160] on button "Add Prospect" at bounding box center [719, 158] width 107 height 20
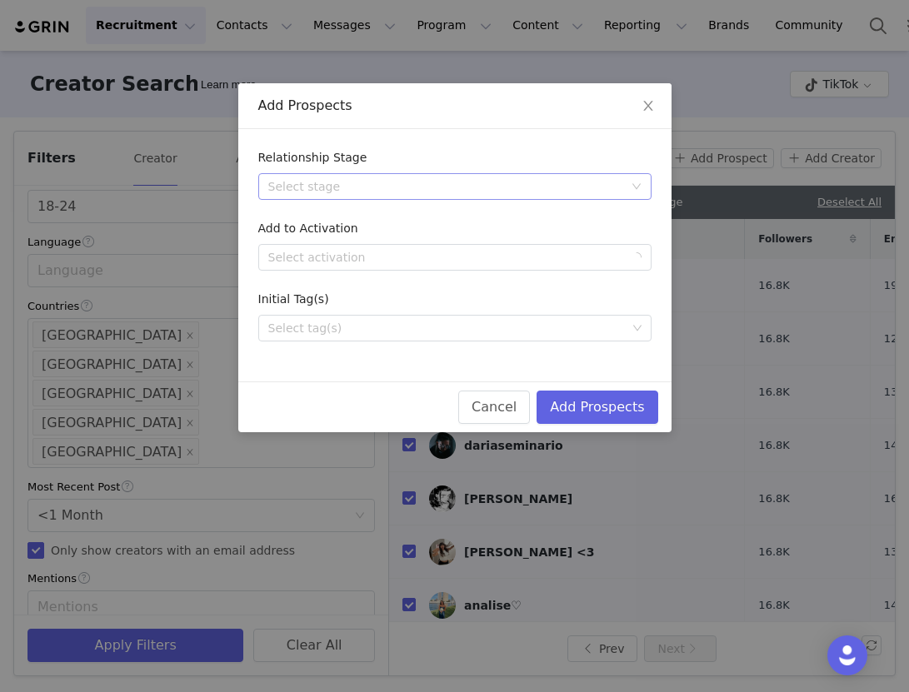
click at [351, 192] on div "Select stage" at bounding box center [445, 186] width 355 height 17
click at [327, 218] on li "Needs Outreach" at bounding box center [454, 220] width 393 height 27
click at [328, 257] on div "Select activation" at bounding box center [445, 257] width 355 height 17
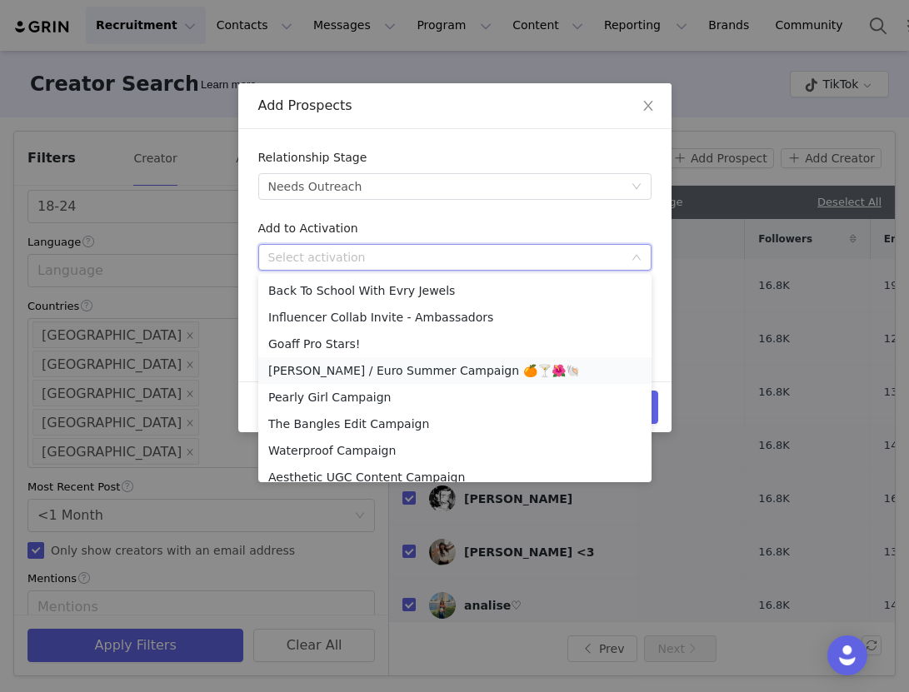
scroll to position [358, 0]
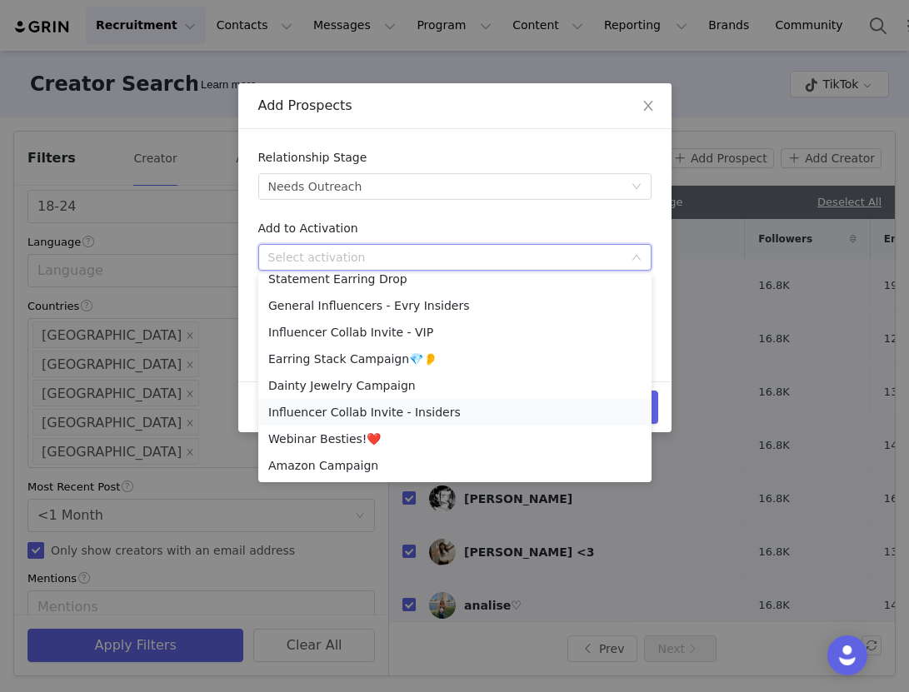
click at [329, 414] on li "Influencer Collab Invite - Insiders" at bounding box center [454, 412] width 393 height 27
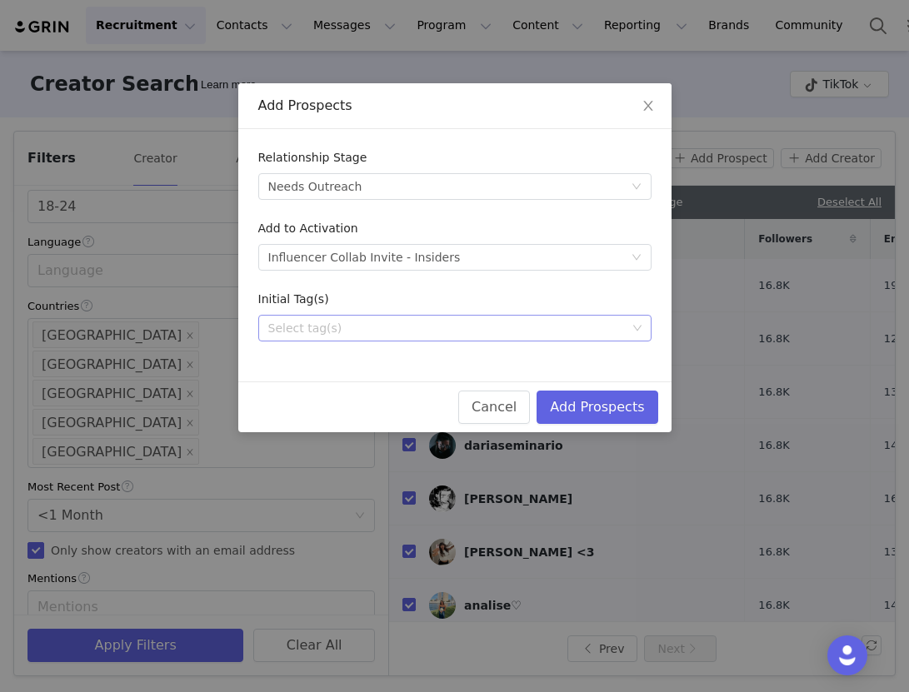
click at [321, 325] on div "Select tag(s)" at bounding box center [447, 328] width 358 height 17
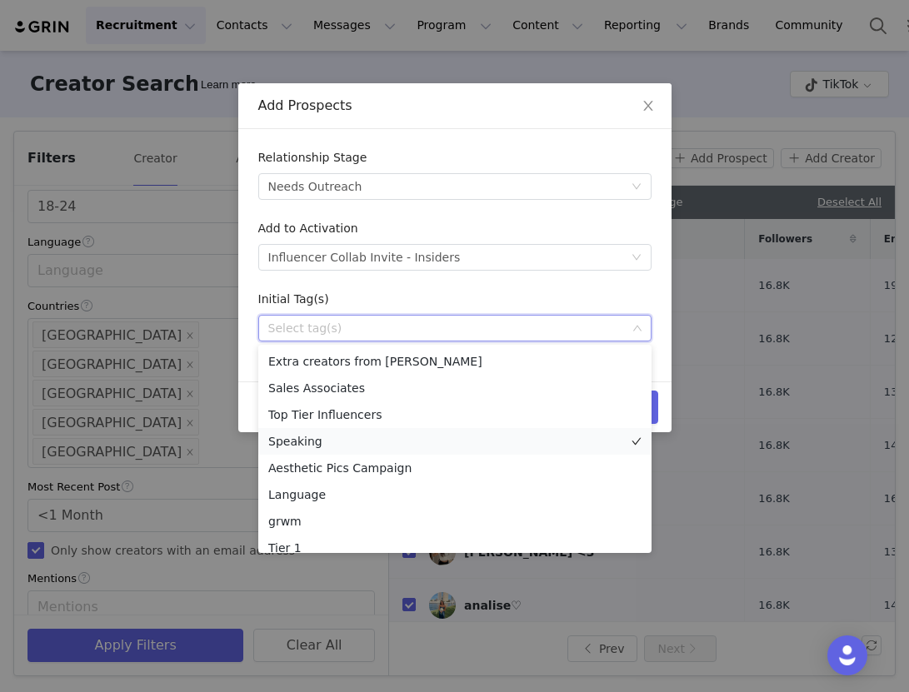
scroll to position [172, 0]
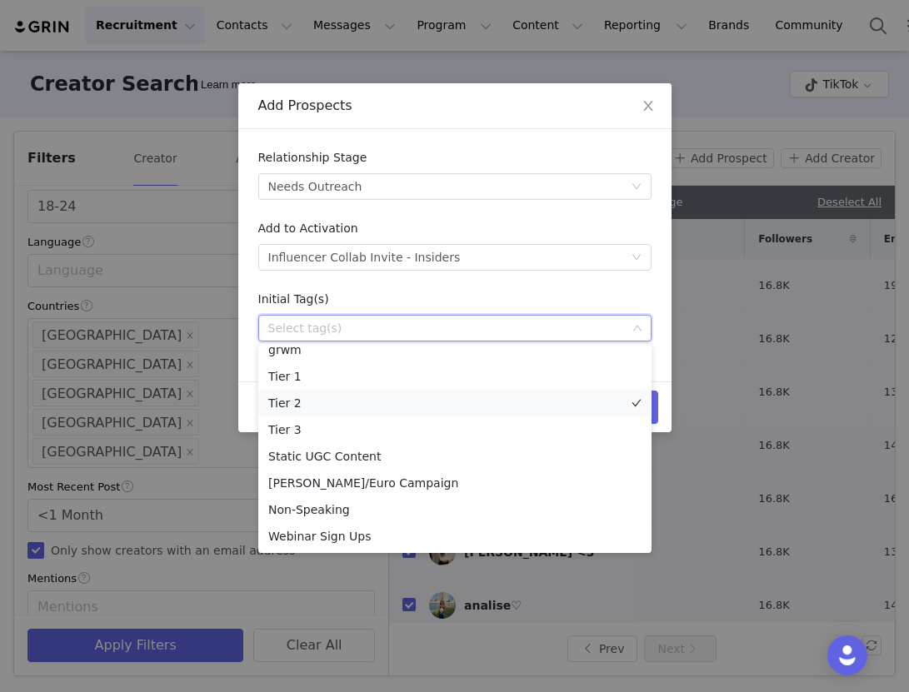
click at [298, 406] on li "Tier 2" at bounding box center [454, 403] width 393 height 27
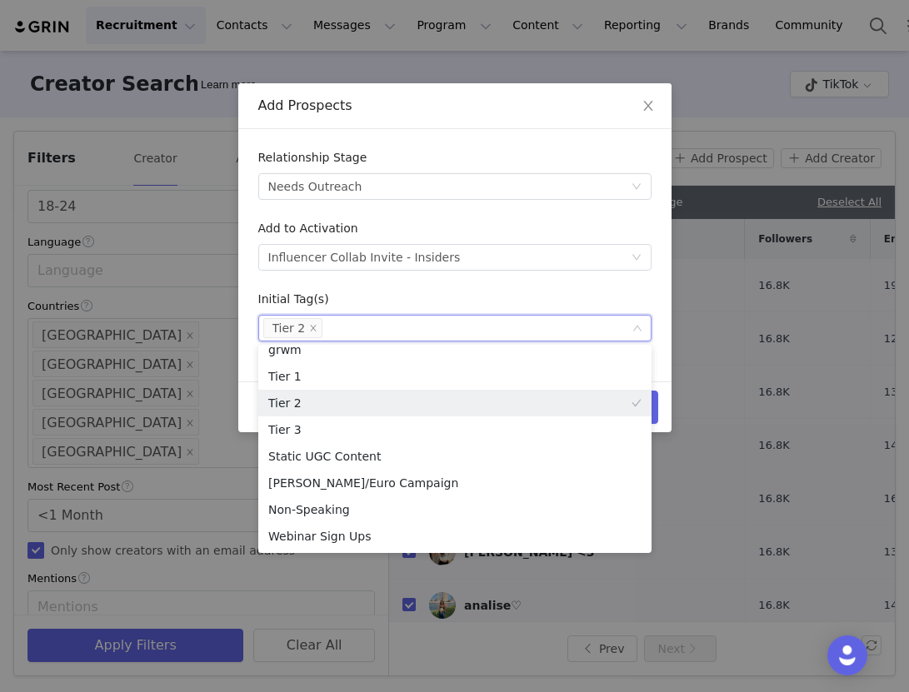
click at [618, 303] on div "Initial Tag(s)" at bounding box center [454, 303] width 393 height 24
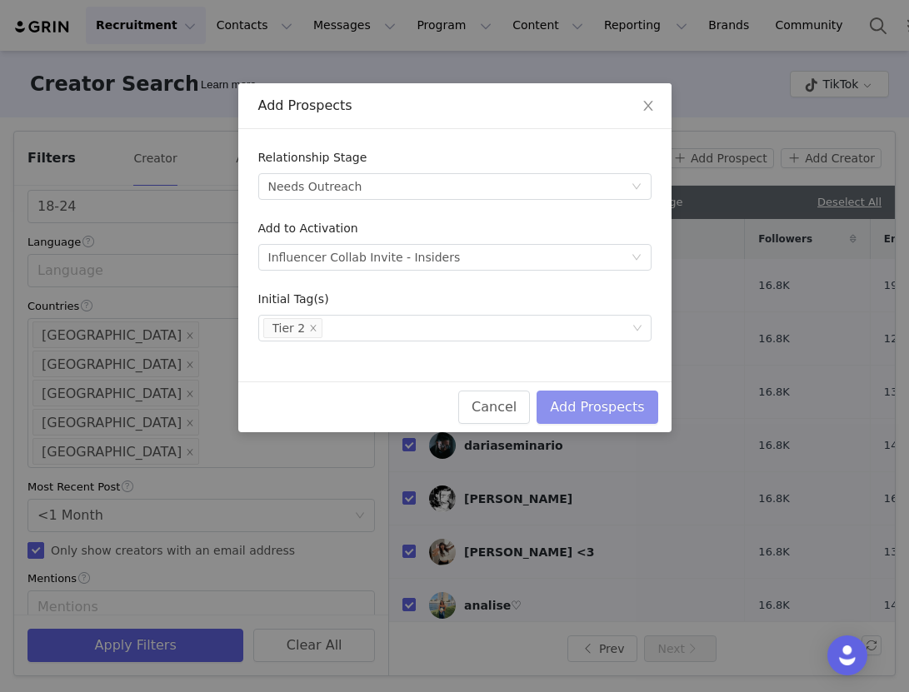
click at [622, 411] on button "Add Prospects" at bounding box center [597, 407] width 121 height 33
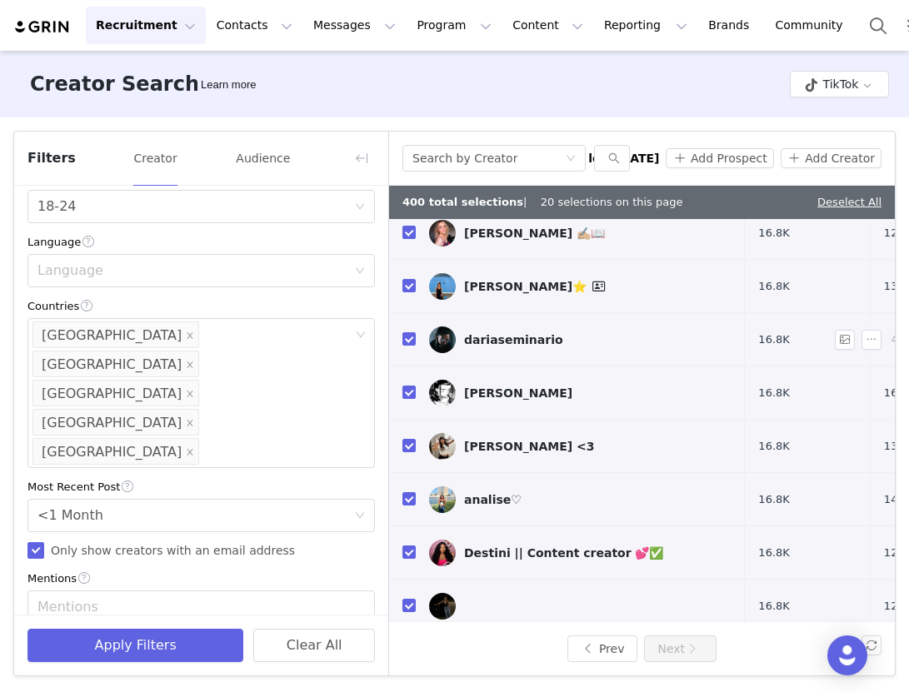
scroll to position [0, 0]
